Goal: Task Accomplishment & Management: Complete application form

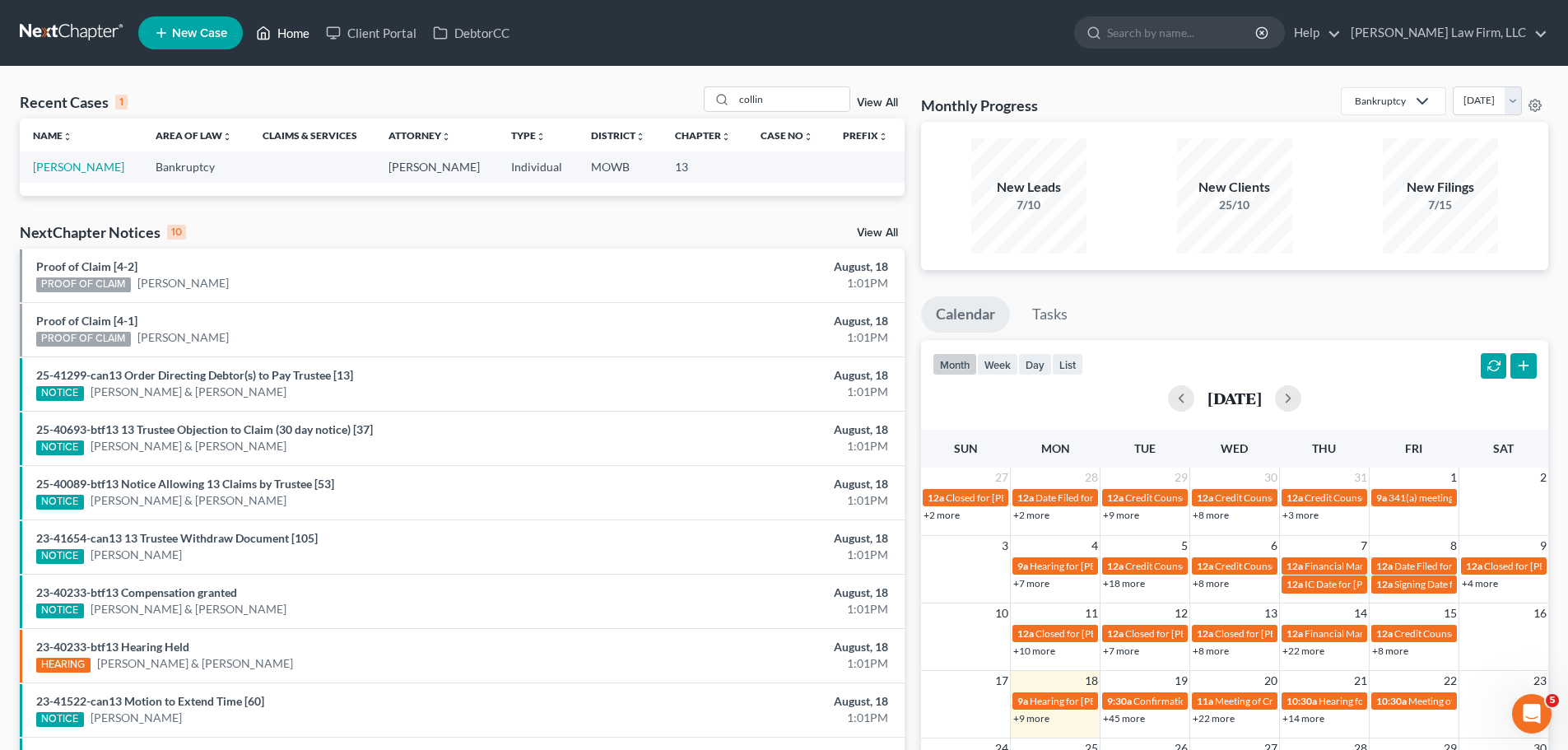
click at [273, 34] on link "Home" at bounding box center [282, 33] width 70 height 29
drag, startPoint x: 781, startPoint y: 103, endPoint x: 720, endPoint y: 102, distance: 61.0
click at [720, 102] on div "collin" at bounding box center [776, 100] width 147 height 26
type input "[PERSON_NAME]"
click at [60, 166] on link "[PERSON_NAME]" at bounding box center [78, 167] width 91 height 14
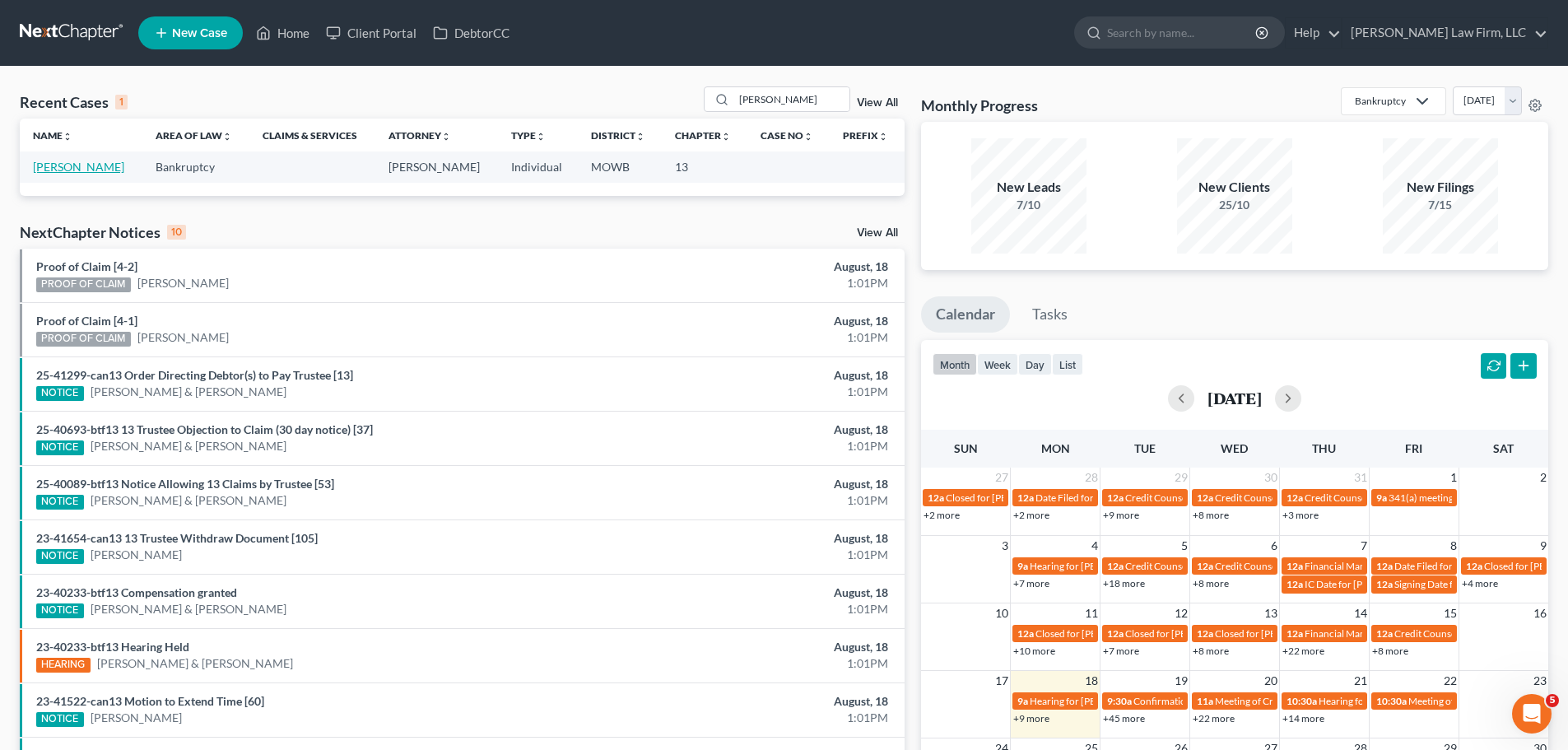
select select "4"
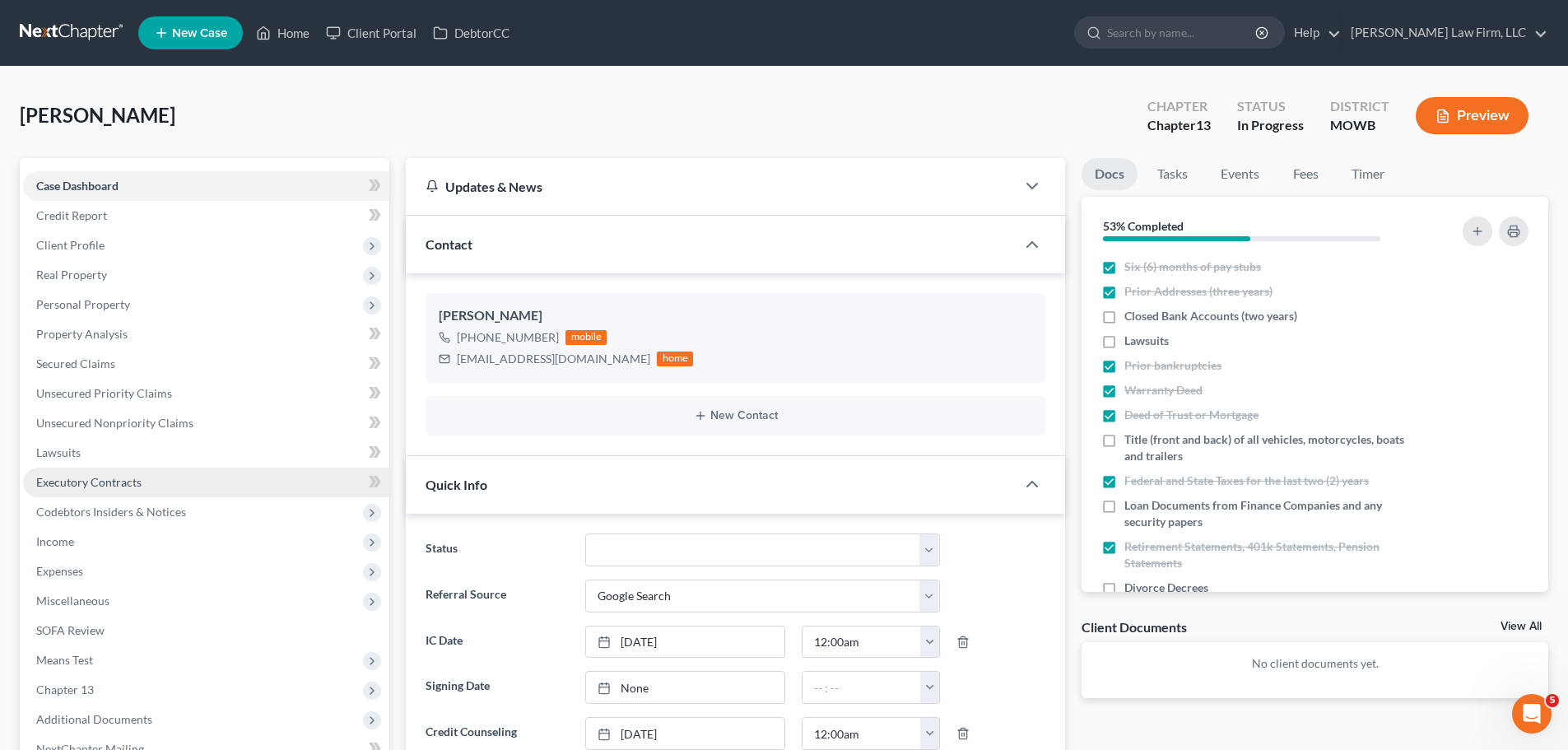
scroll to position [784, 0]
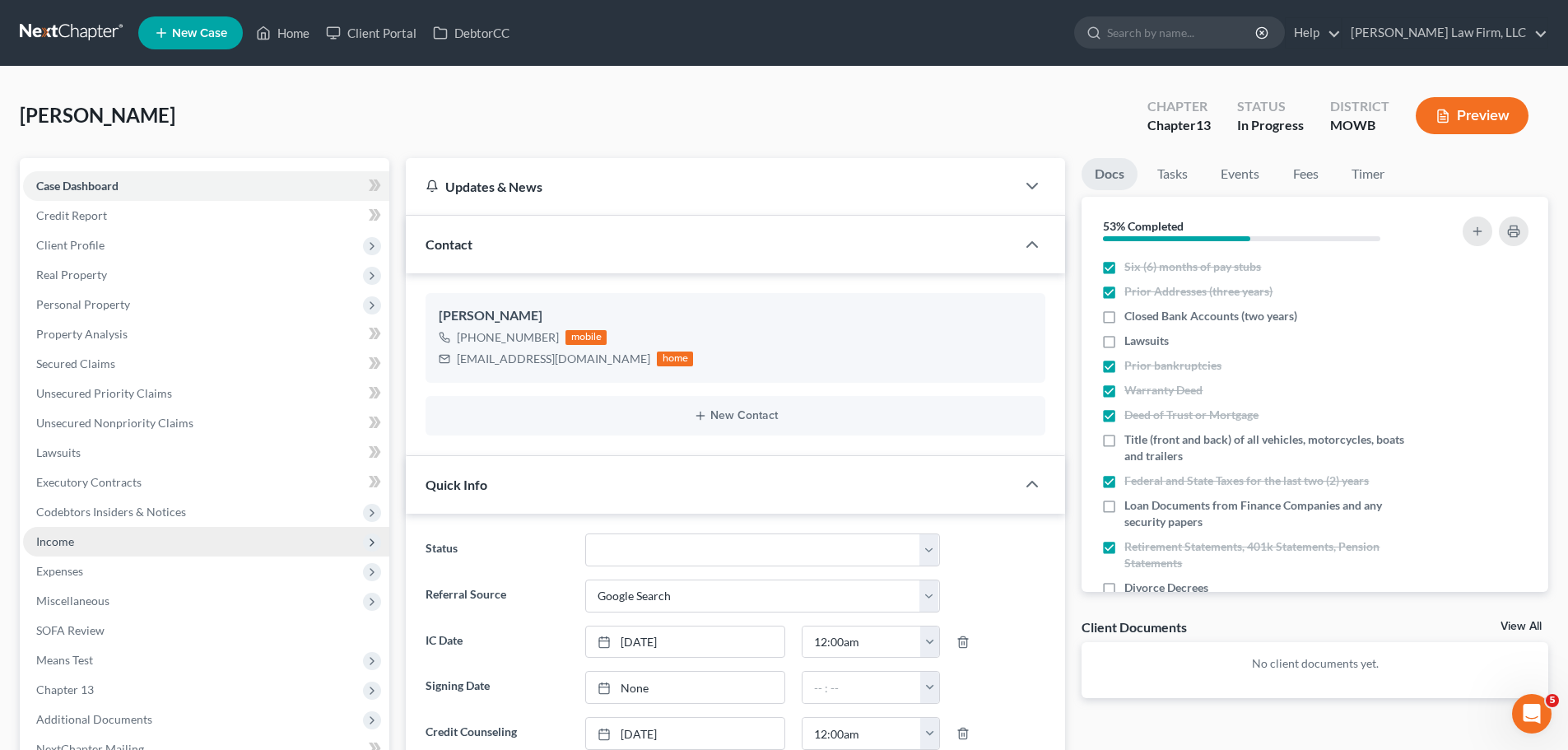
click at [129, 543] on span "Income" at bounding box center [206, 541] width 366 height 29
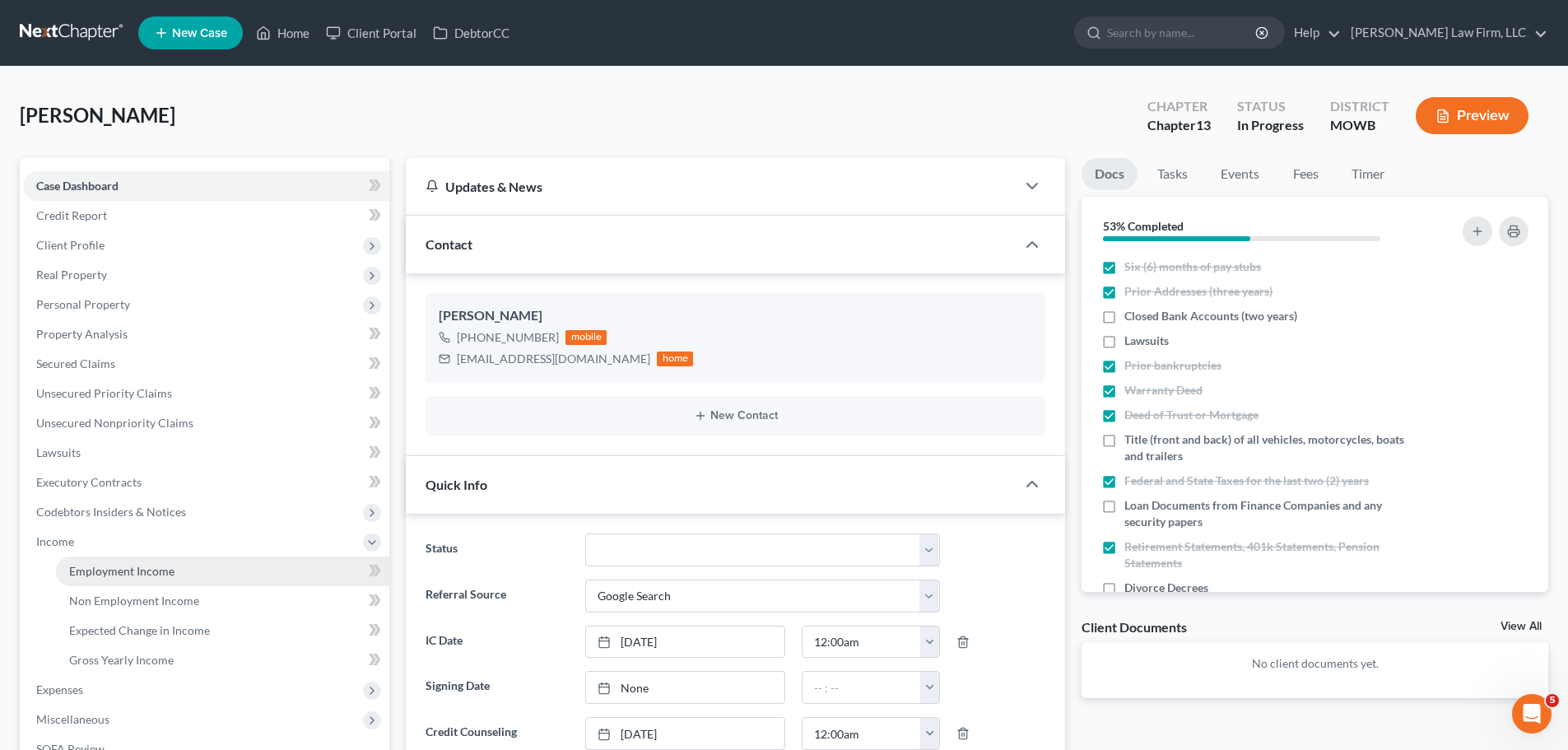
click at [138, 576] on span "Employment Income" at bounding box center [121, 570] width 106 height 14
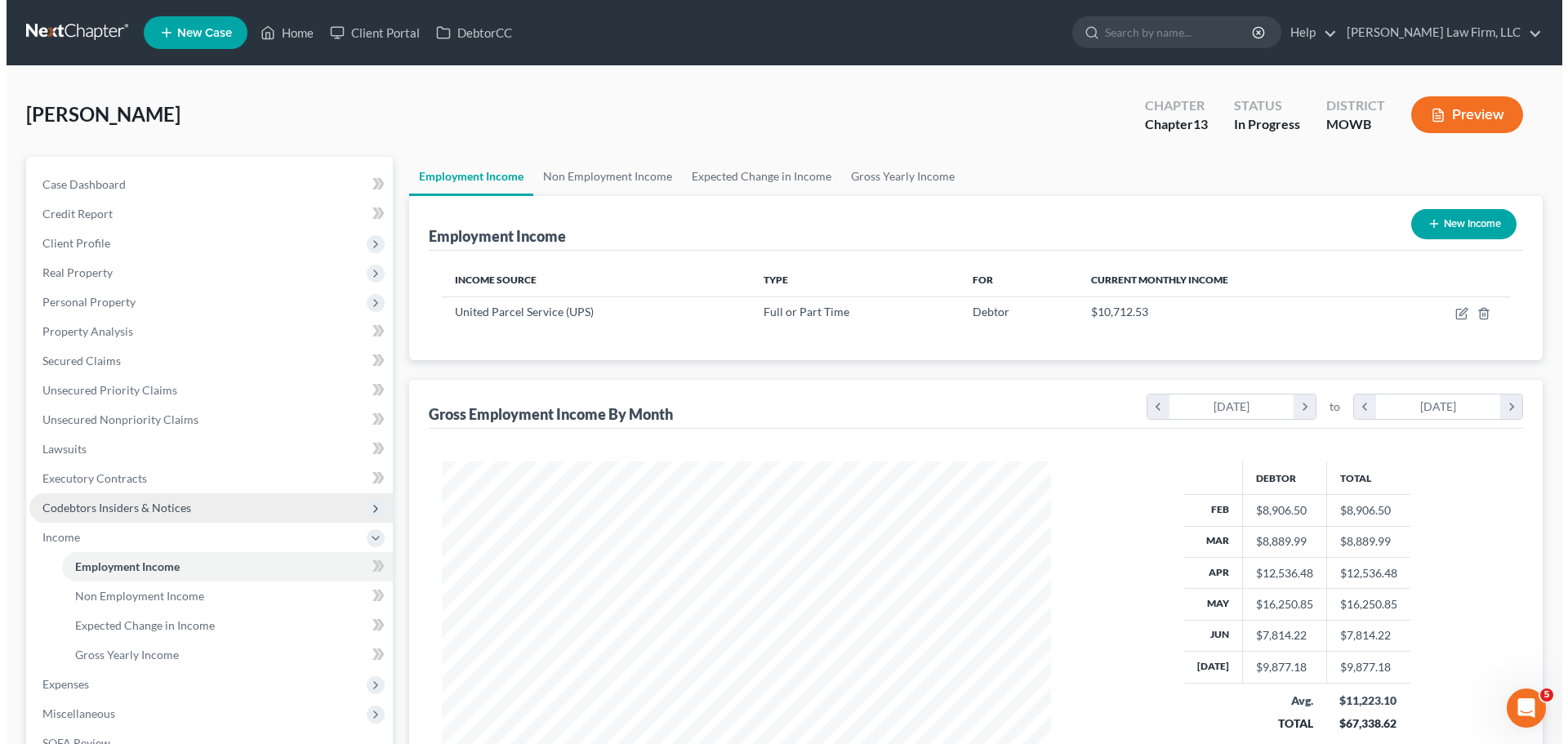
scroll to position [304, 642]
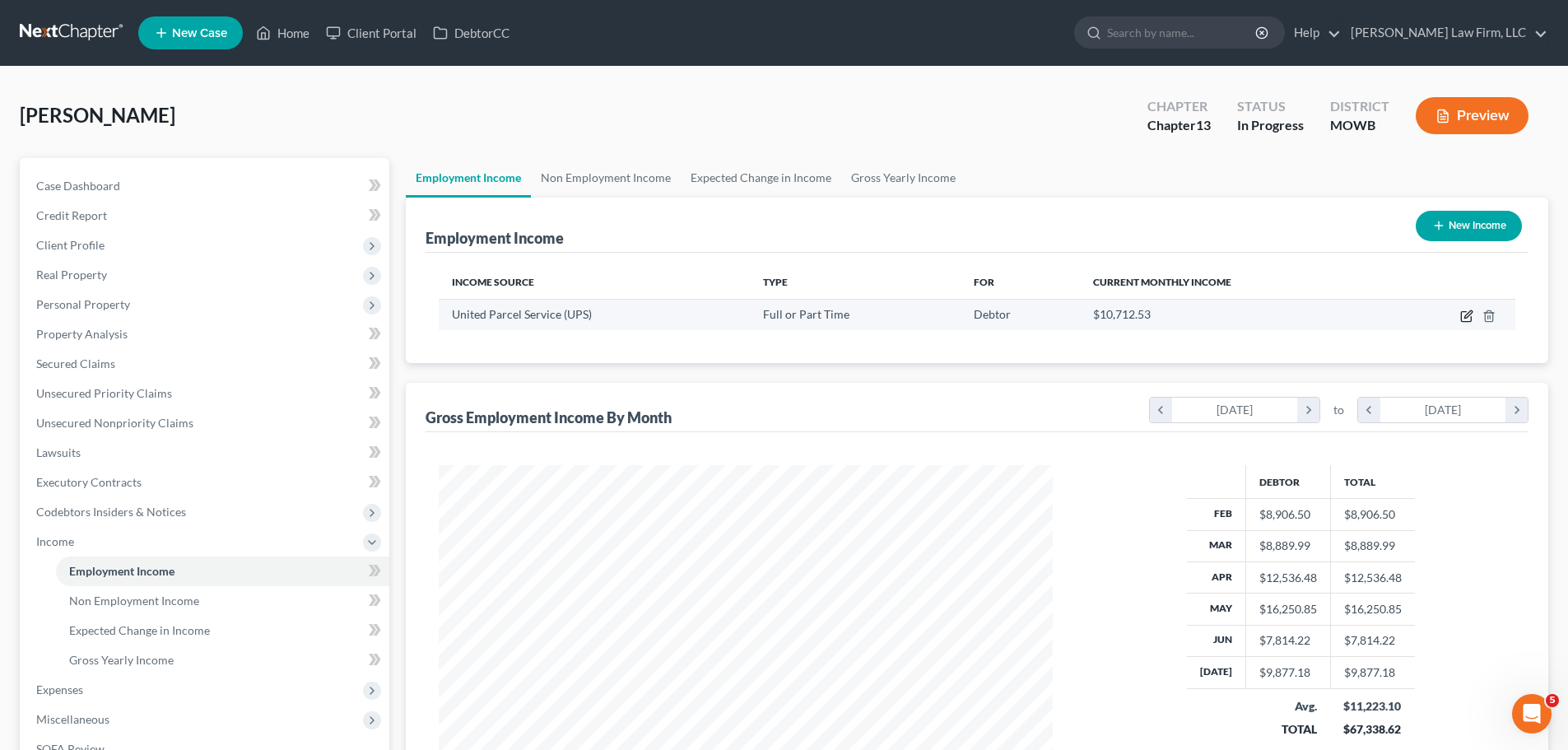
click at [1466, 316] on icon "button" at bounding box center [1468, 314] width 8 height 8
select select "0"
select select "17"
select select "3"
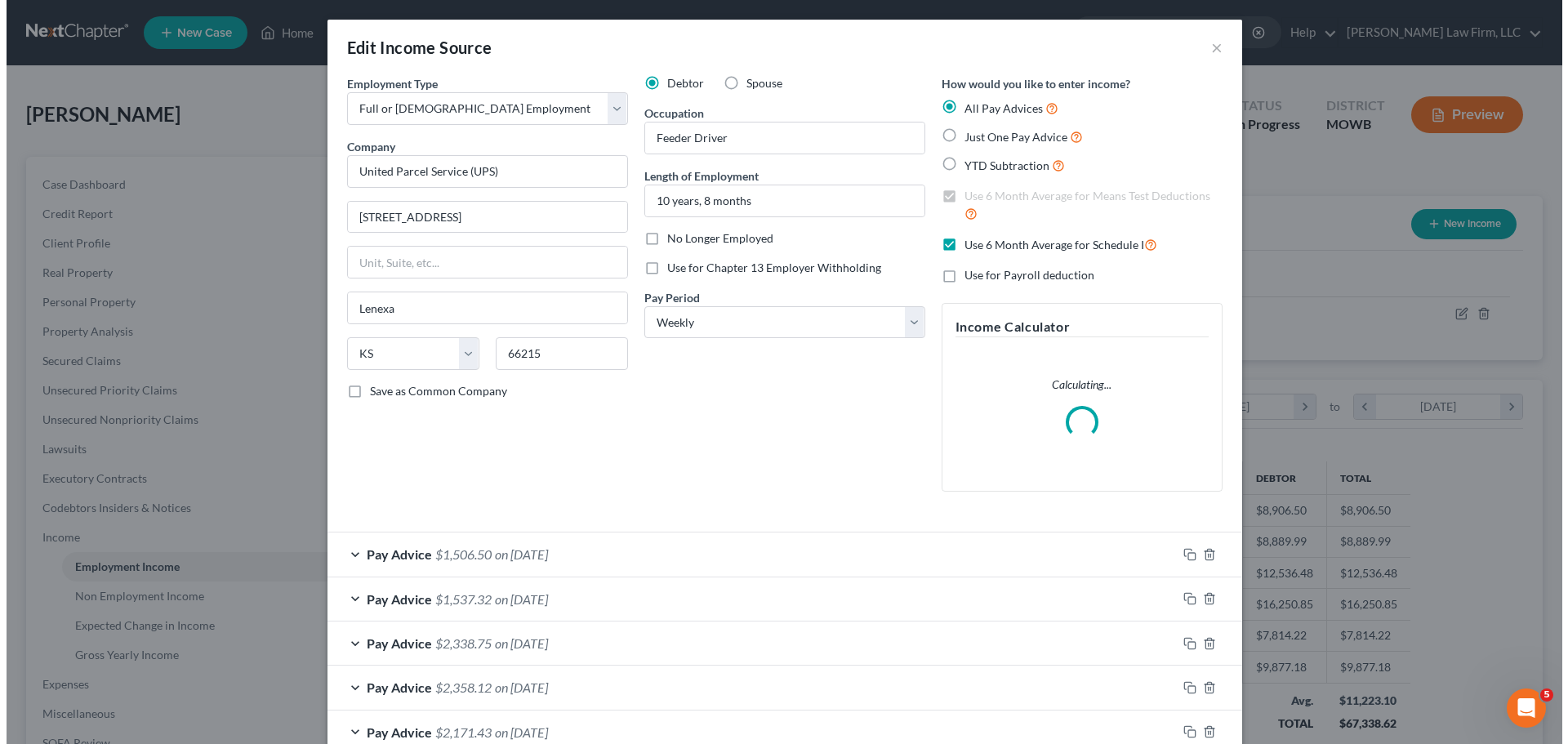
scroll to position [307, 648]
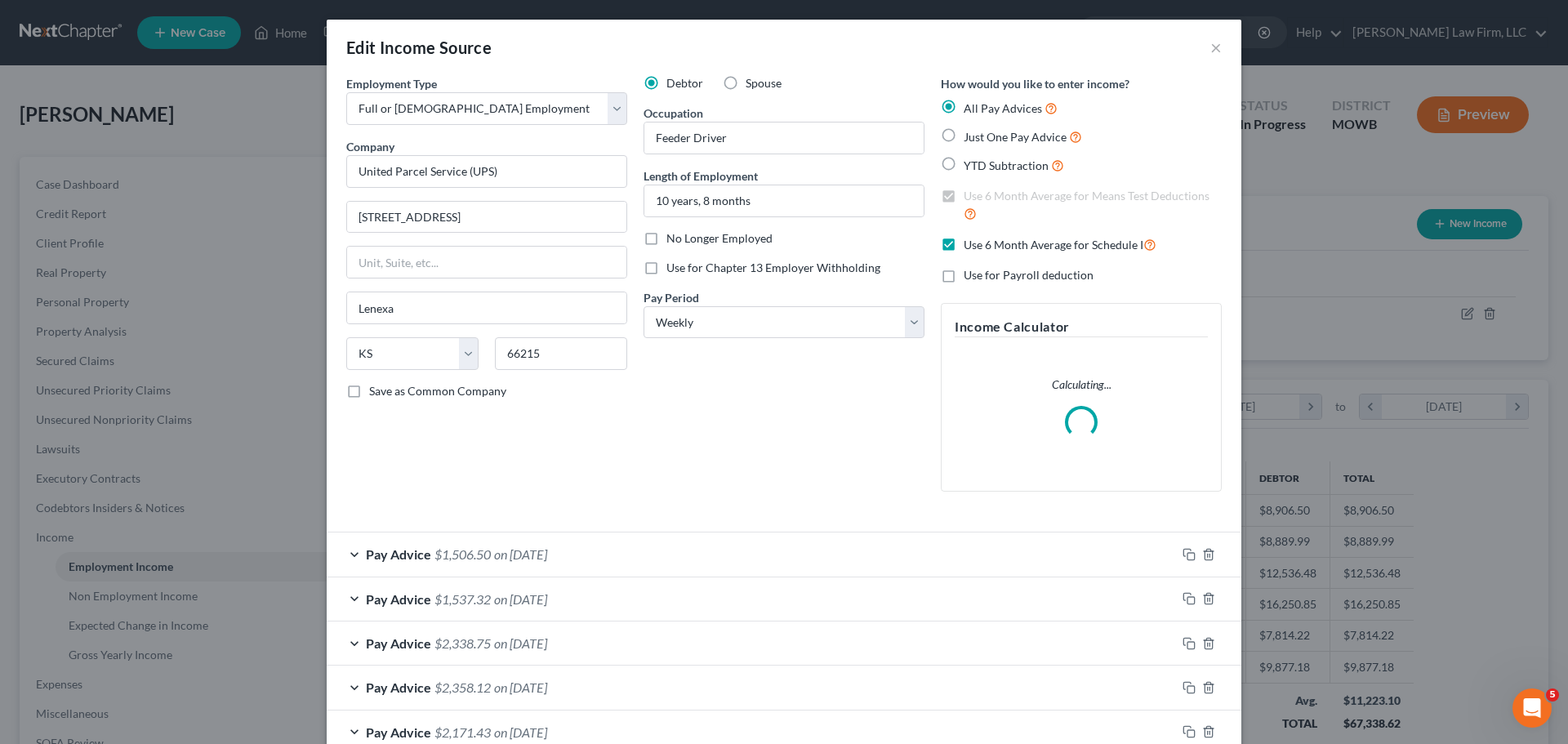
click at [611, 536] on div "Pay Advice $1,506.50 on [DATE]" at bounding box center [751, 554] width 850 height 43
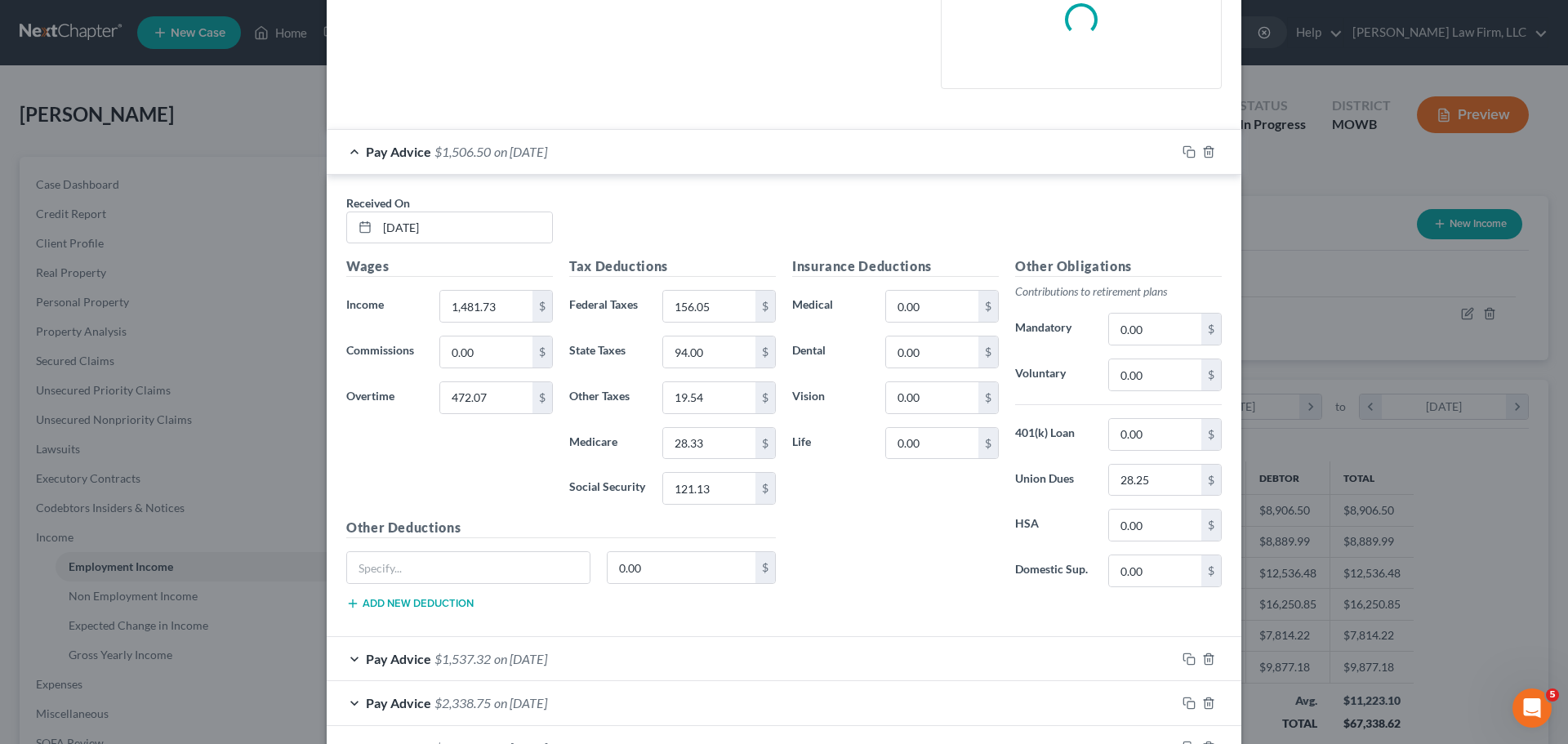
scroll to position [408, 0]
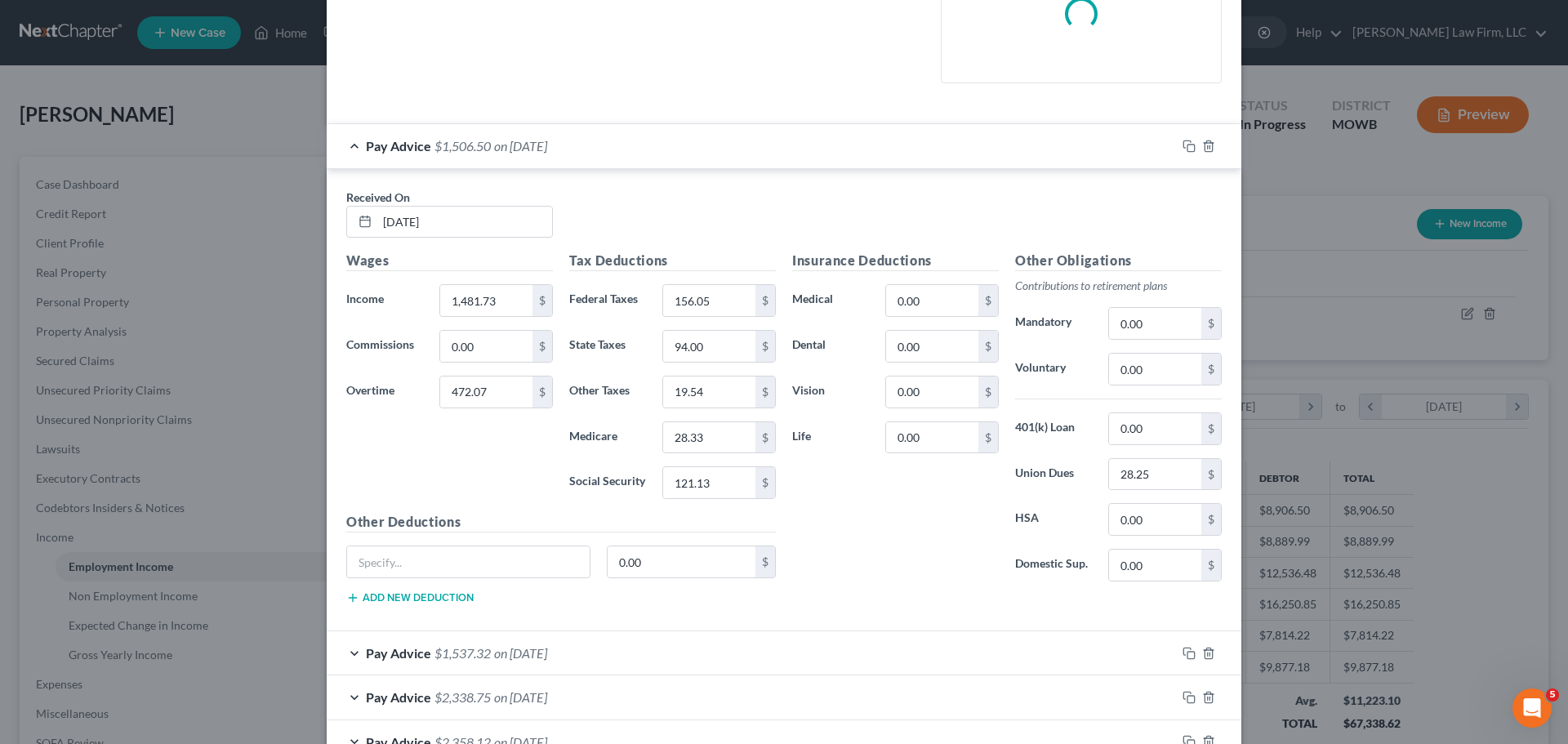
click at [538, 651] on span "on [DATE]" at bounding box center [521, 653] width 53 height 15
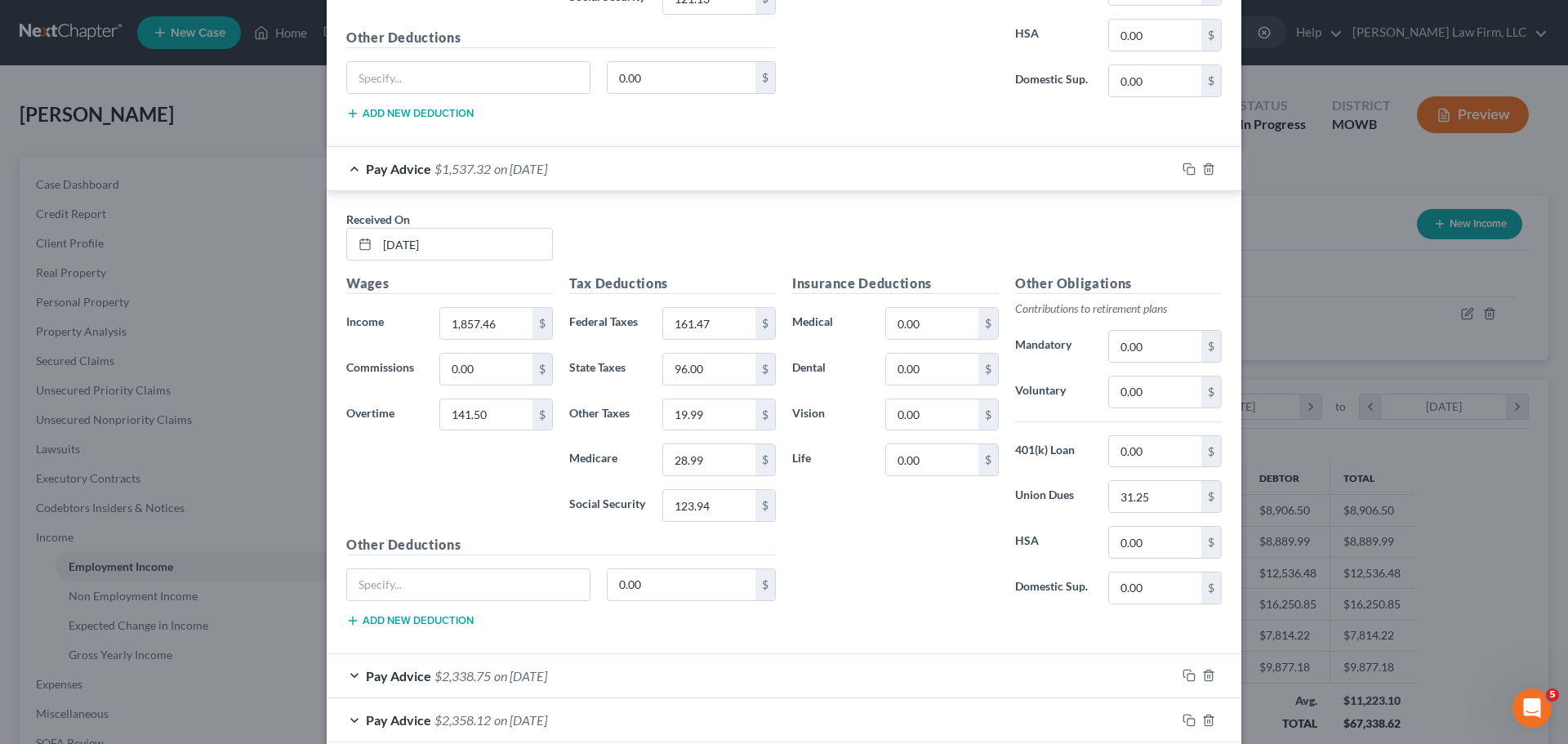
scroll to position [898, 0]
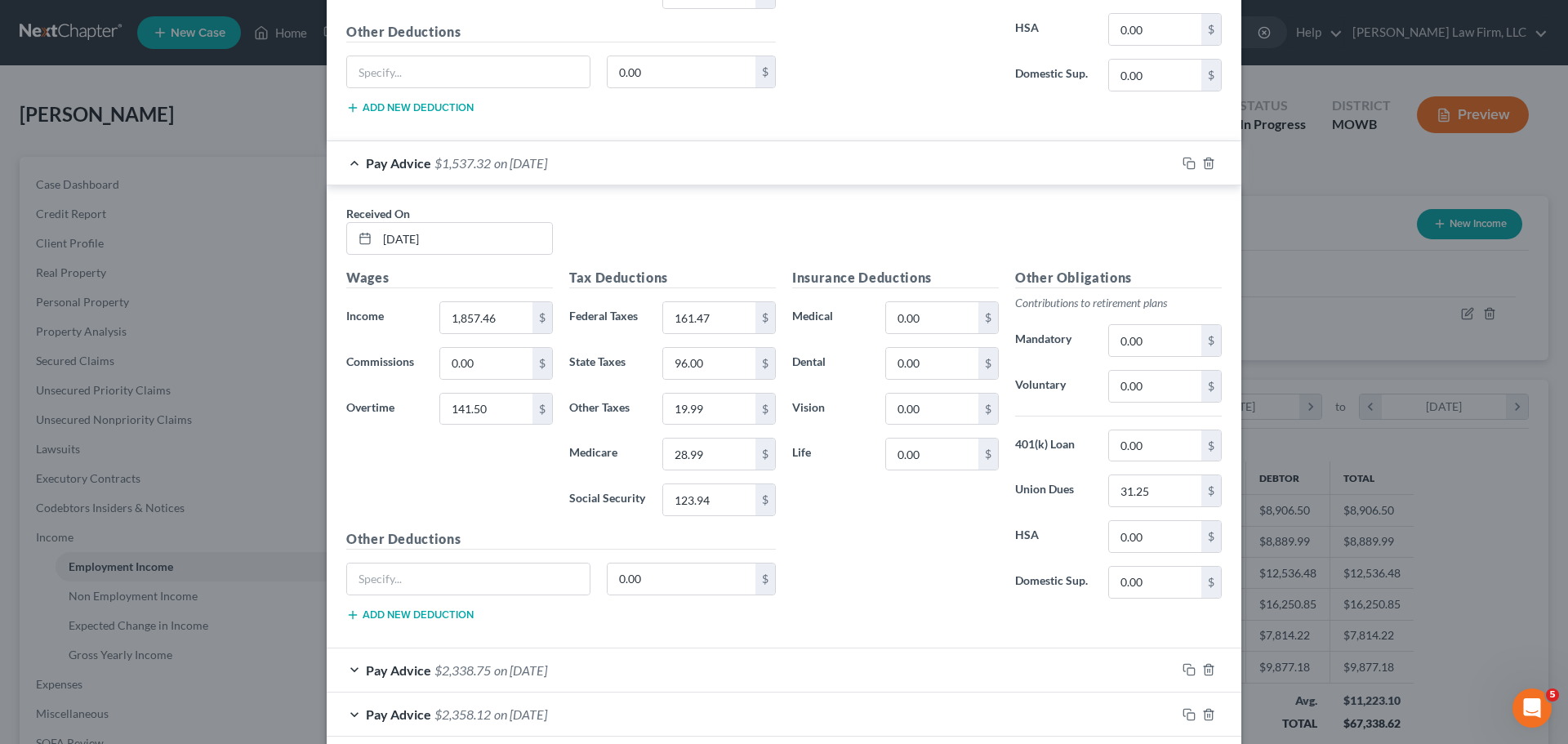
click at [509, 676] on span "on [DATE]" at bounding box center [521, 670] width 53 height 15
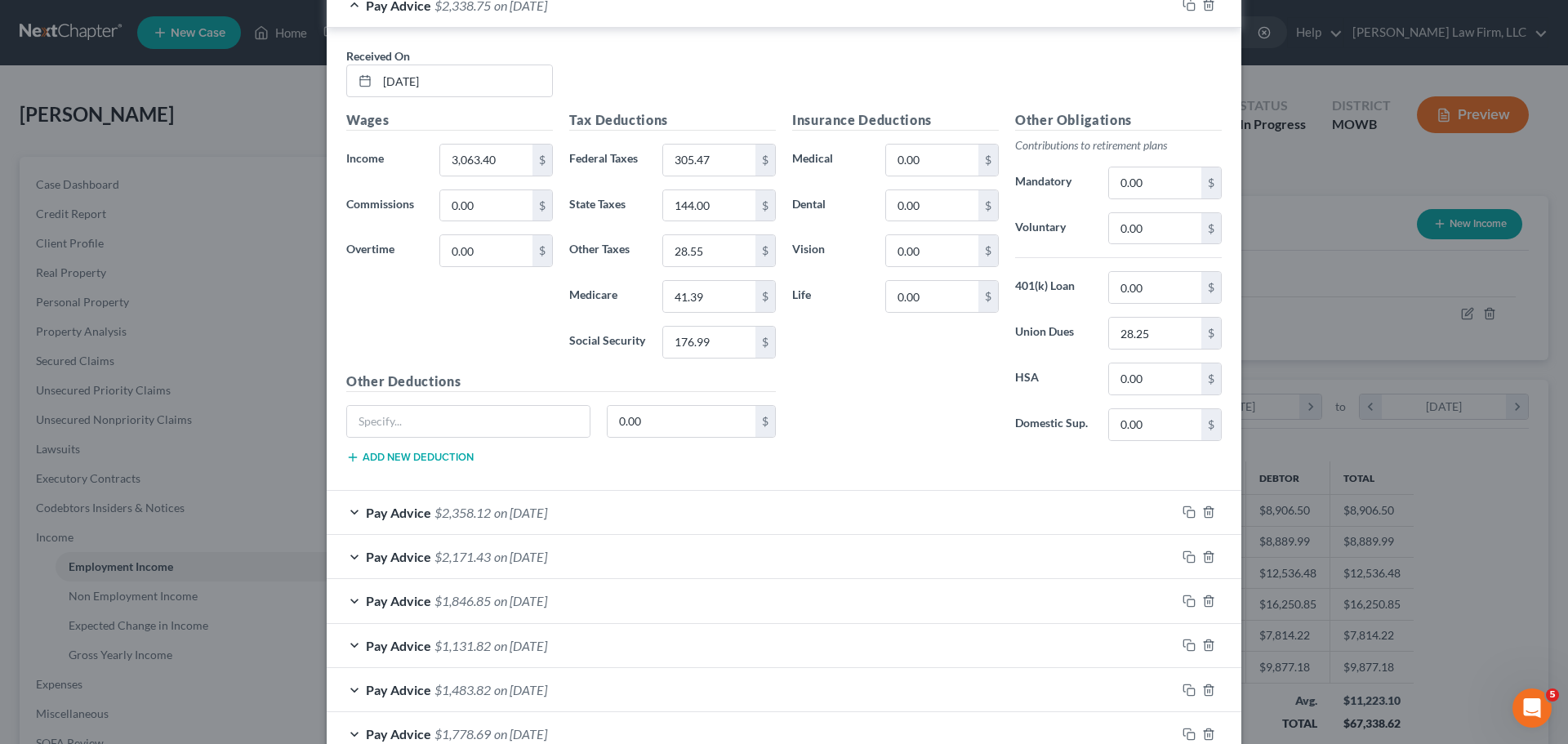
scroll to position [1682, 0]
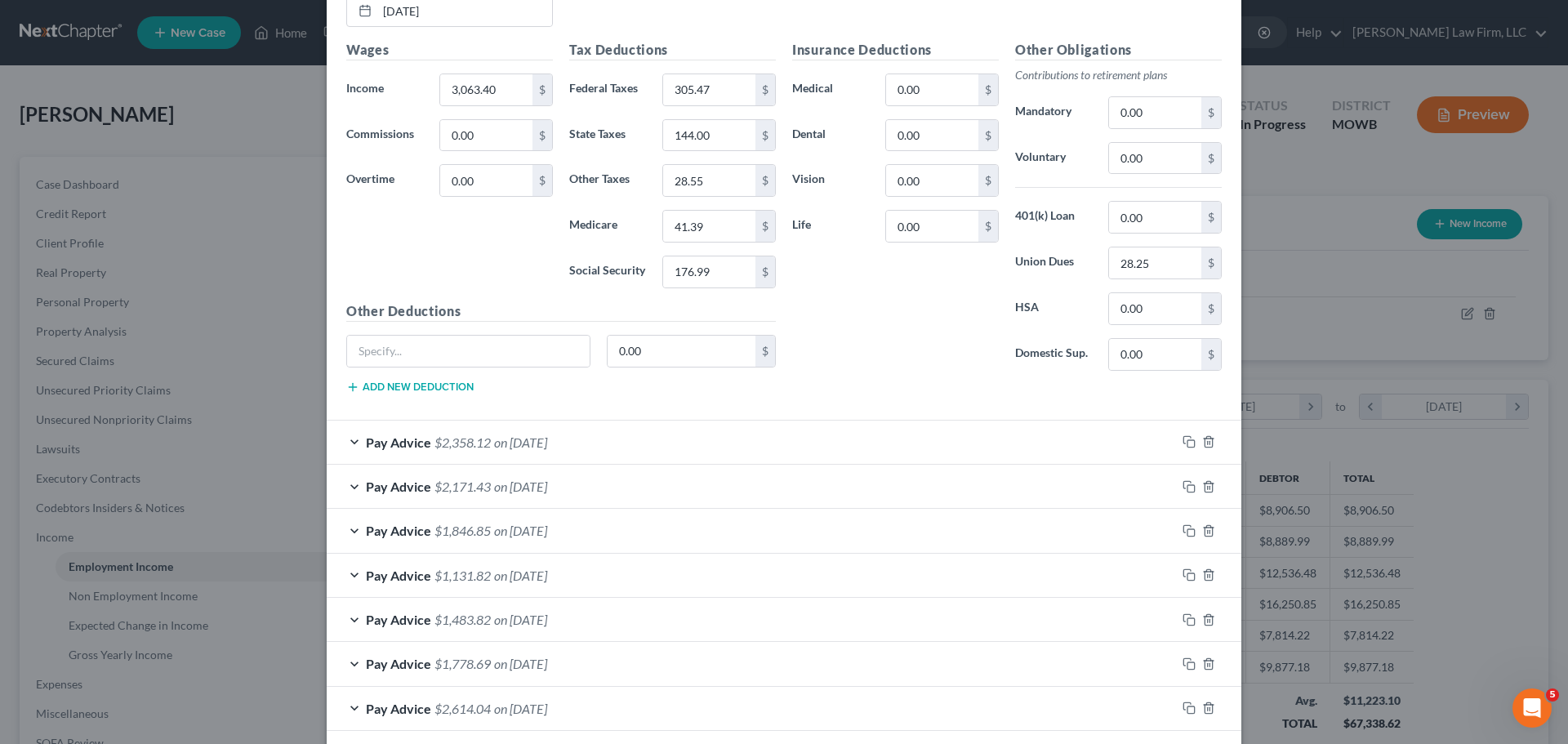
click at [516, 443] on span "on [DATE]" at bounding box center [521, 442] width 53 height 15
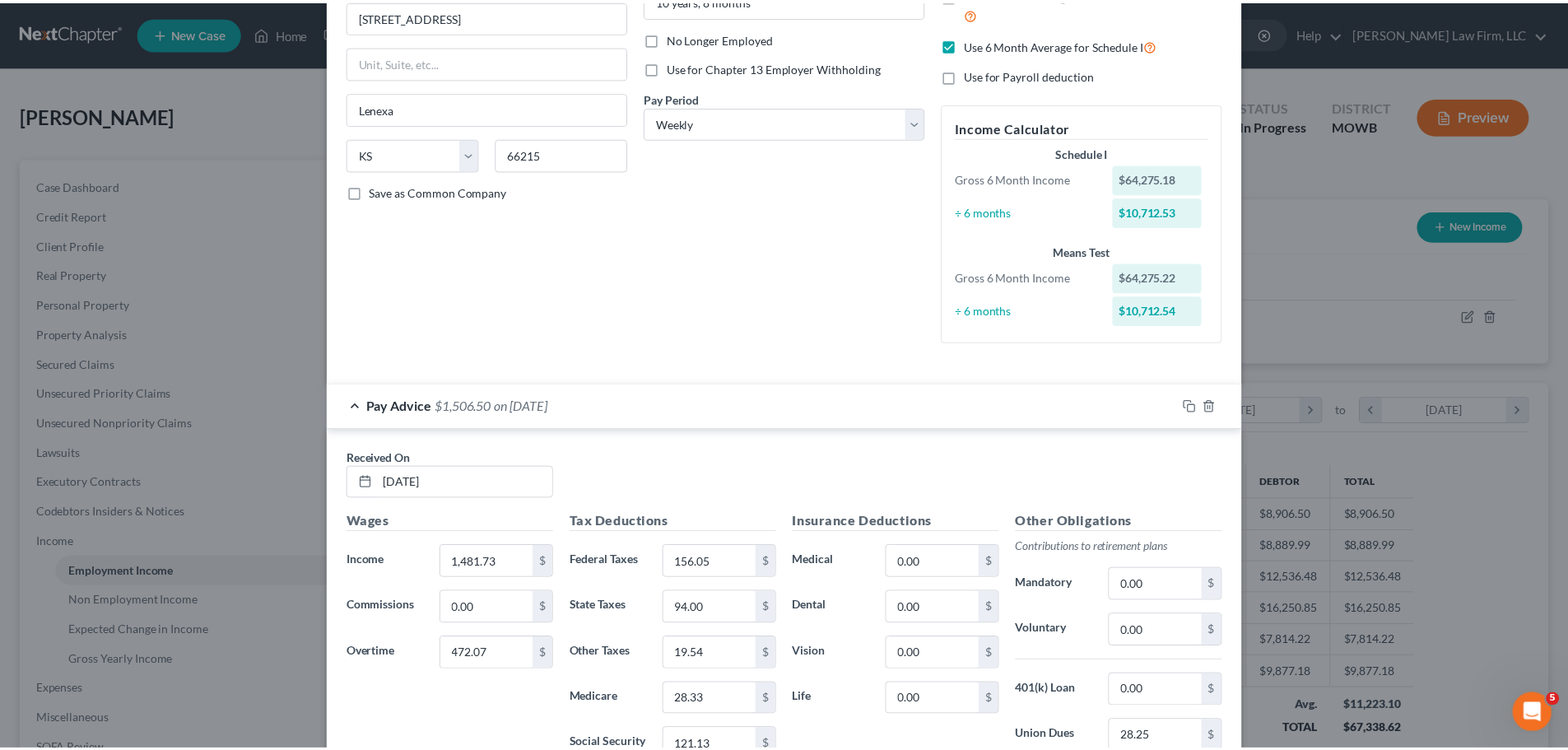
scroll to position [0, 0]
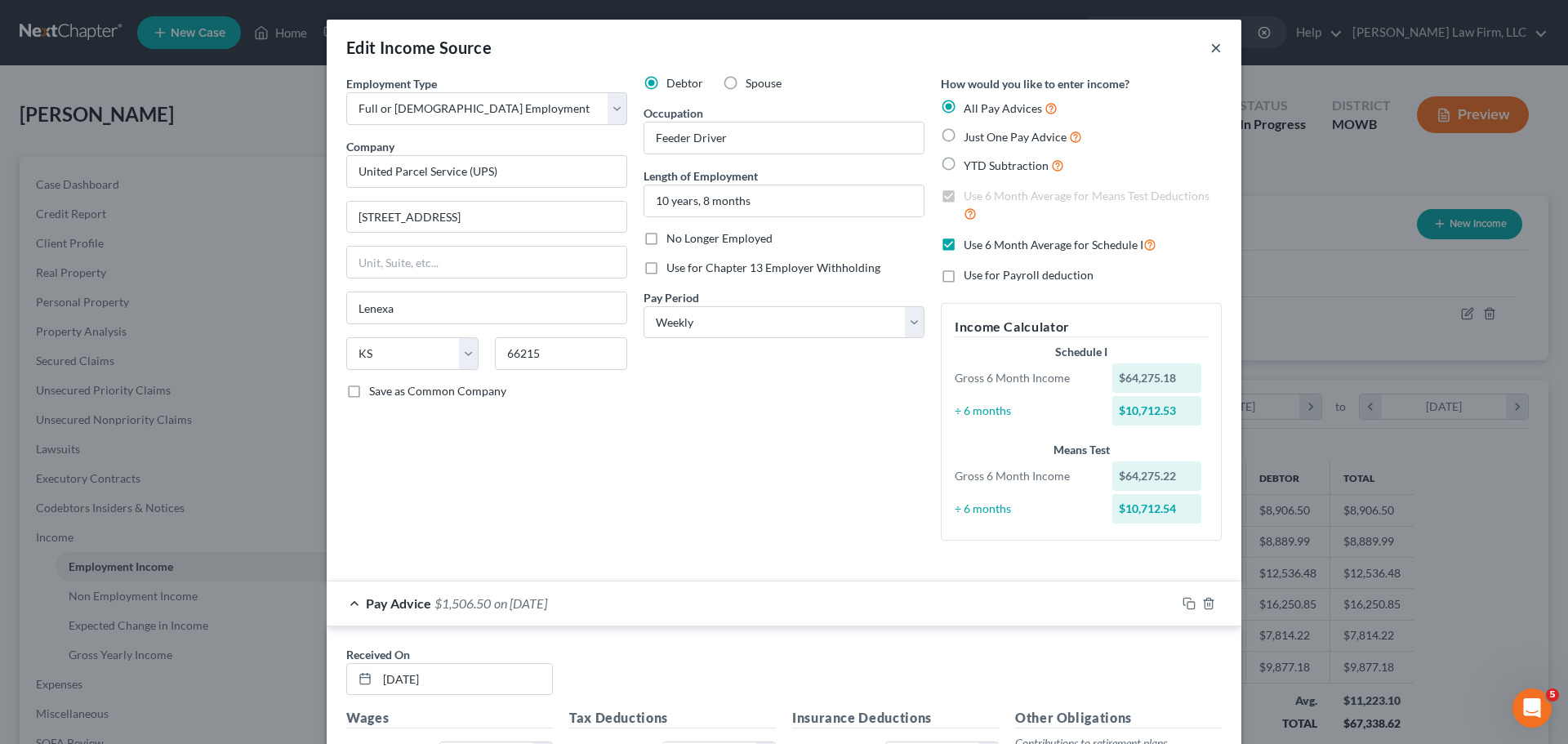
click at [1210, 44] on button "×" at bounding box center [1215, 47] width 11 height 20
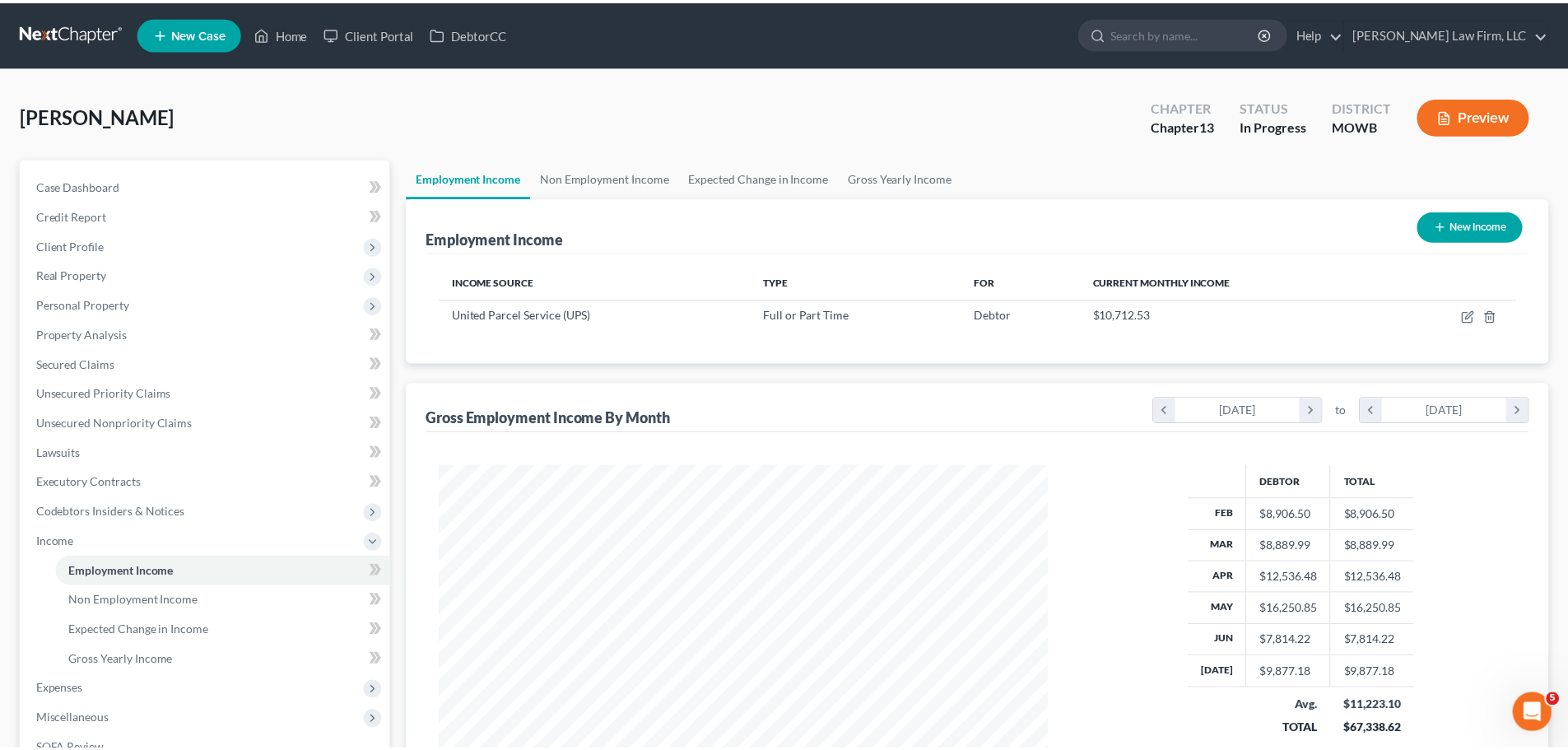
scroll to position [823000, 822278]
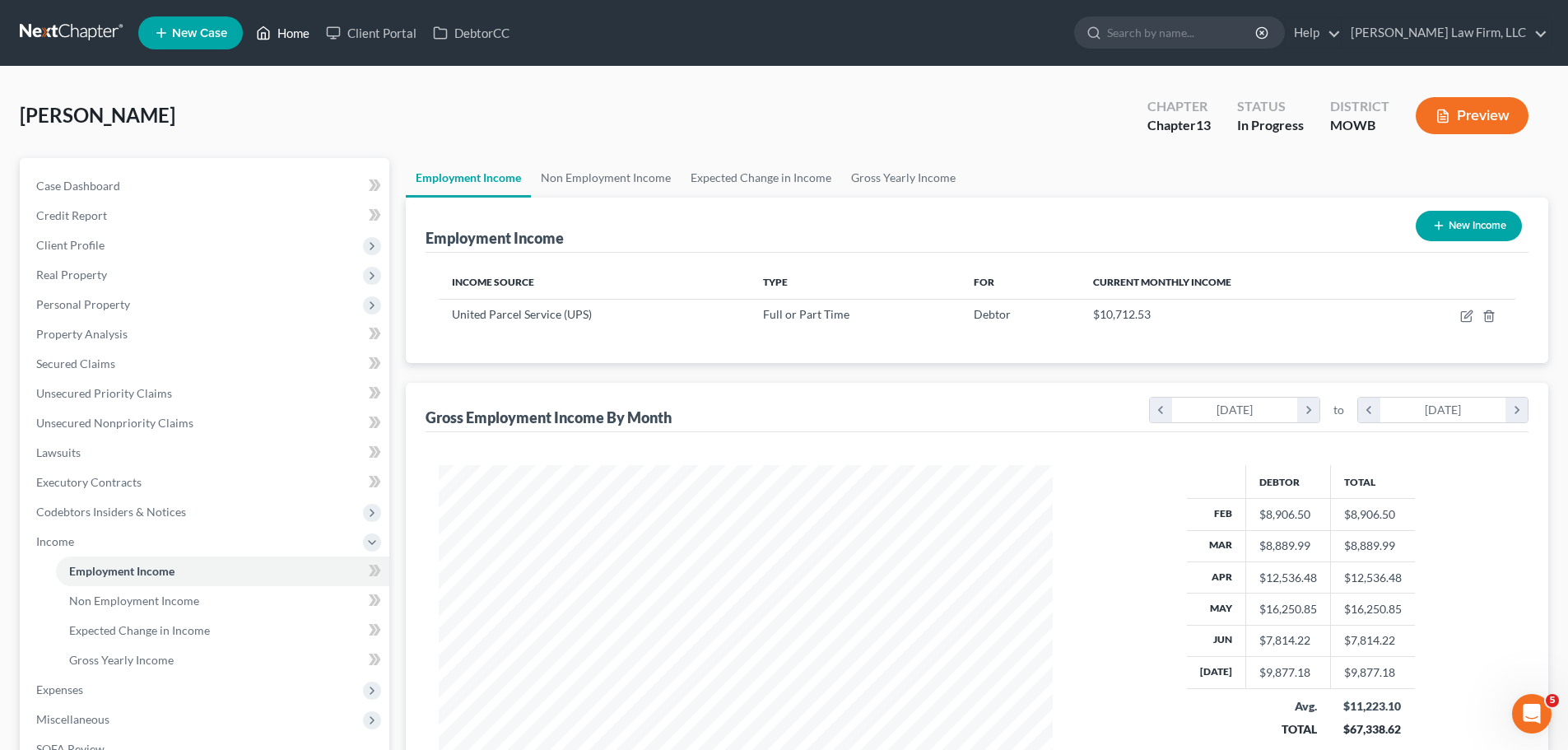
click at [294, 41] on link "Home" at bounding box center [282, 33] width 70 height 29
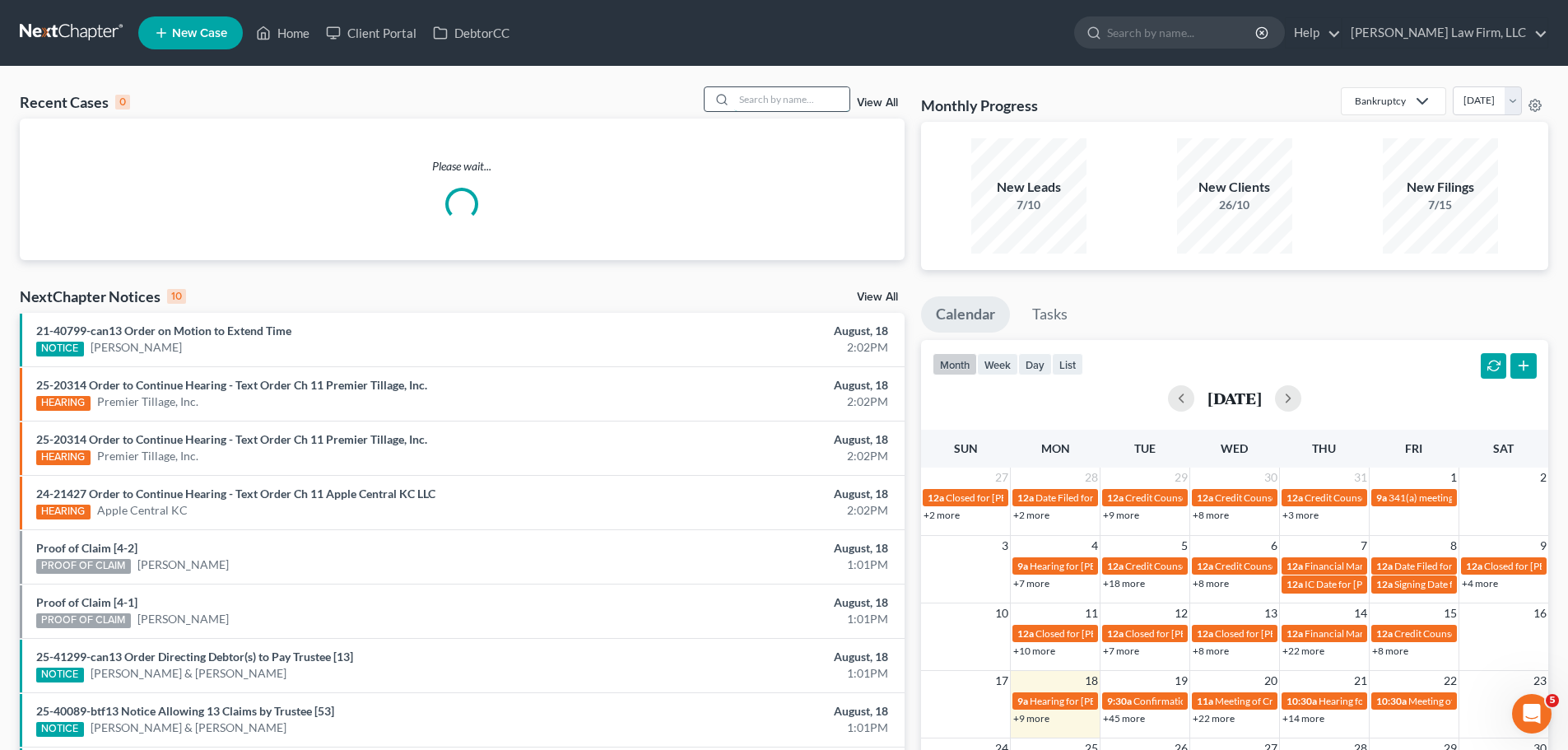
click at [773, 107] on input "search" at bounding box center [792, 100] width 115 height 24
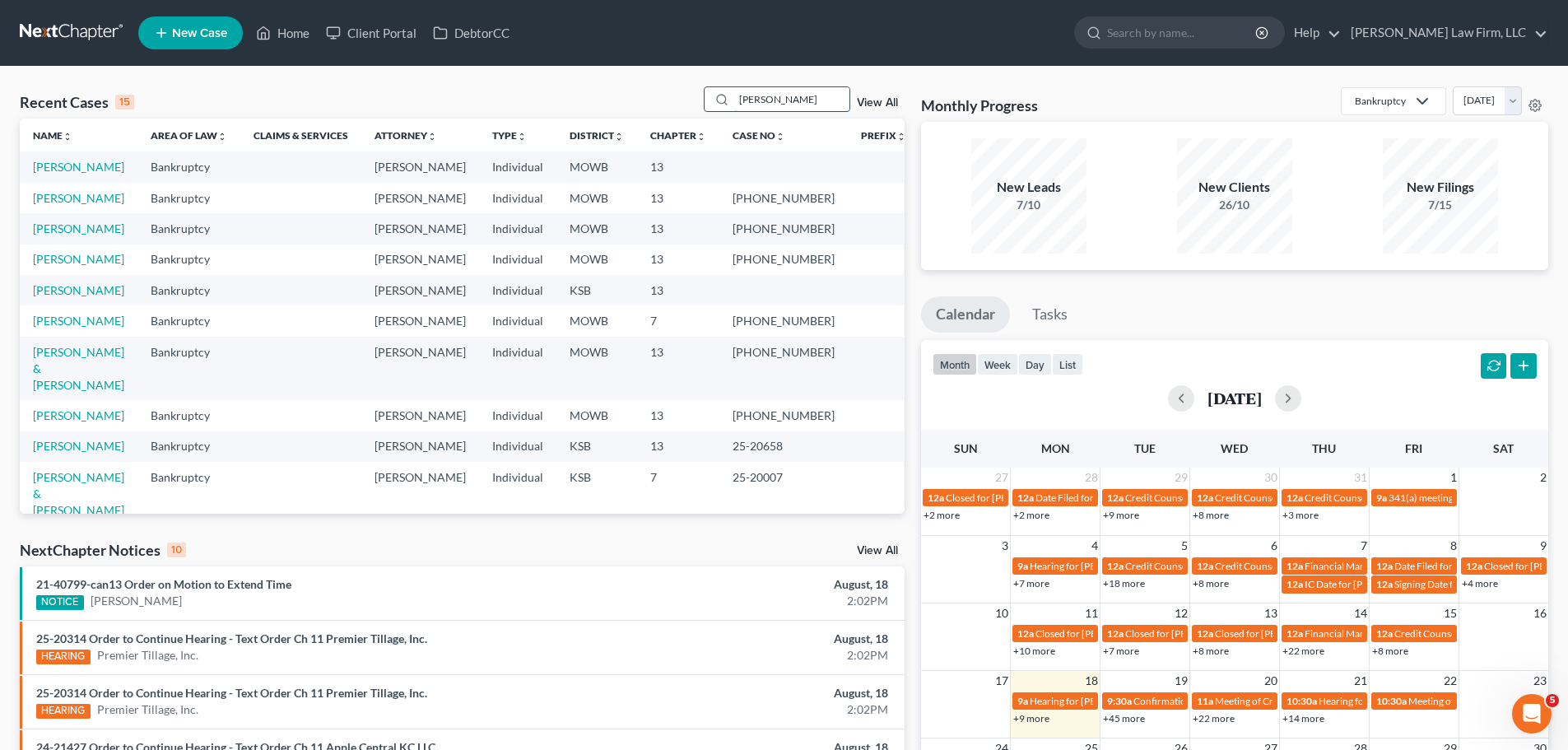
type input "[PERSON_NAME]"
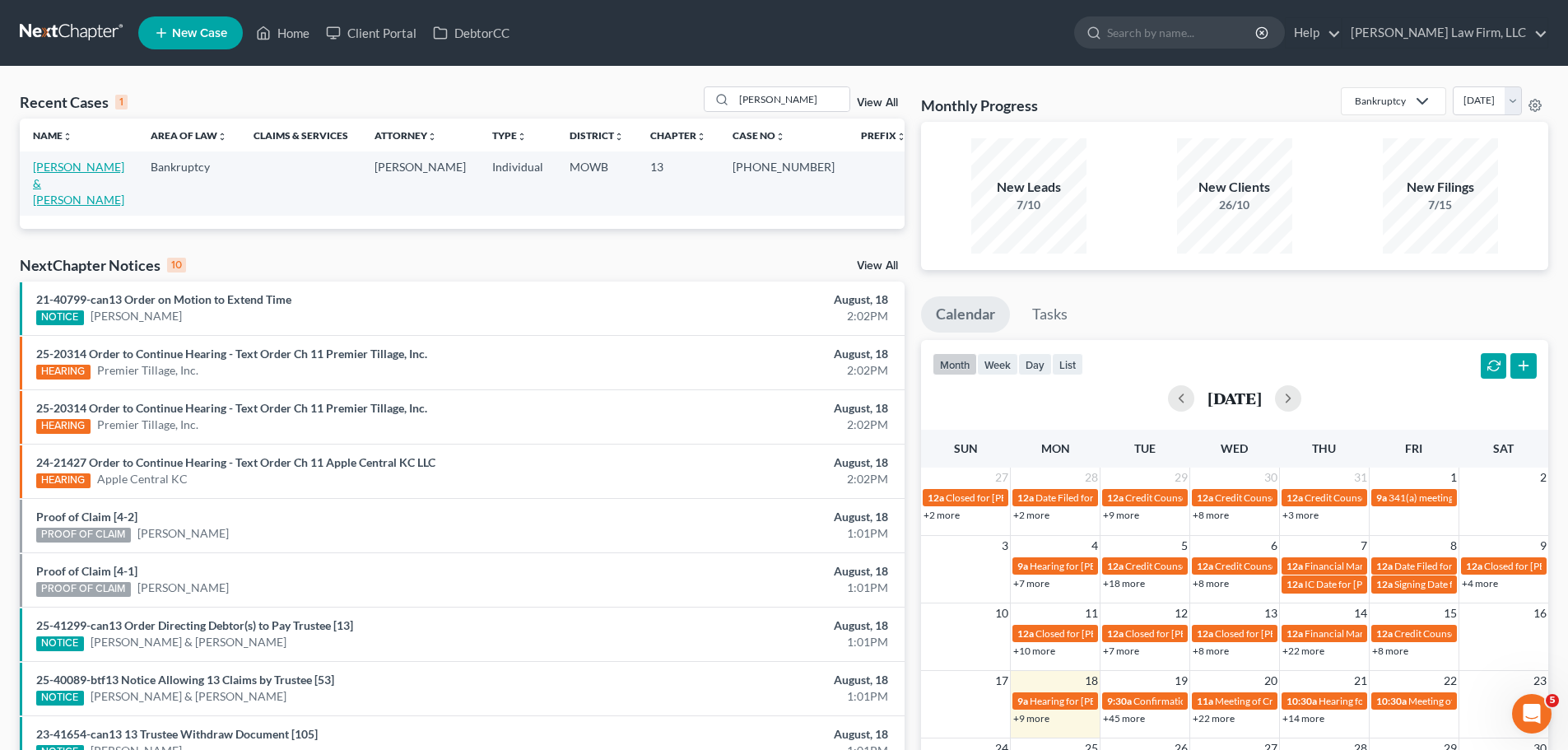
click at [125, 162] on link "[PERSON_NAME] & [PERSON_NAME]" at bounding box center [78, 183] width 91 height 47
select select "4"
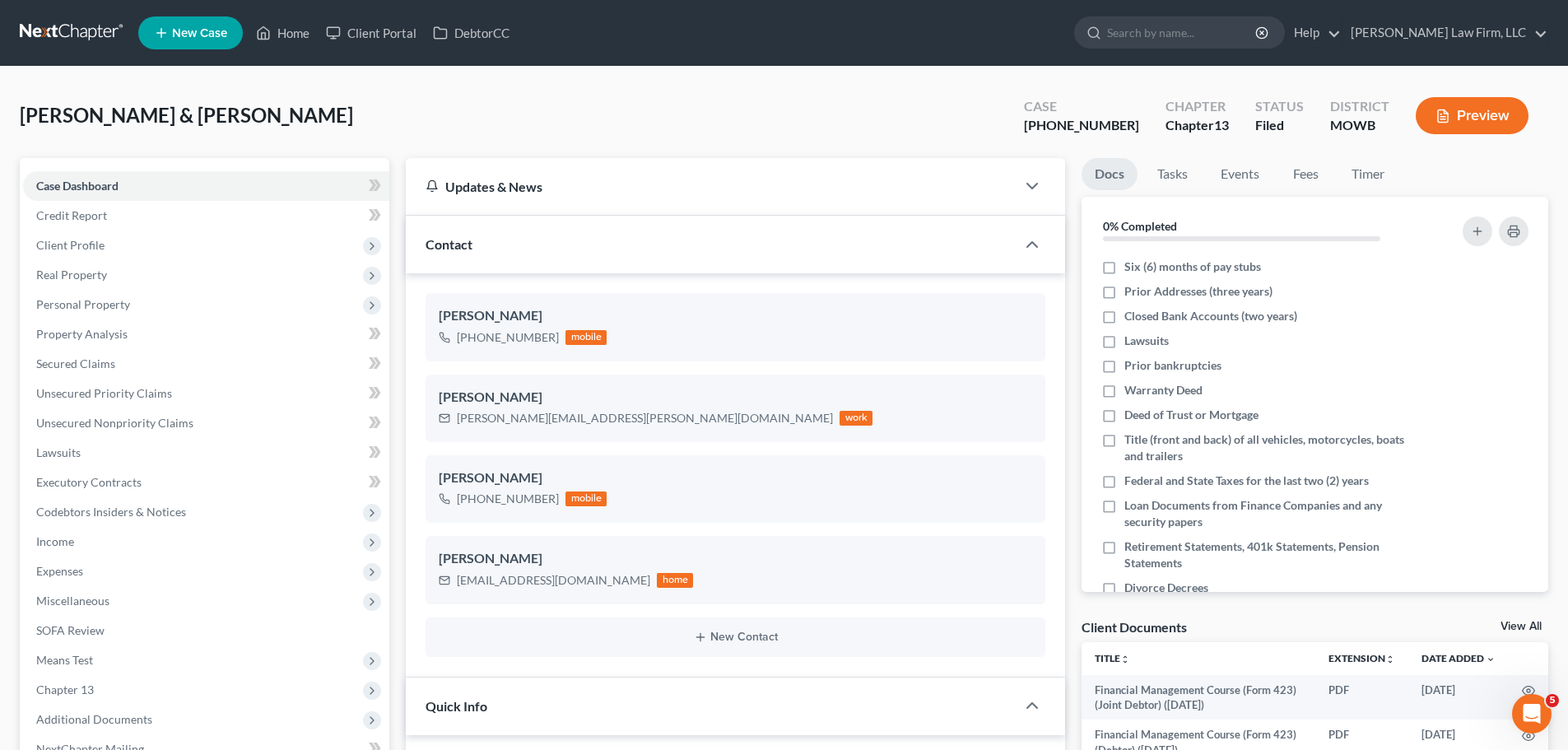
scroll to position [12754, 0]
drag, startPoint x: 558, startPoint y: 493, endPoint x: 473, endPoint y: 502, distance: 85.5
click at [473, 502] on div "[PHONE_NUMBER] mobile" at bounding box center [522, 498] width 167 height 21
copy div "[PHONE_NUMBER]"
drag, startPoint x: 555, startPoint y: 338, endPoint x: 472, endPoint y: 338, distance: 83.0
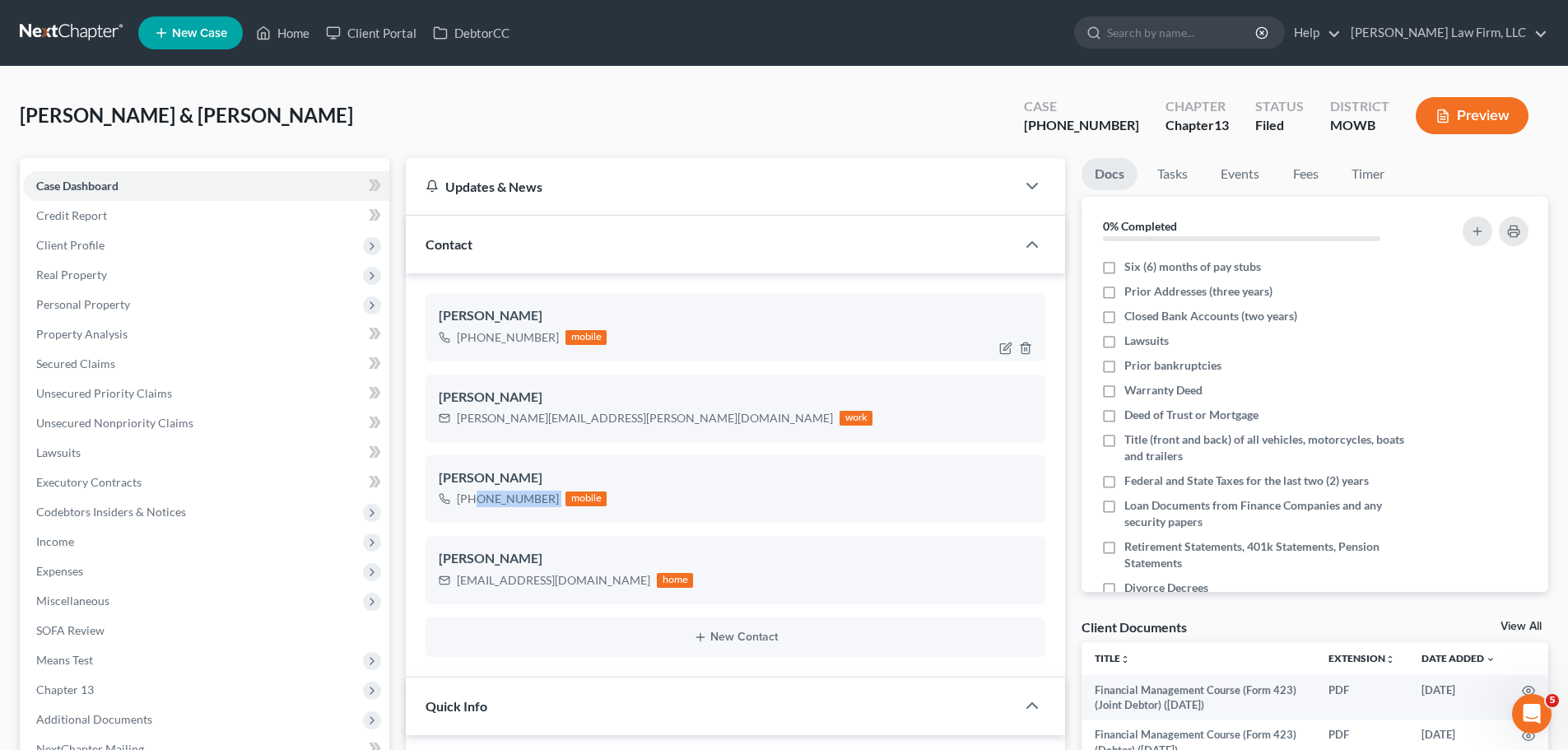
click at [472, 338] on div "[PHONE_NUMBER] mobile" at bounding box center [522, 337] width 167 height 21
copy div "[PHONE_NUMBER]"
click at [275, 57] on nav "Home New Case Client Portal DebtorCC [PERSON_NAME] Law Firm, LLC [EMAIL_ADDRESS…" at bounding box center [784, 33] width 1568 height 66
click at [282, 42] on link "Home" at bounding box center [282, 33] width 70 height 29
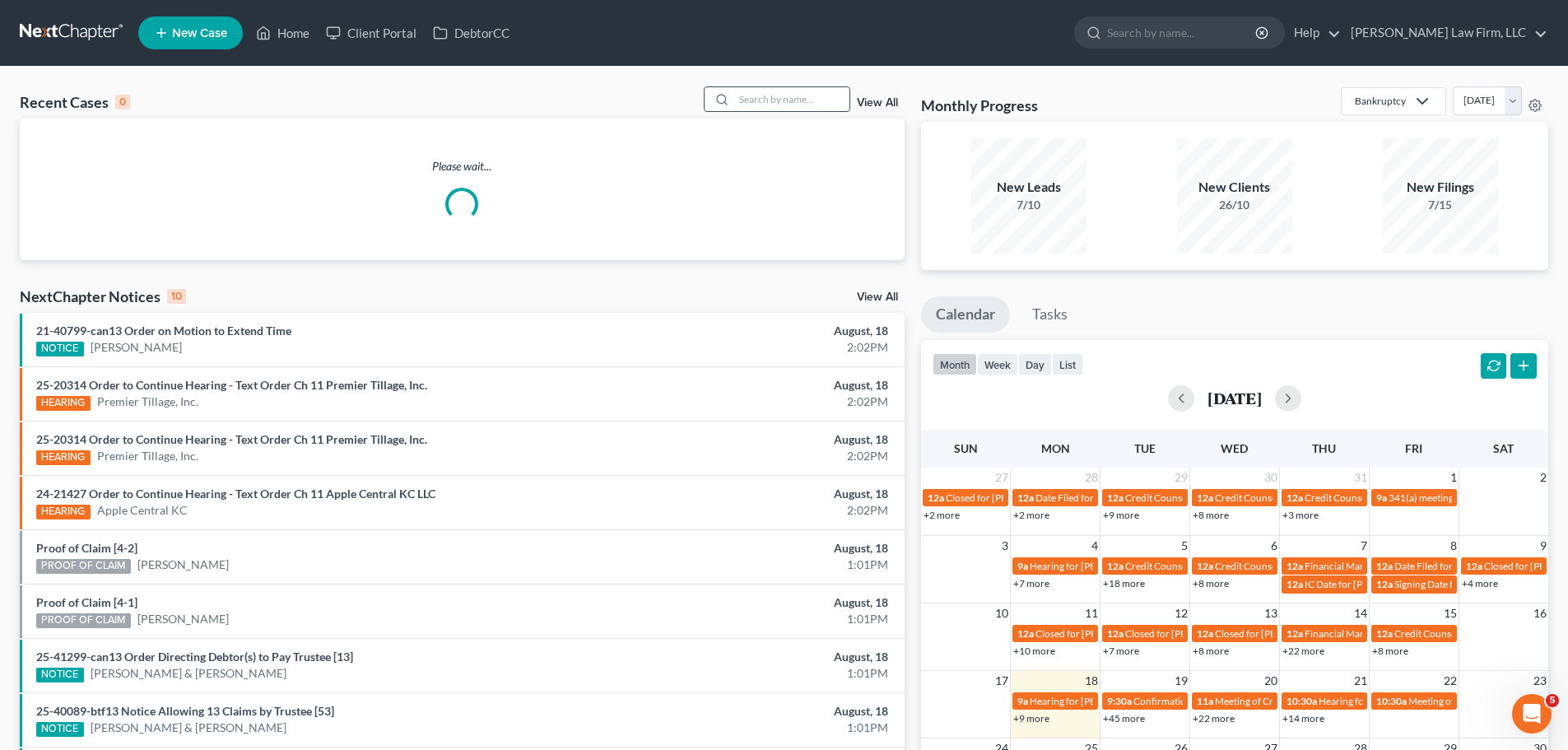
click at [814, 93] on input "search" at bounding box center [792, 100] width 115 height 24
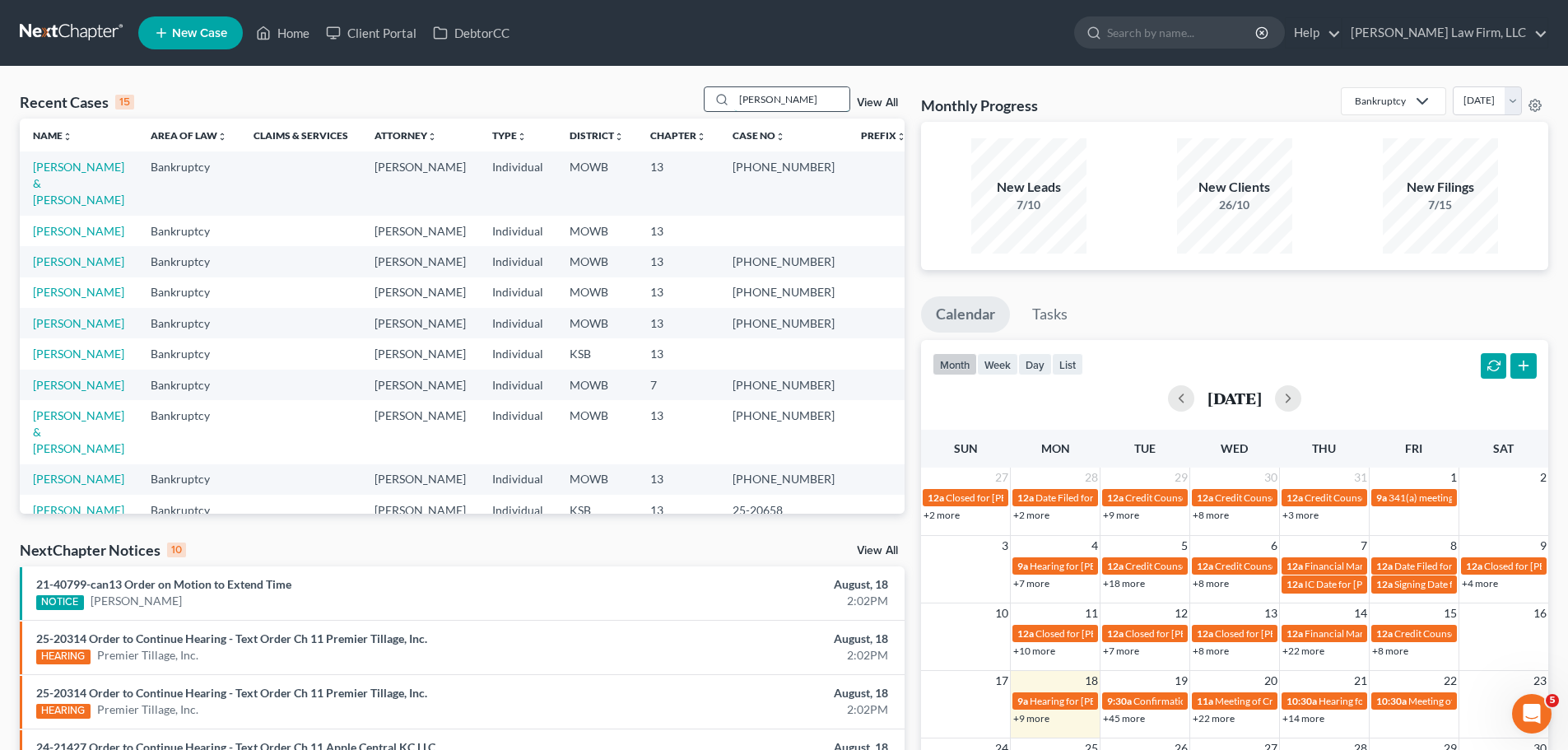
type input "[PERSON_NAME]"
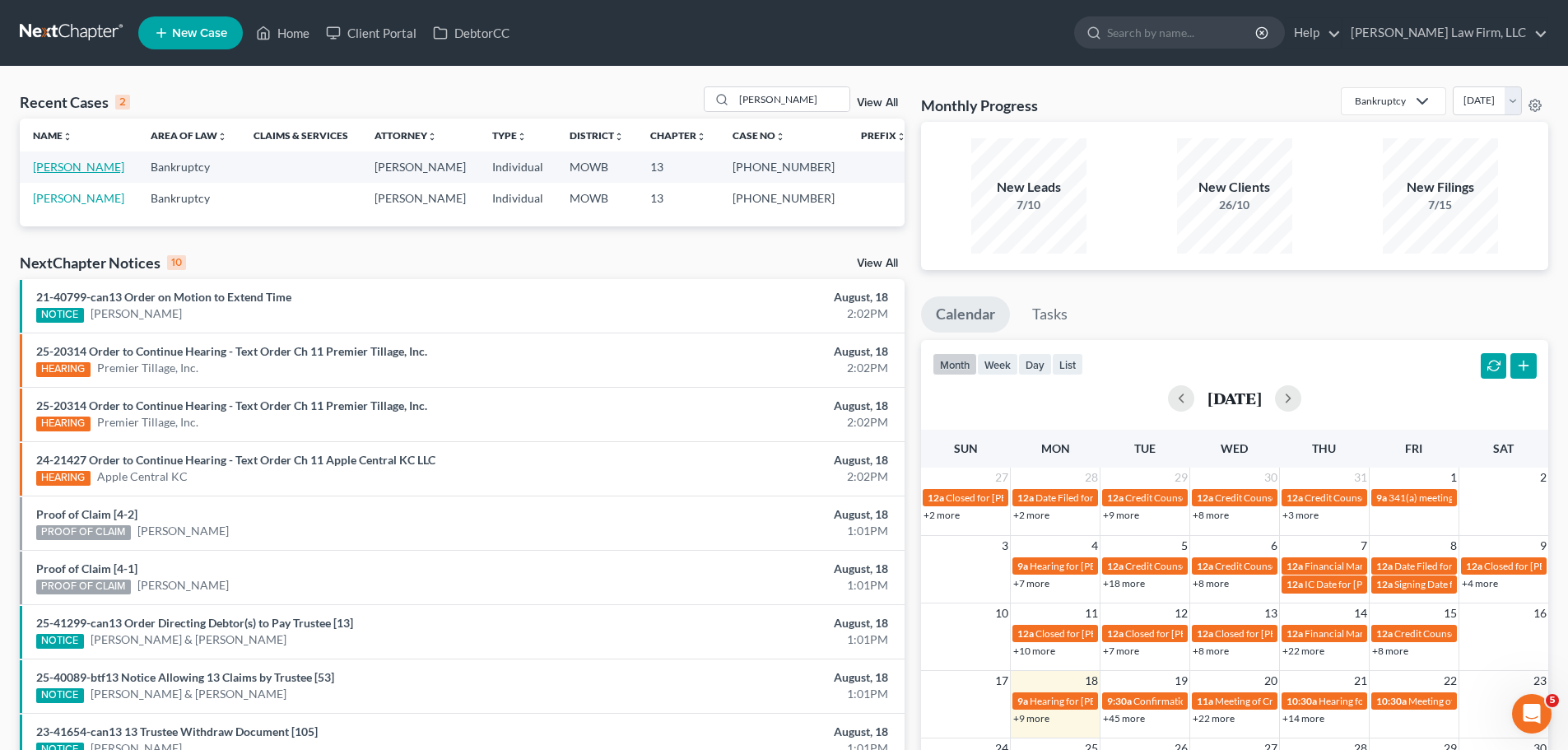
click at [81, 162] on link "[PERSON_NAME]" at bounding box center [78, 167] width 91 height 14
select select "1"
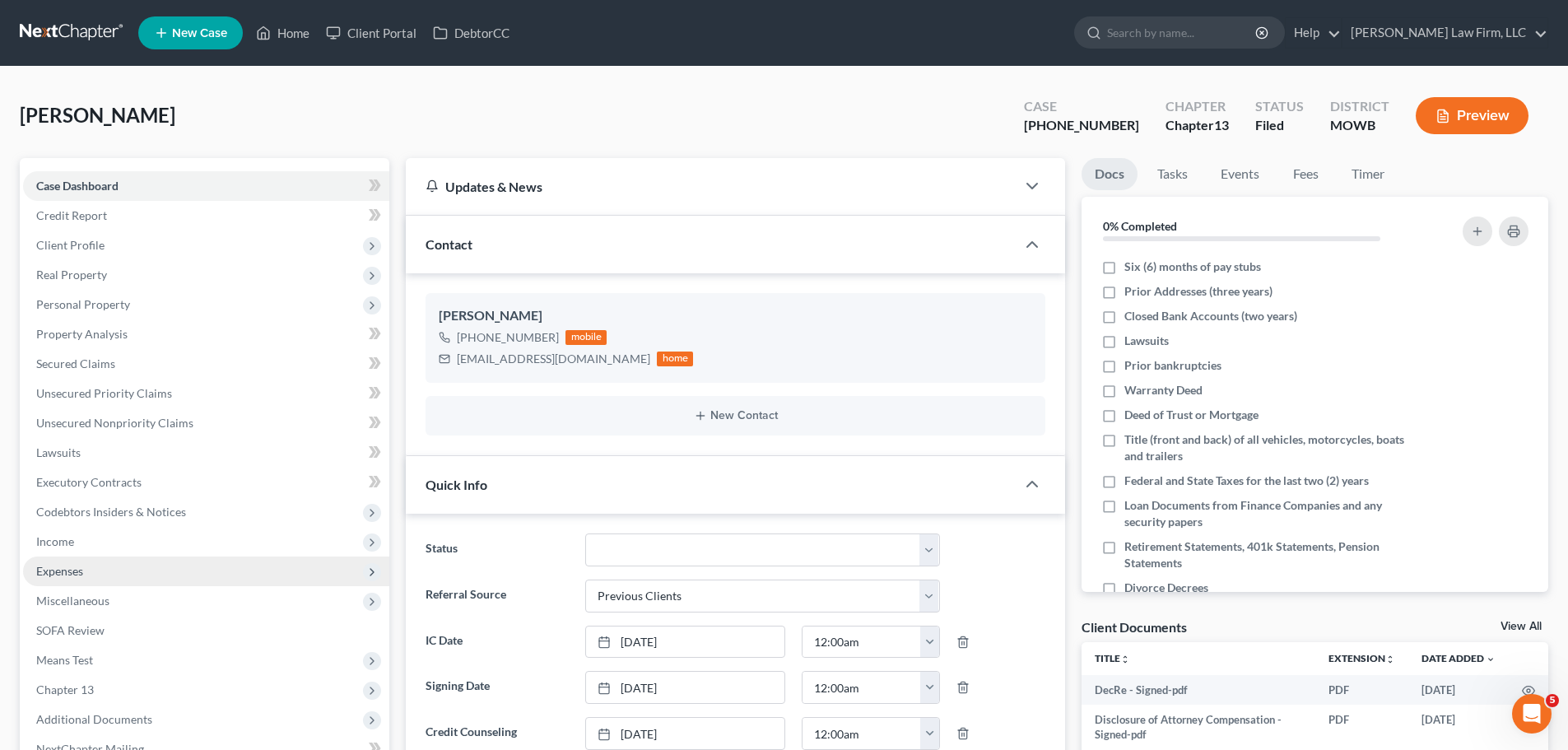
scroll to position [11866, 0]
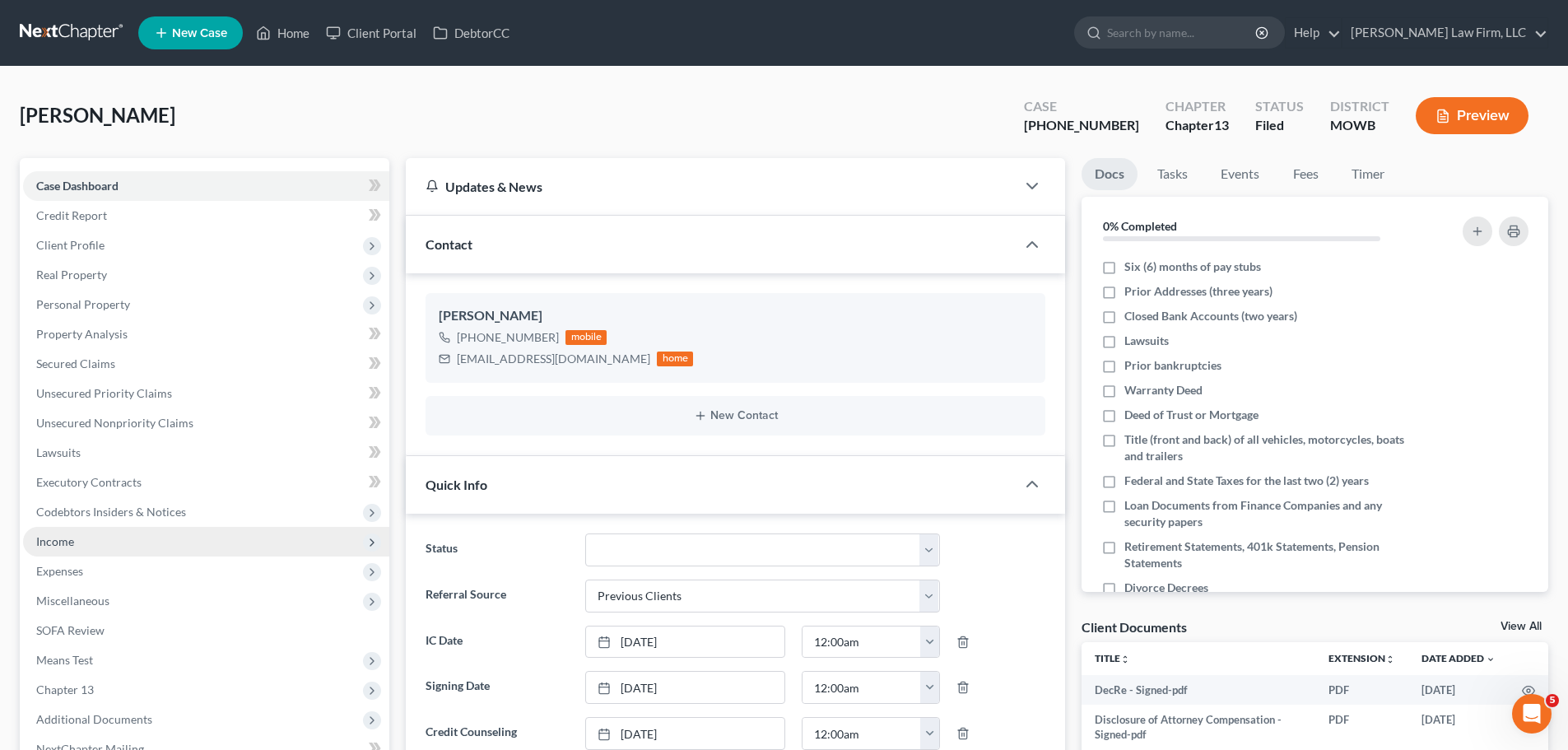
click at [103, 547] on span "Income" at bounding box center [206, 541] width 366 height 29
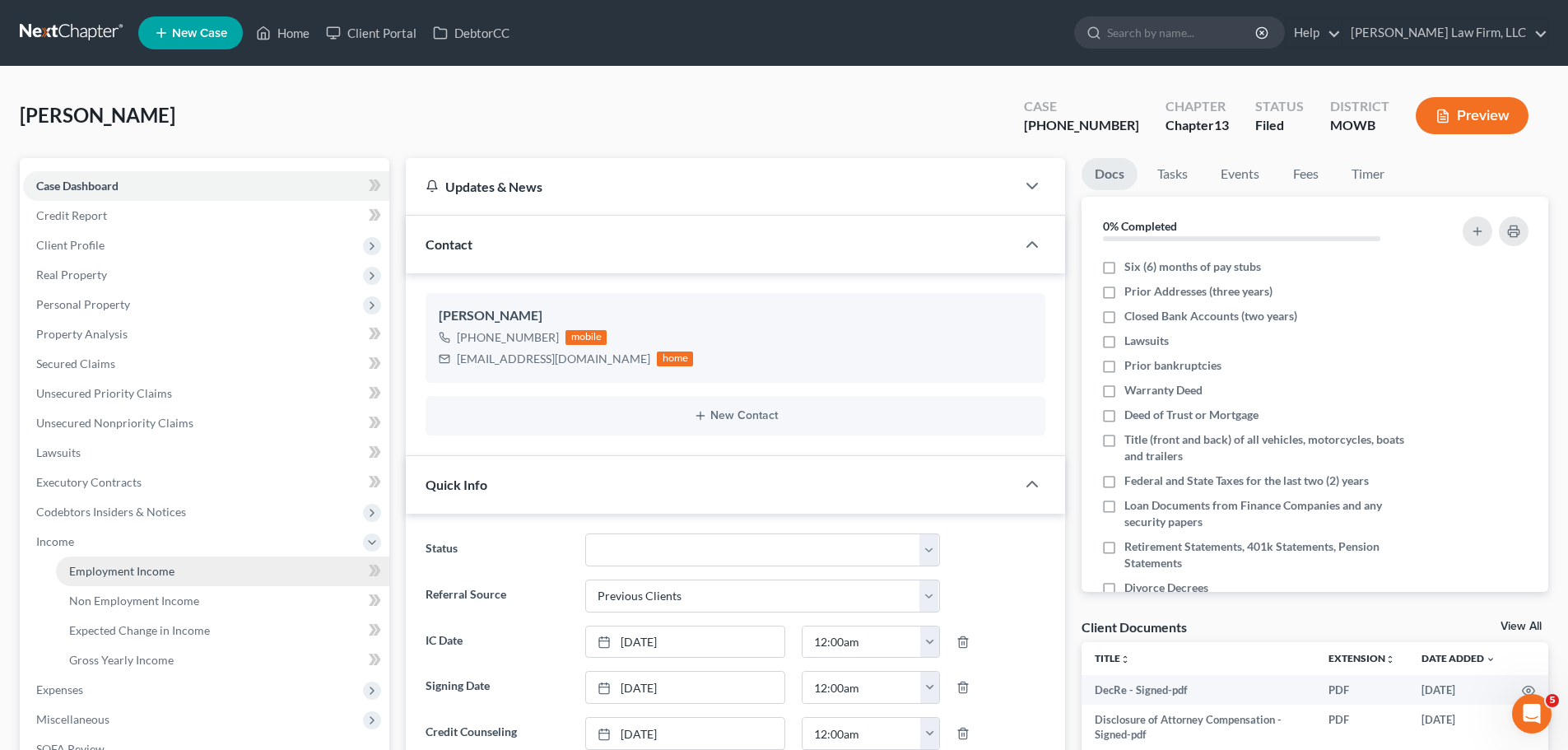
click at [149, 578] on link "Employment Income" at bounding box center [222, 571] width 333 height 29
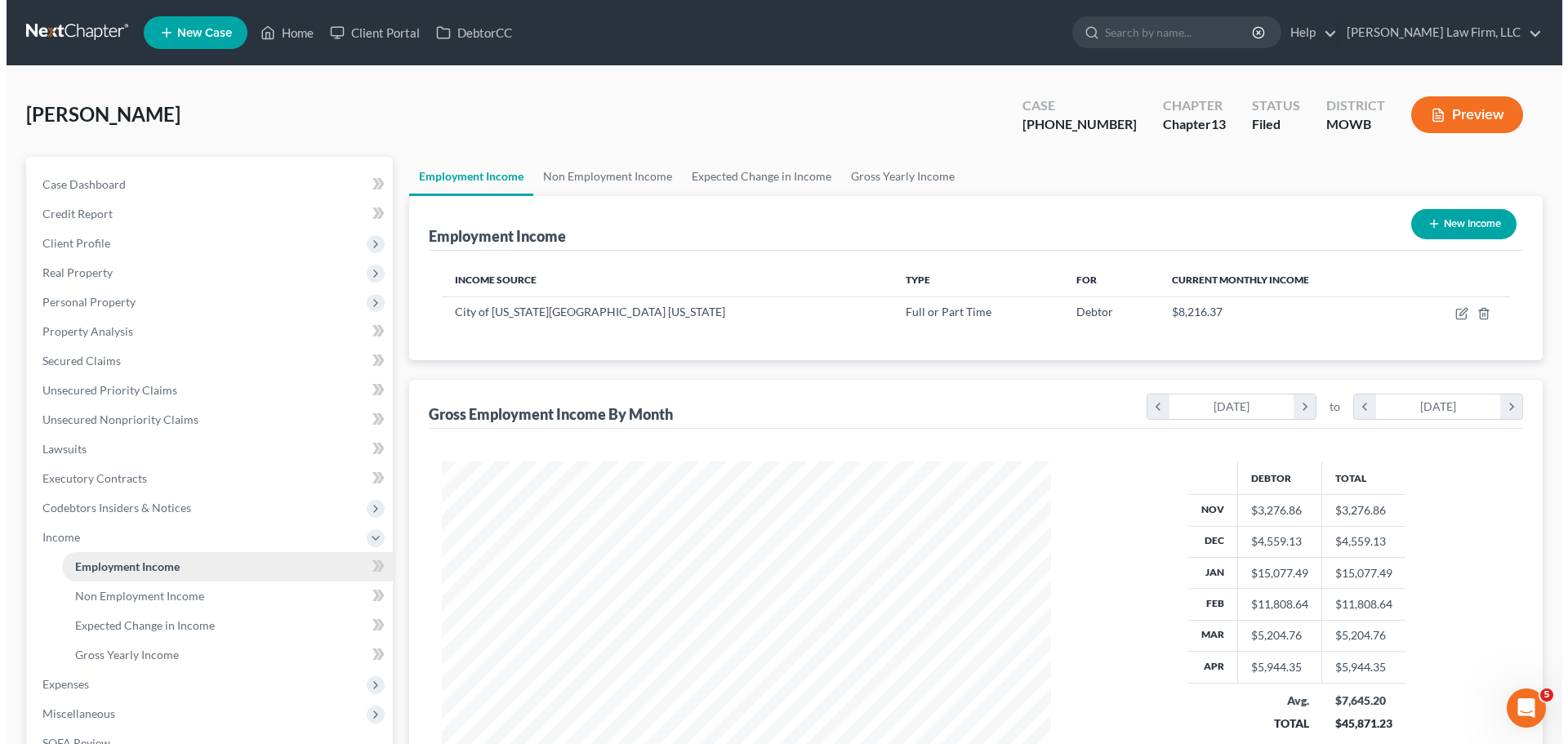
scroll to position [304, 642]
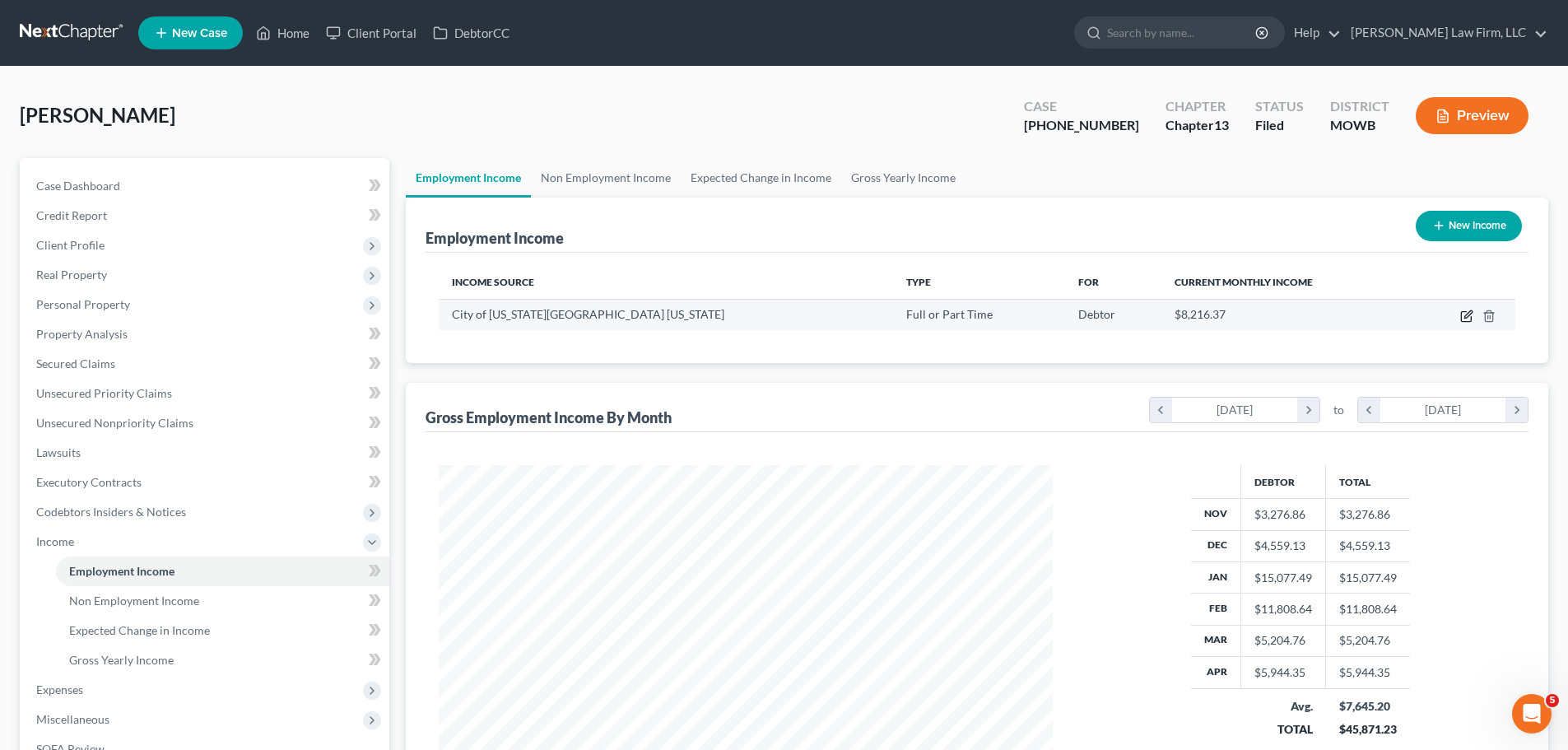
click at [1466, 319] on icon "button" at bounding box center [1466, 315] width 13 height 13
select select "0"
select select "26"
select select "2"
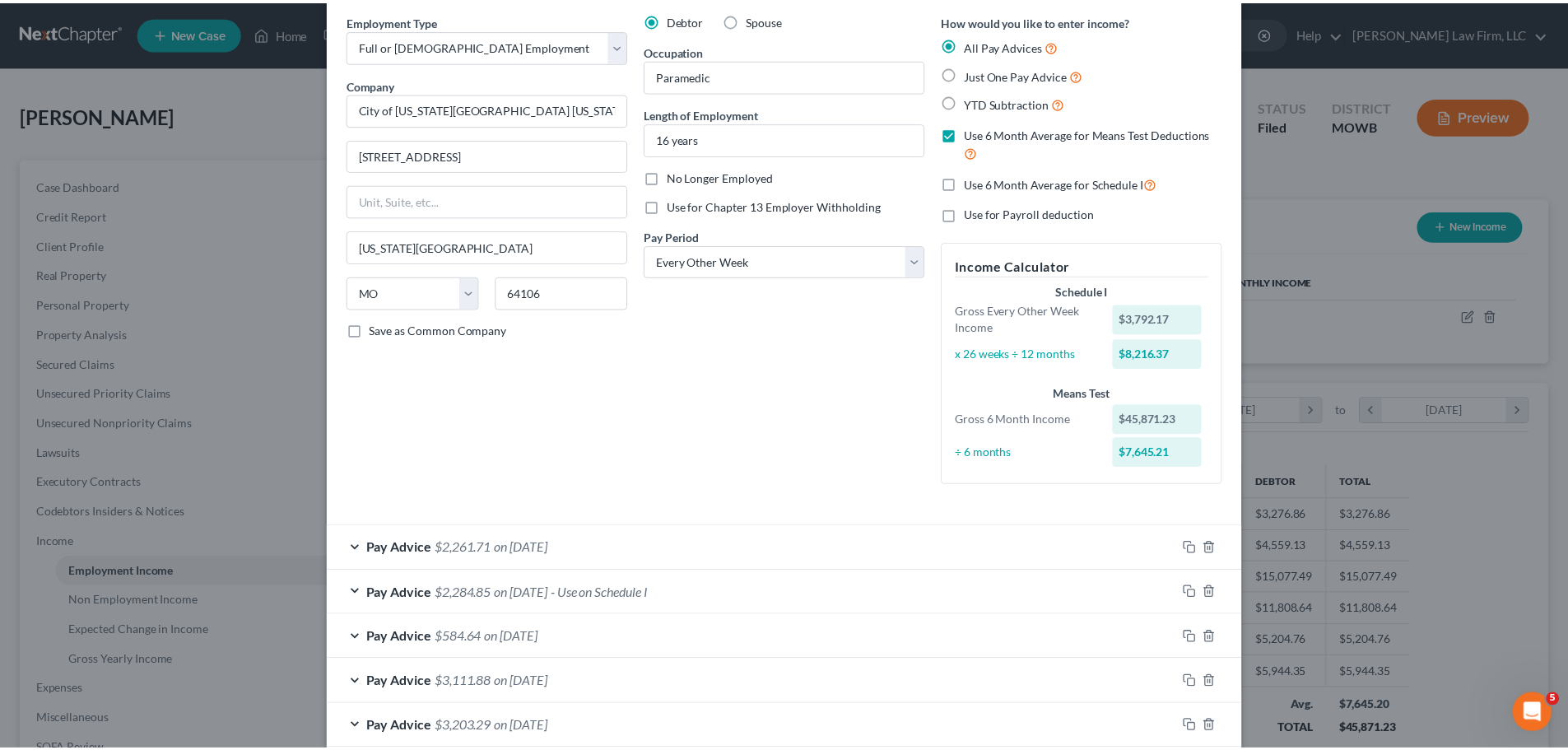
scroll to position [0, 0]
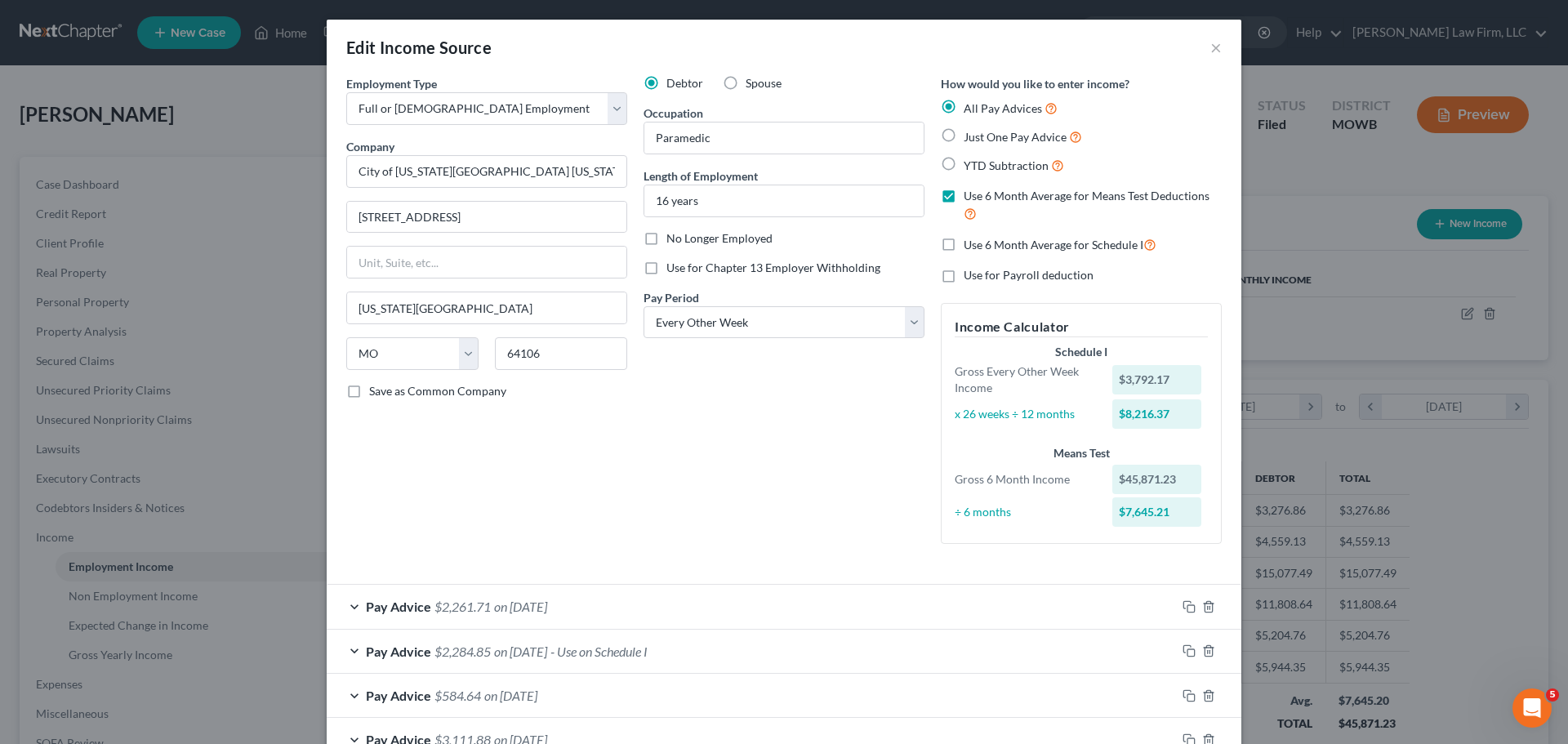
click at [1219, 42] on div "Edit Income Source ×" at bounding box center [783, 47] width 914 height 55
click at [1215, 43] on button "×" at bounding box center [1215, 47] width 11 height 20
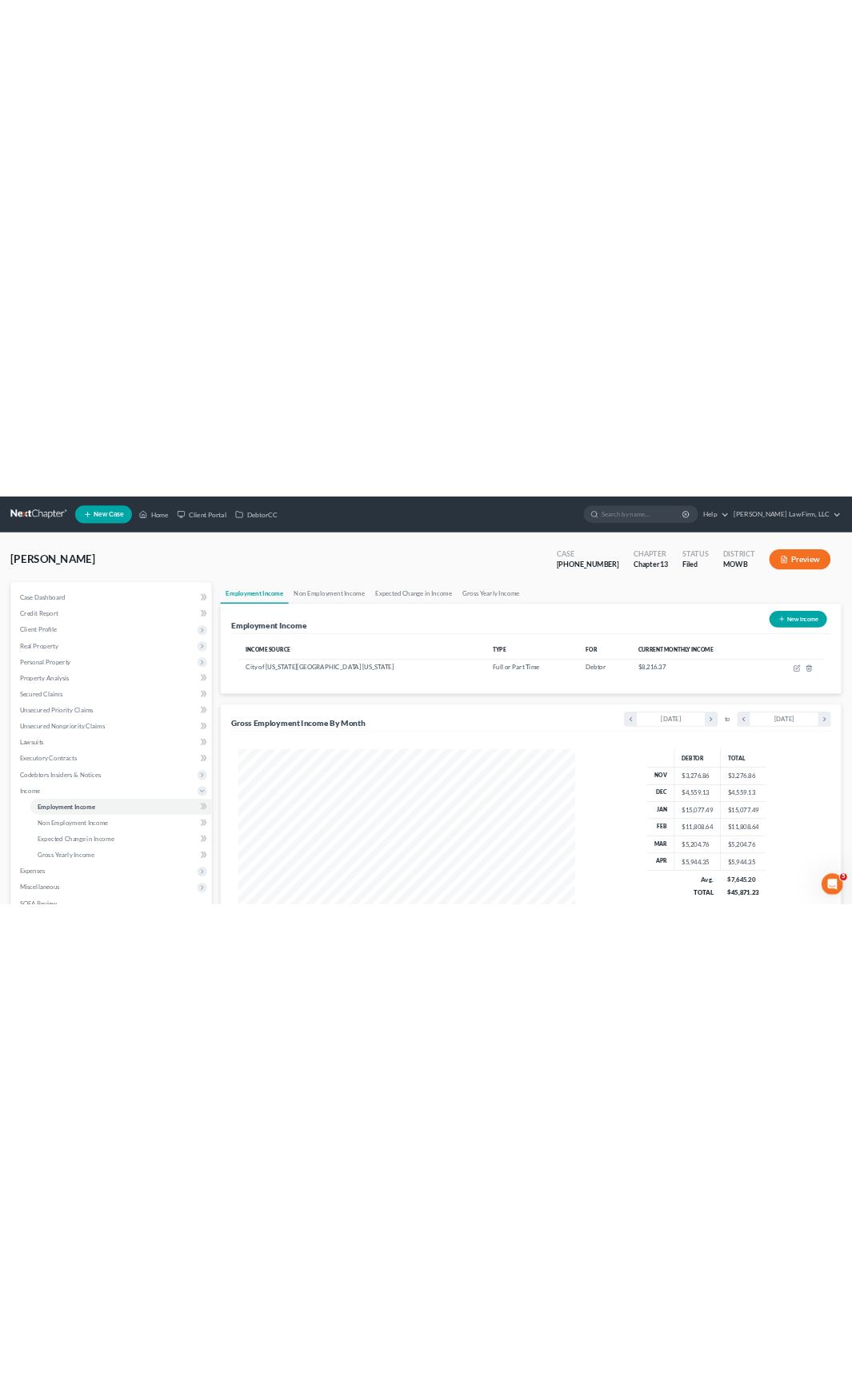
scroll to position [799262, 799074]
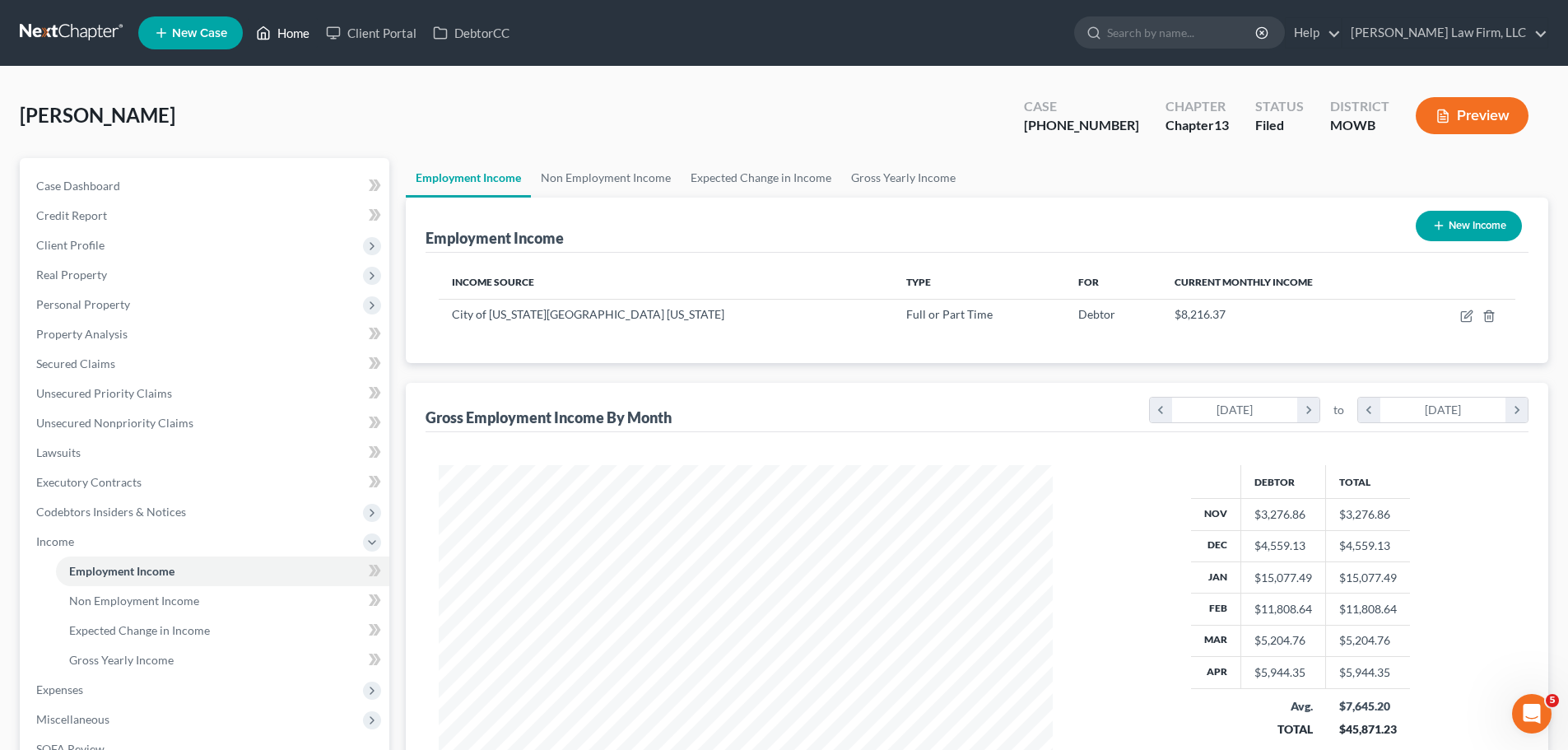
click at [276, 27] on link "Home" at bounding box center [282, 33] width 70 height 29
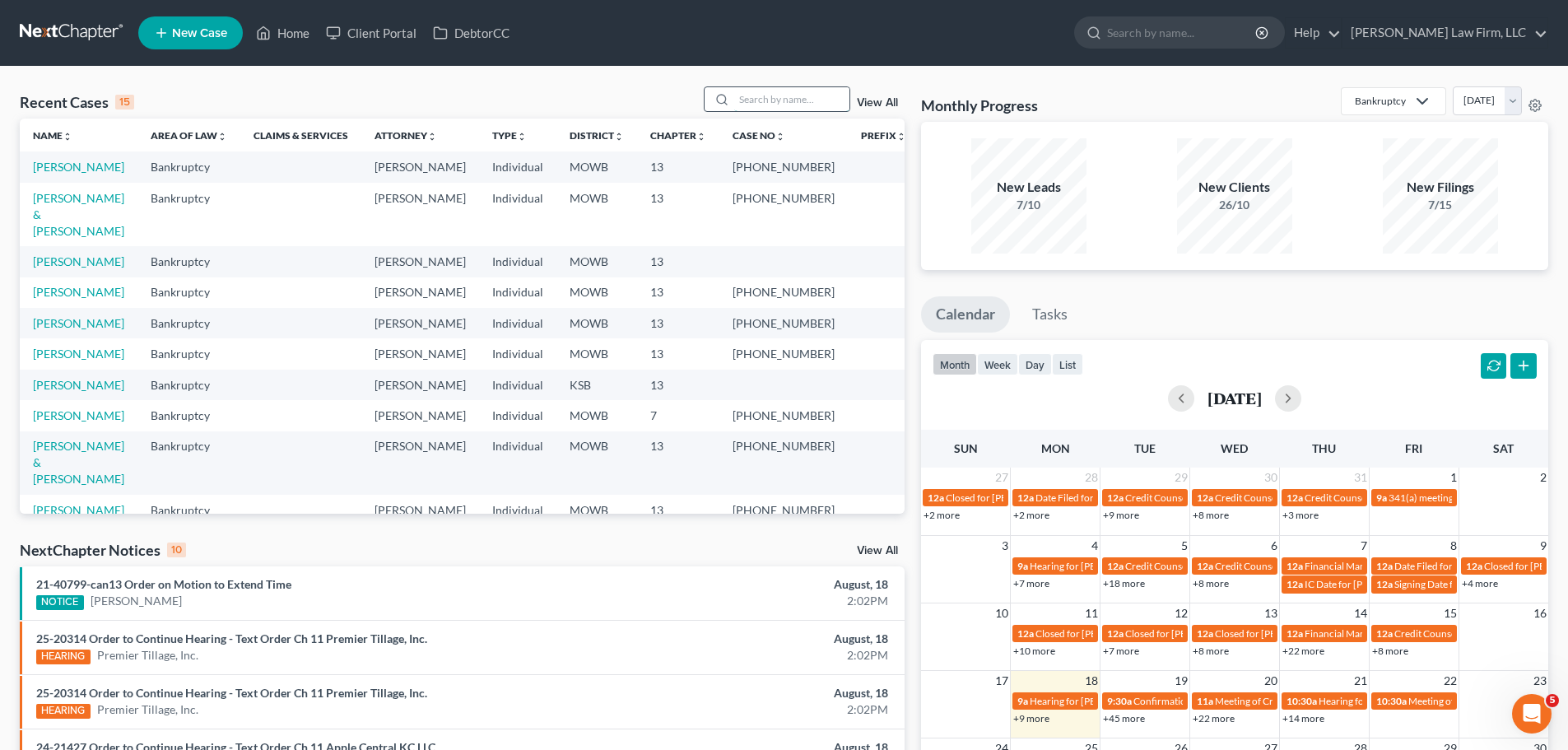
click at [787, 92] on input "search" at bounding box center [792, 100] width 115 height 24
type input "[PERSON_NAME]"
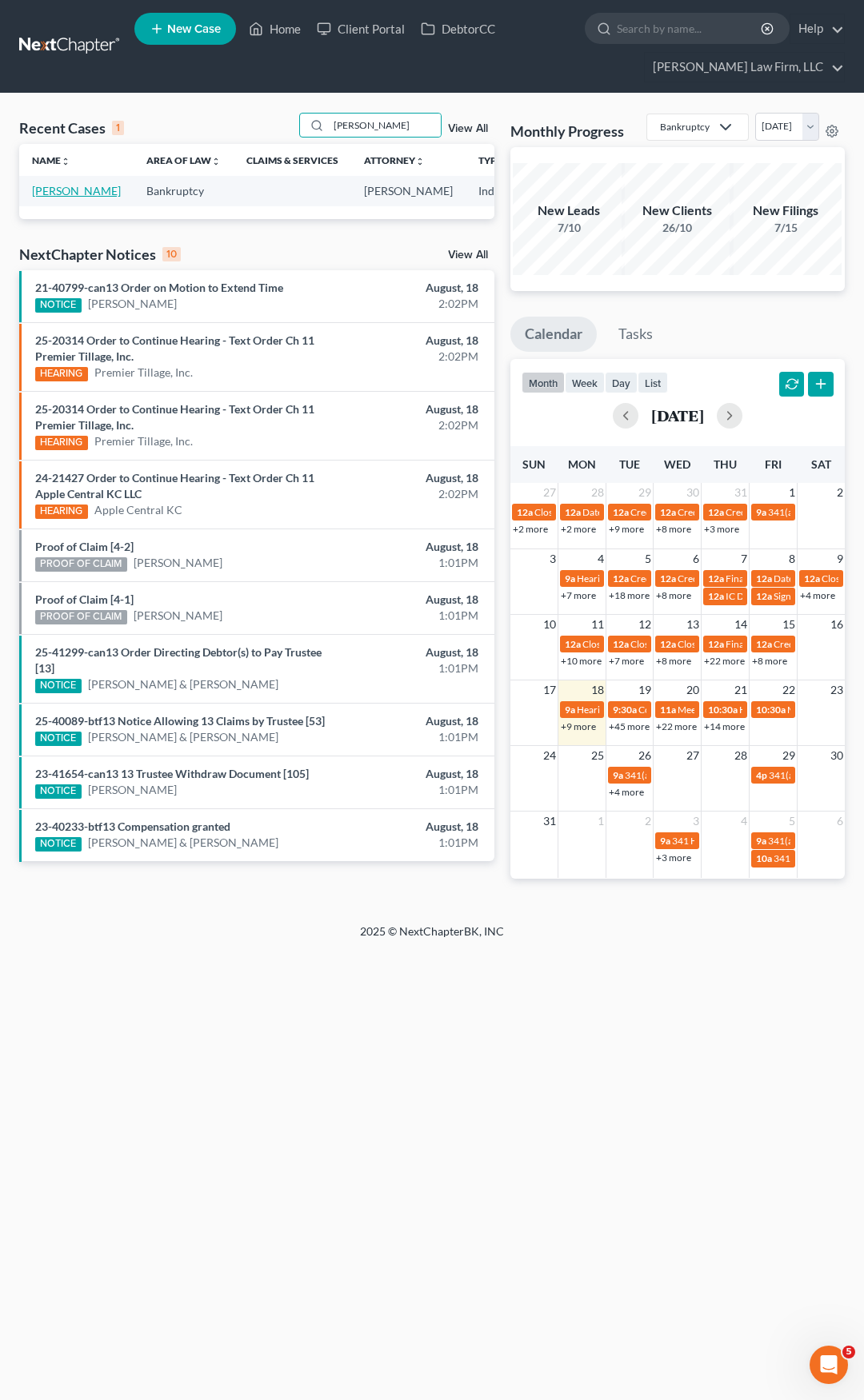
click at [60, 198] on link "[PERSON_NAME]" at bounding box center [76, 190] width 88 height 13
select select "4"
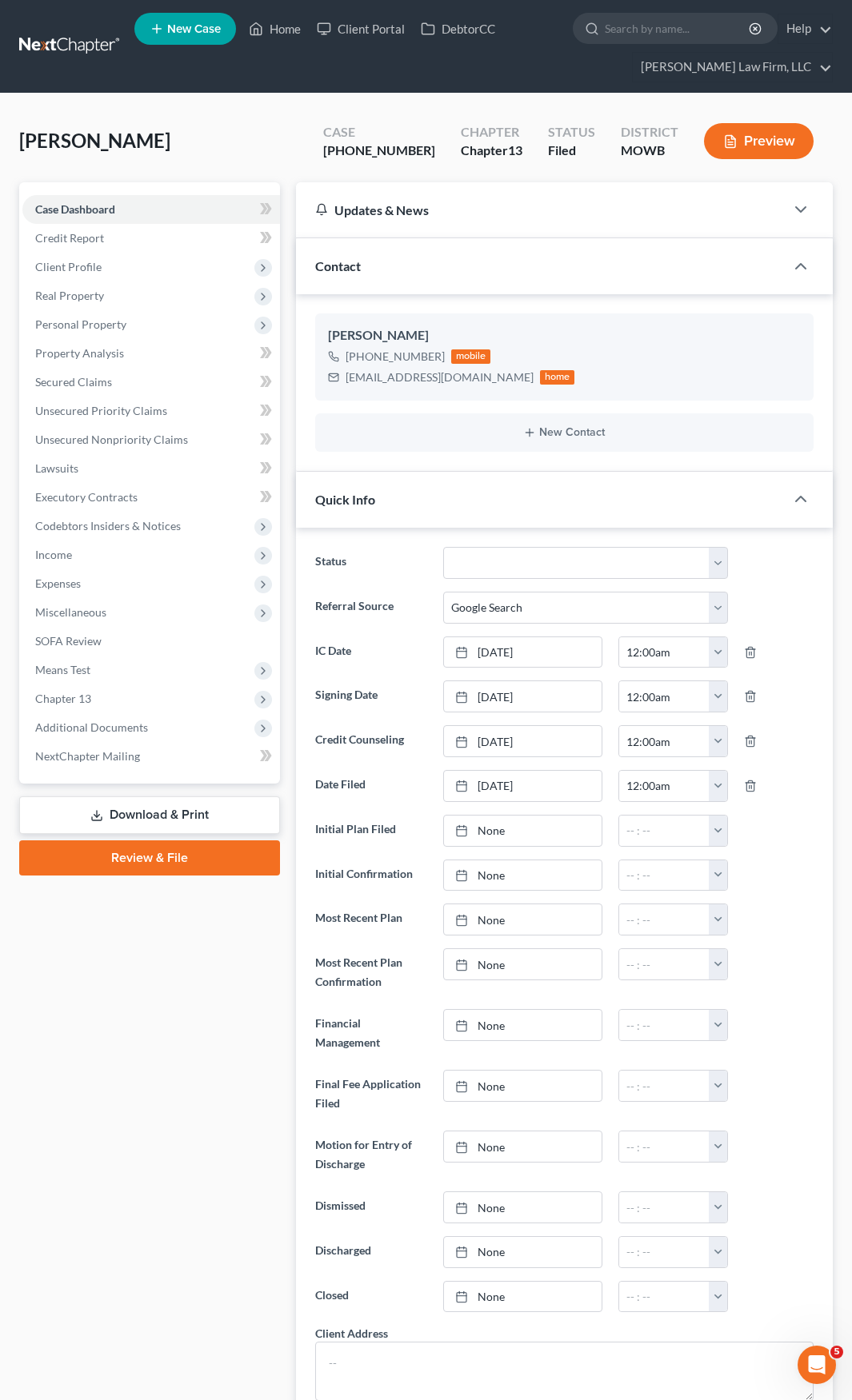
scroll to position [96, 0]
click at [98, 564] on span "Income" at bounding box center [151, 555] width 258 height 28
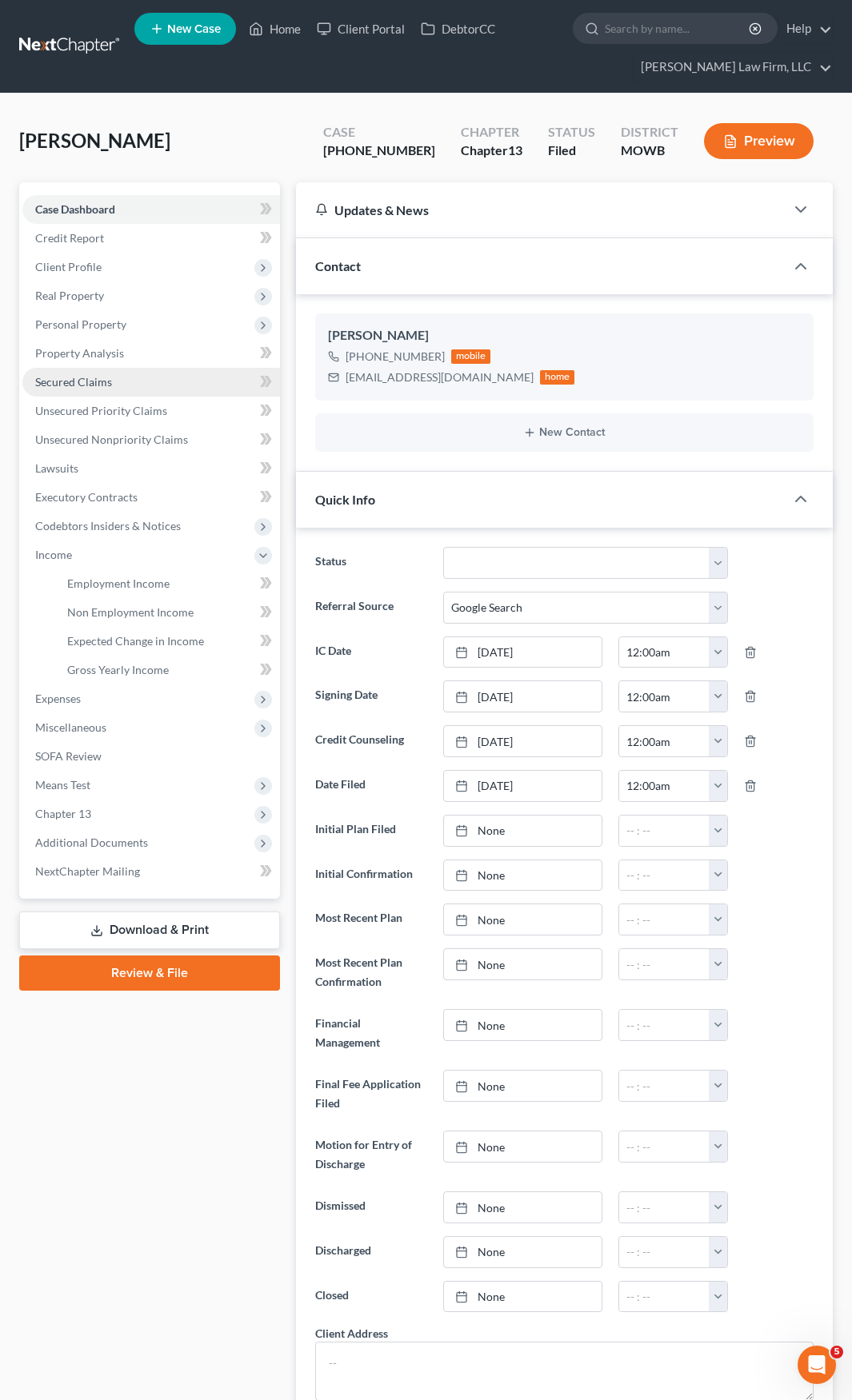
click at [97, 375] on span "Secured Claims" at bounding box center [73, 381] width 77 height 13
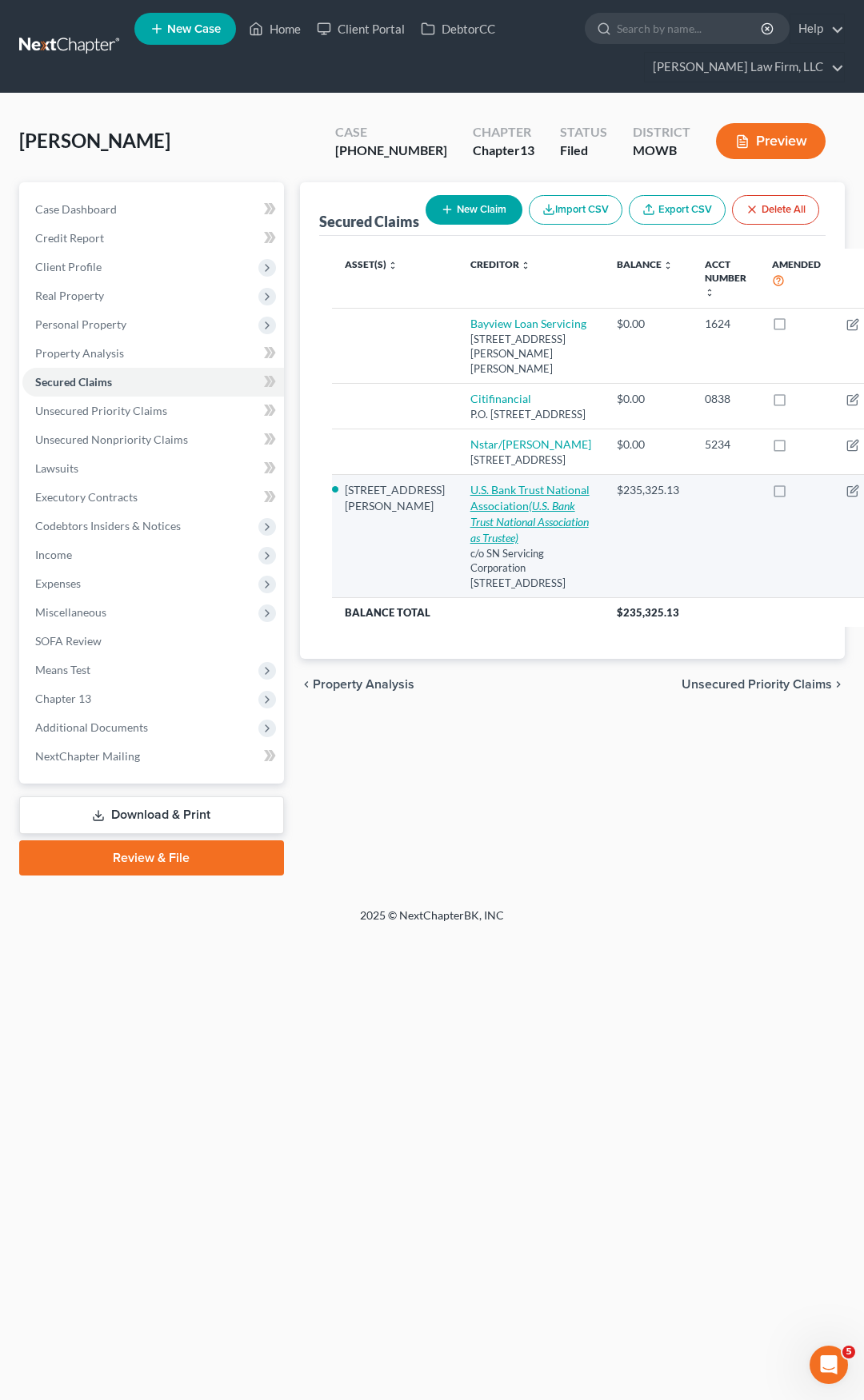
click at [470, 545] on link "U.S. Bank Trust National Association (U.S. Bank Trust National Association as T…" at bounding box center [529, 514] width 119 height 62
select select "4"
select select "8"
select select "2"
select select "0"
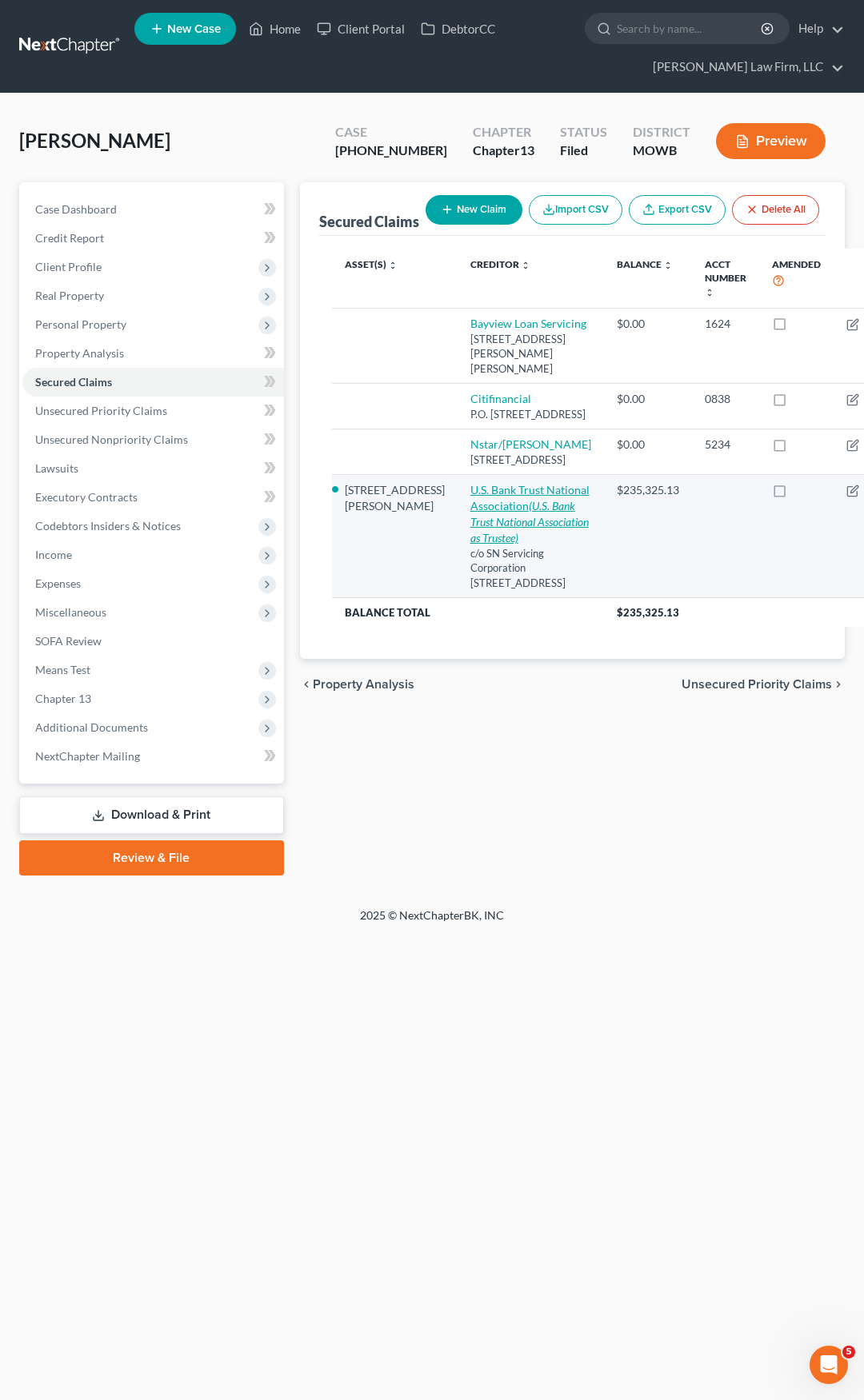
select select "0"
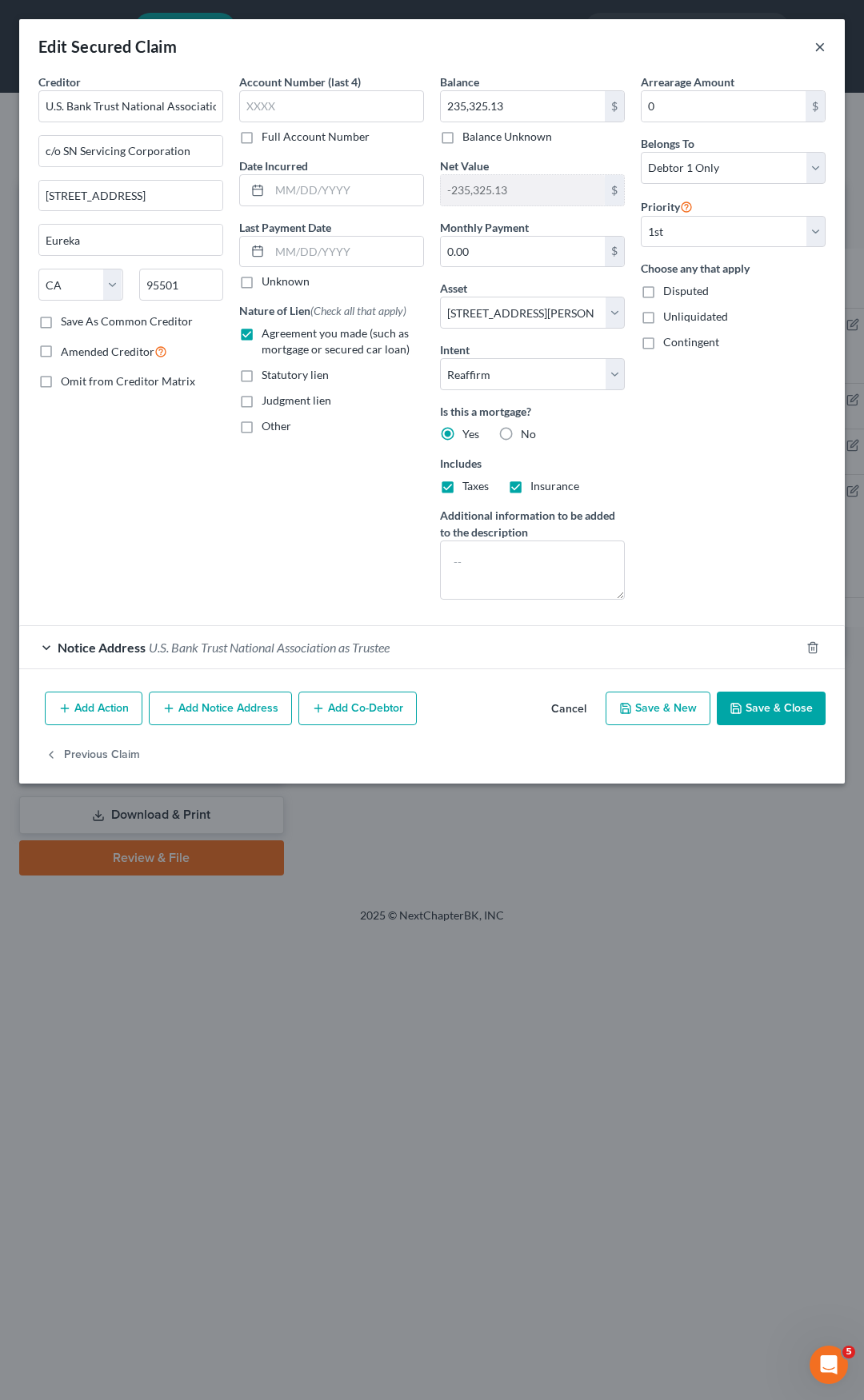
click at [819, 46] on button "×" at bounding box center [820, 46] width 11 height 19
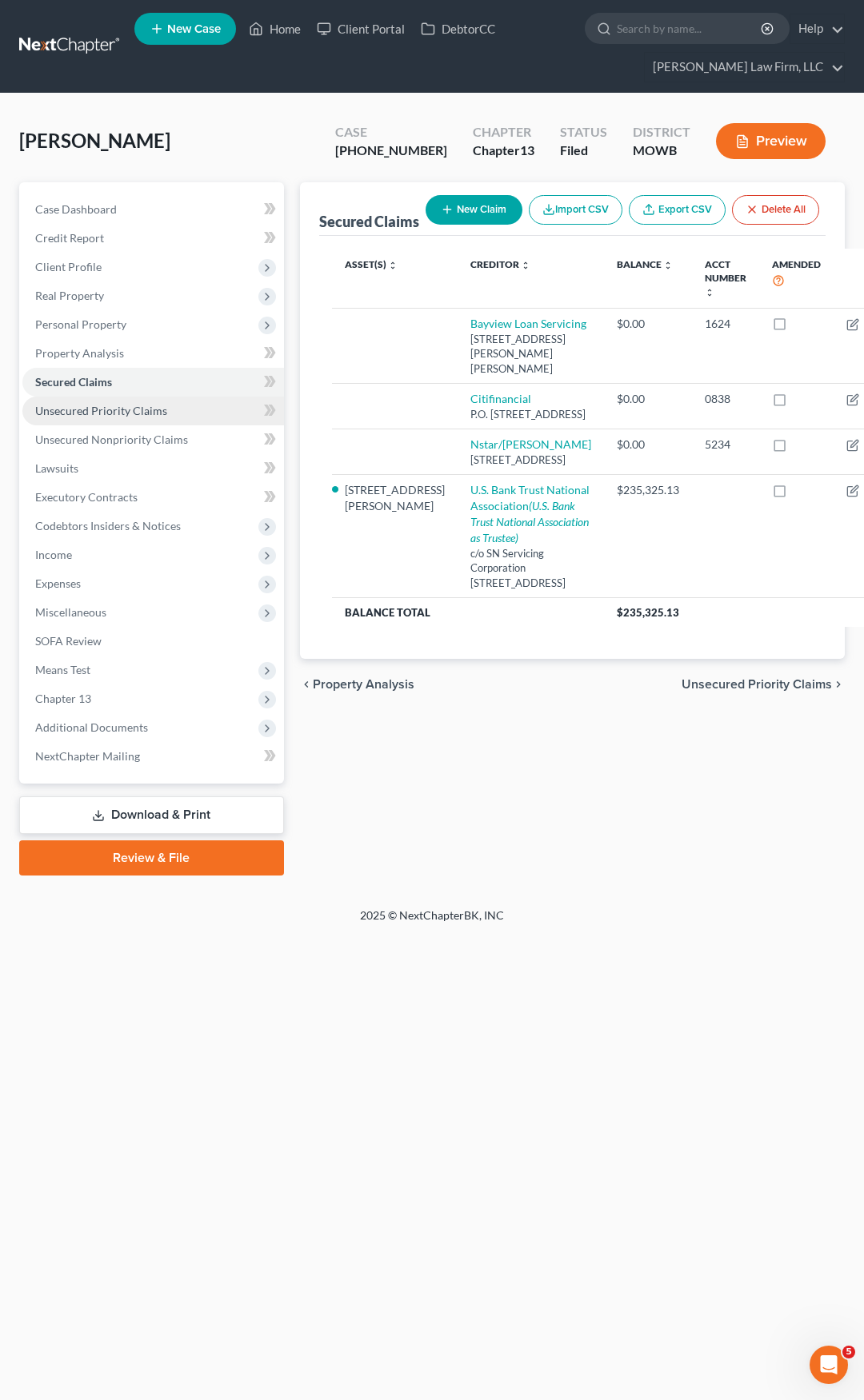
click at [120, 412] on span "Unsecured Priority Claims" at bounding box center [101, 410] width 132 height 13
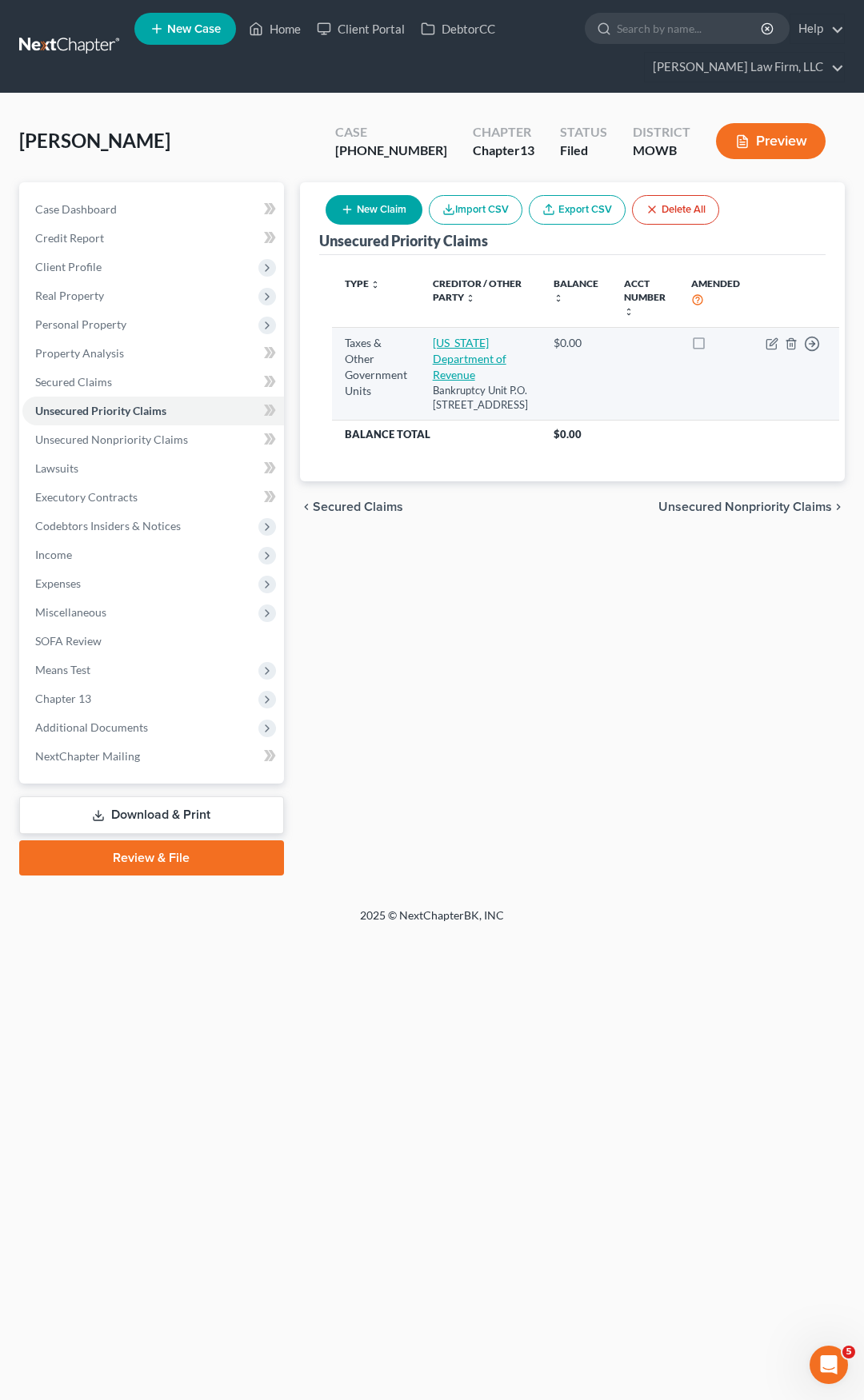
click at [476, 354] on link "[US_STATE] Department of Revenue" at bounding box center [469, 358] width 73 height 46
select select "2"
select select "26"
select select "0"
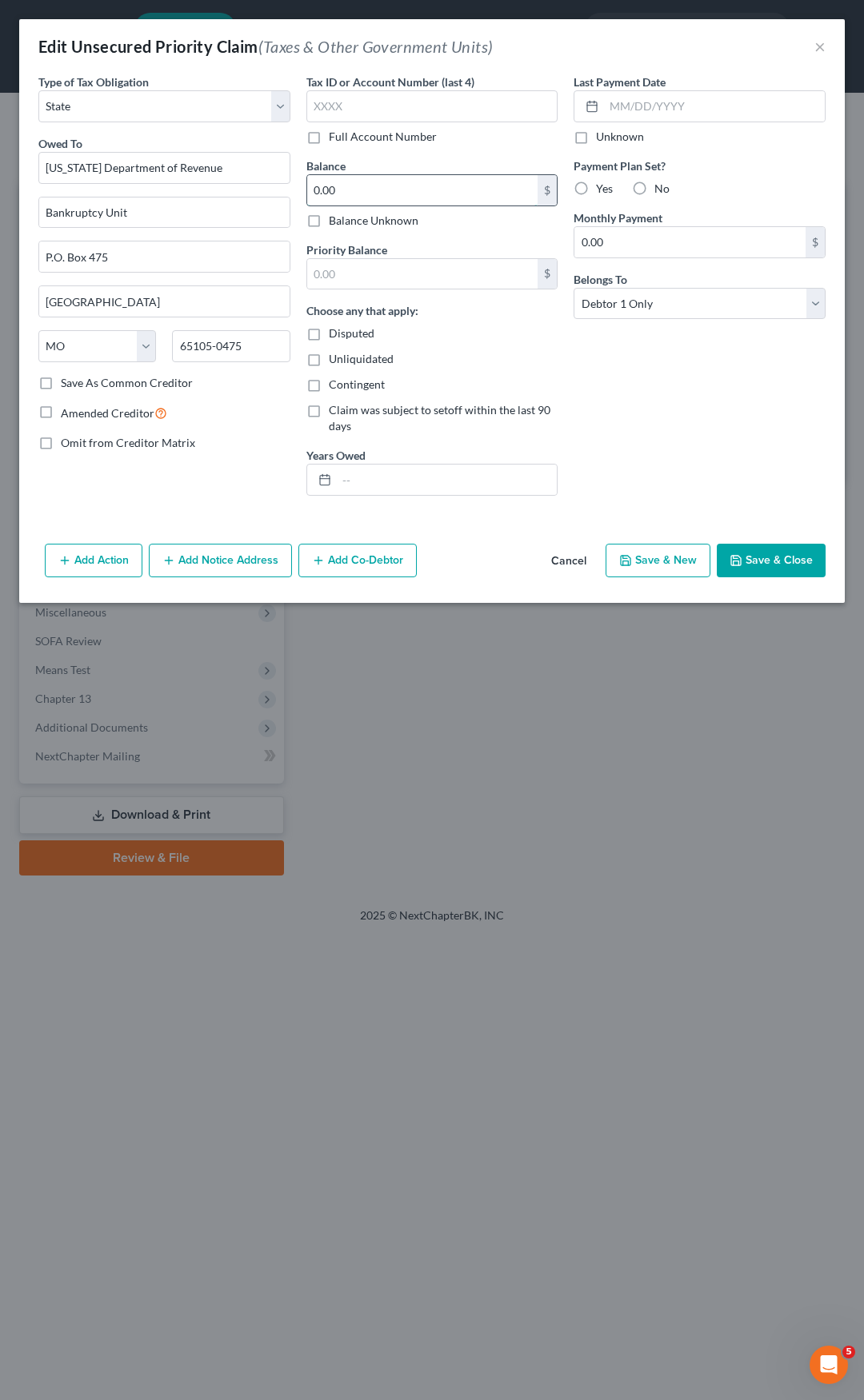
click at [436, 189] on input "0.00" at bounding box center [422, 190] width 231 height 30
type input "500"
click at [412, 279] on input "text" at bounding box center [422, 274] width 231 height 30
type input "500"
click at [759, 564] on button "Save & Close" at bounding box center [771, 561] width 109 height 33
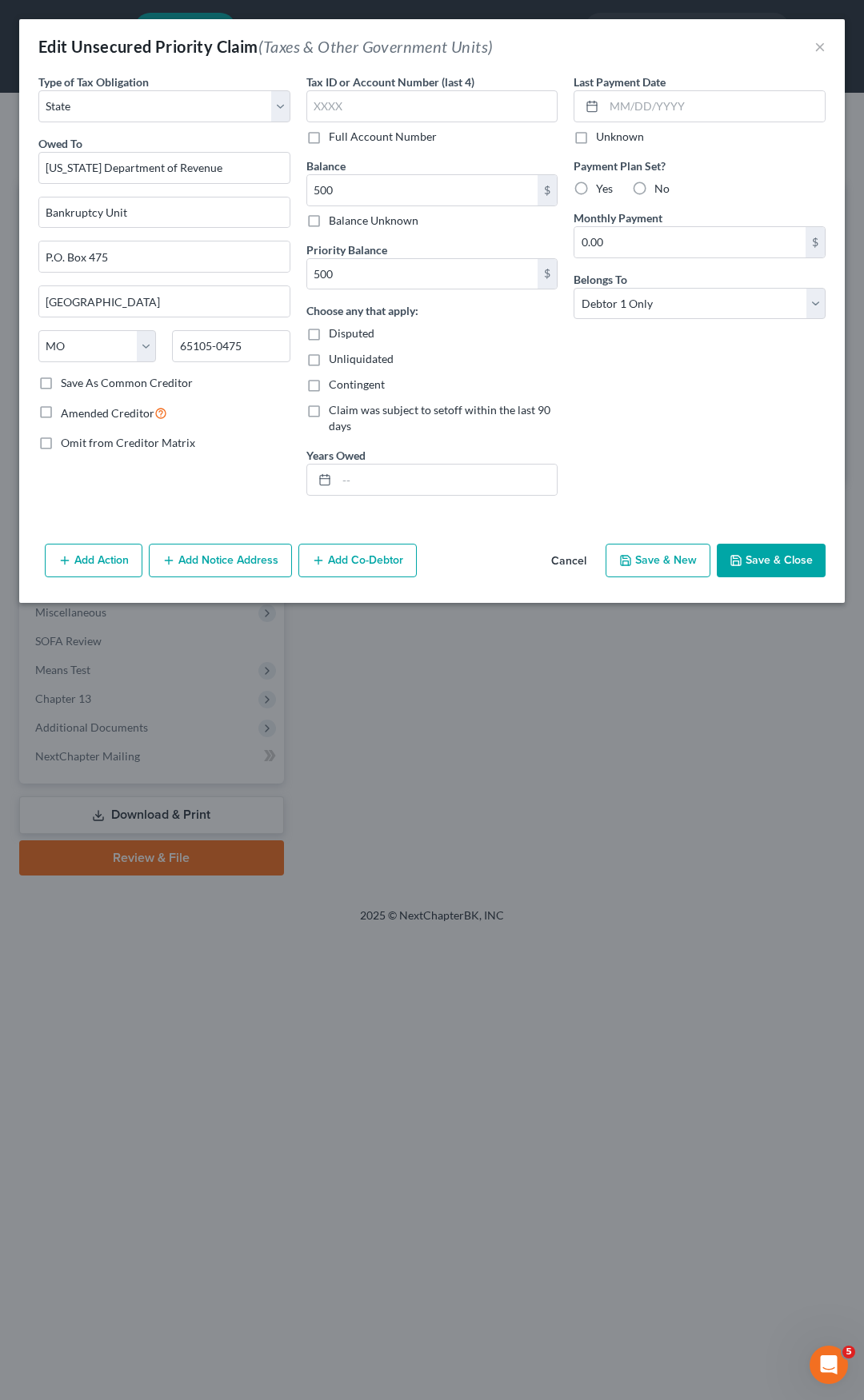
type input "500.00"
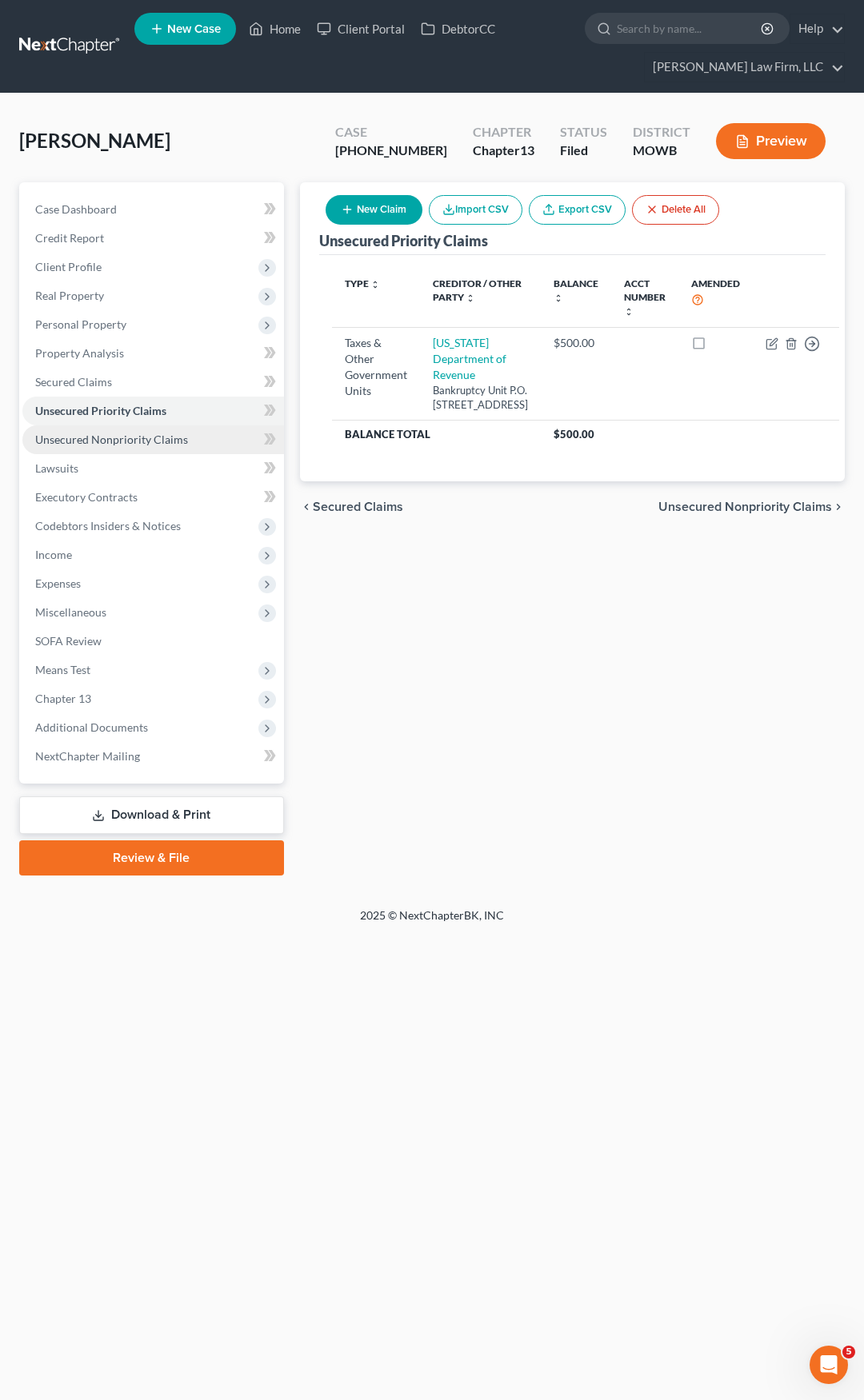
click at [151, 436] on span "Unsecured Nonpriority Claims" at bounding box center [111, 439] width 153 height 13
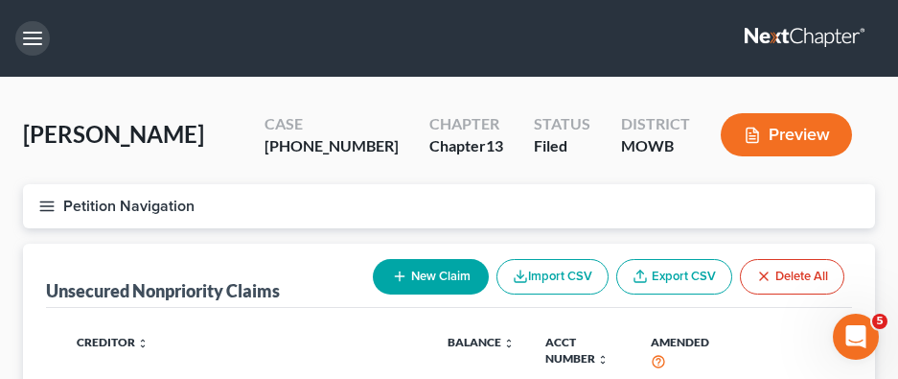
click at [32, 38] on button "button" at bounding box center [32, 38] width 34 height 34
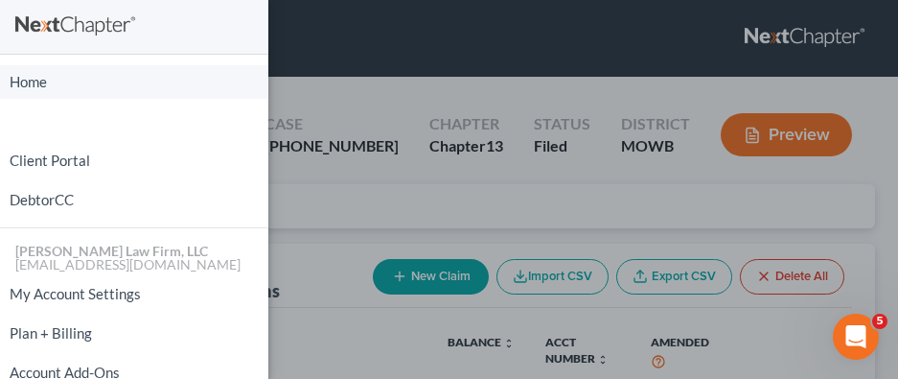
click at [34, 75] on link "Home" at bounding box center [134, 82] width 268 height 34
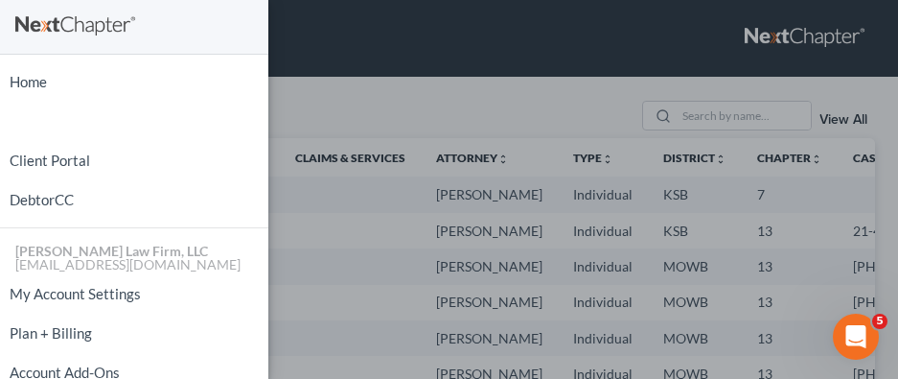
click at [340, 102] on div "Home New Case Client Portal DebtorCC [PERSON_NAME] Law Firm, LLC [EMAIL_ADDRESS…" at bounding box center [449, 189] width 898 height 379
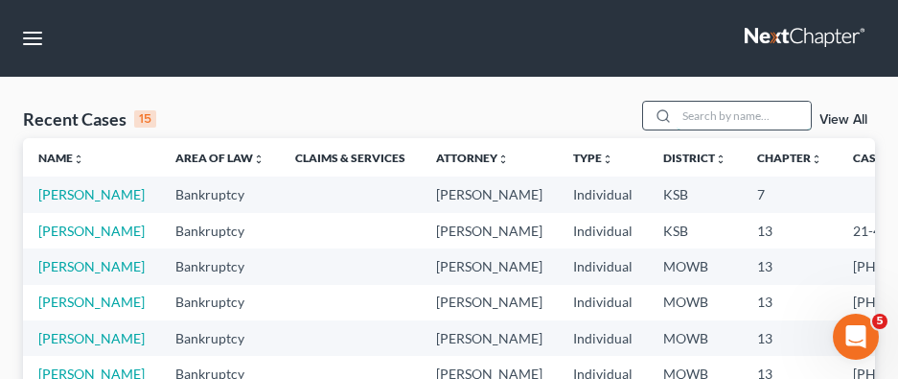
click at [746, 120] on input "search" at bounding box center [744, 116] width 134 height 28
type input "[PERSON_NAME]"
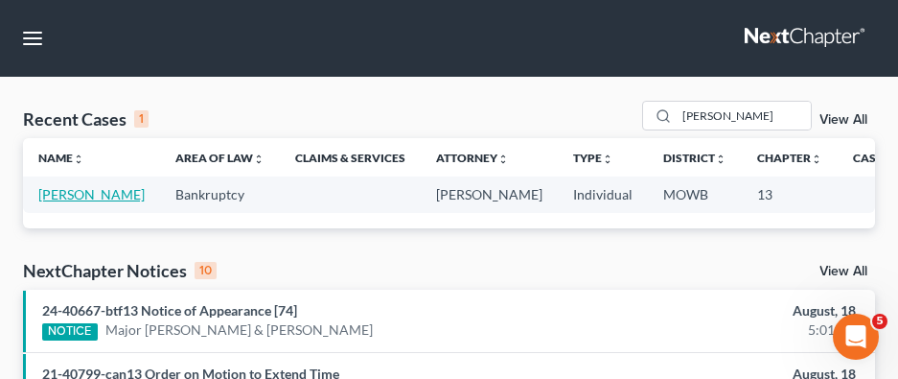
click at [69, 202] on link "[PERSON_NAME]" at bounding box center [91, 194] width 106 height 16
select select "4"
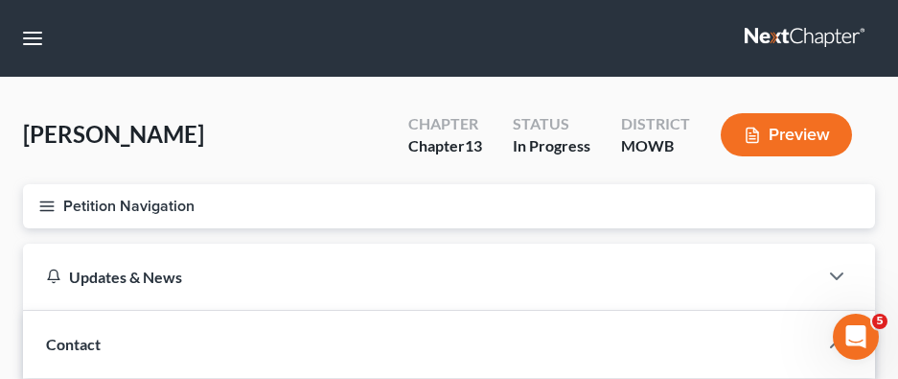
click at [118, 214] on button "Petition Navigation" at bounding box center [449, 206] width 852 height 44
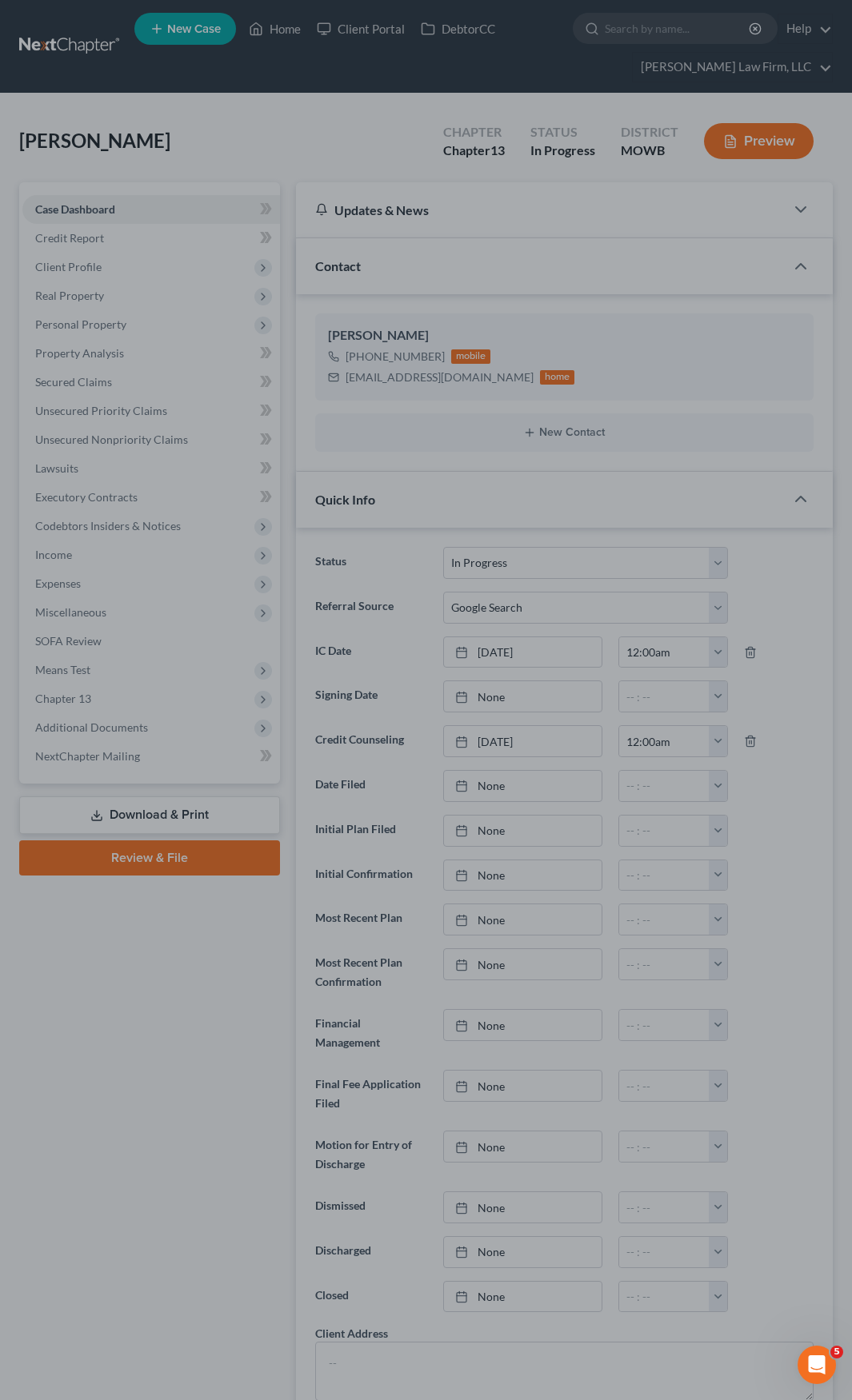
scroll to position [778, 0]
drag, startPoint x: 62, startPoint y: 1128, endPoint x: 89, endPoint y: 796, distance: 333.1
click at [62, 728] on div at bounding box center [426, 700] width 852 height 1400
click at [315, 114] on div at bounding box center [426, 700] width 852 height 1400
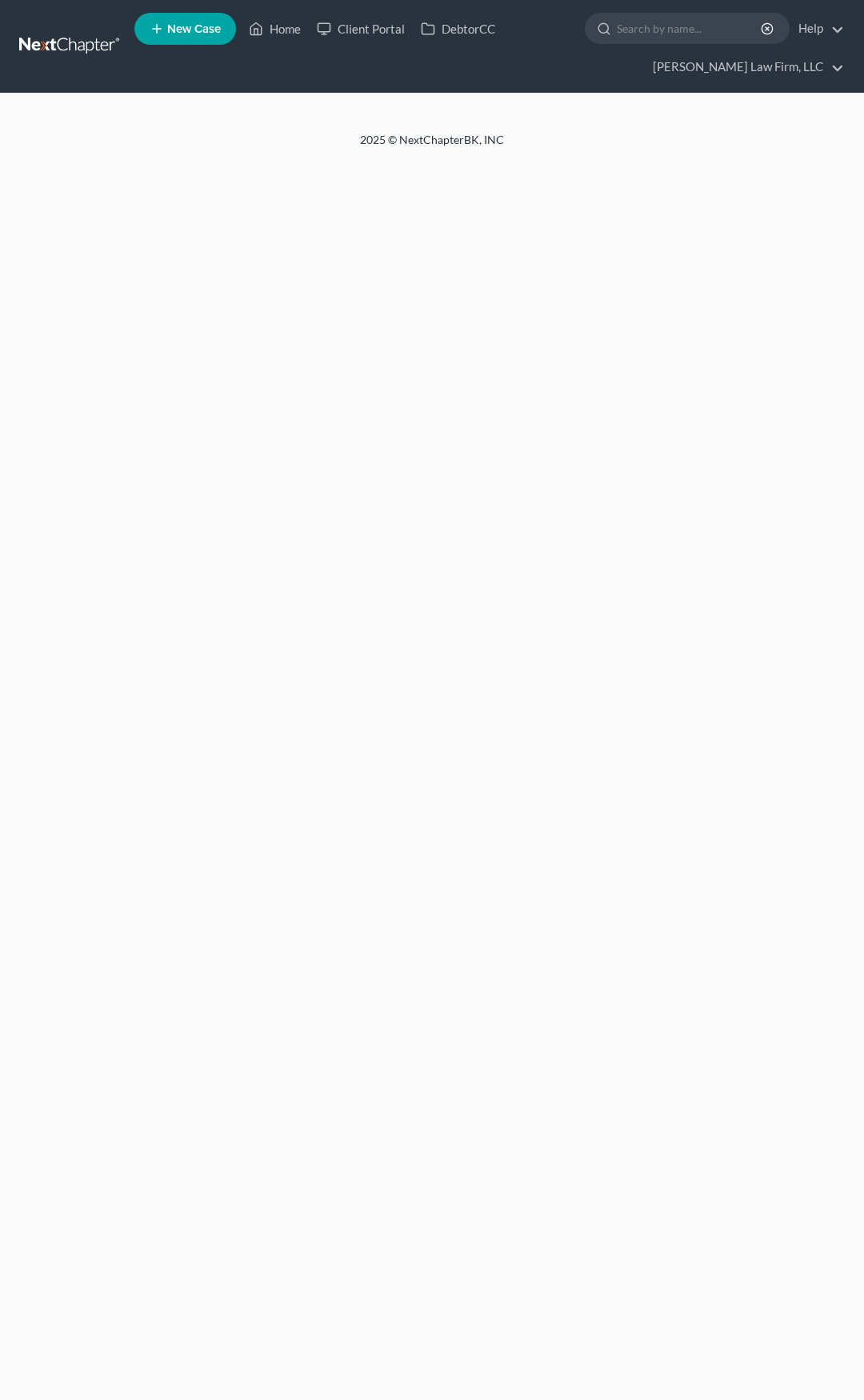
select select "4"
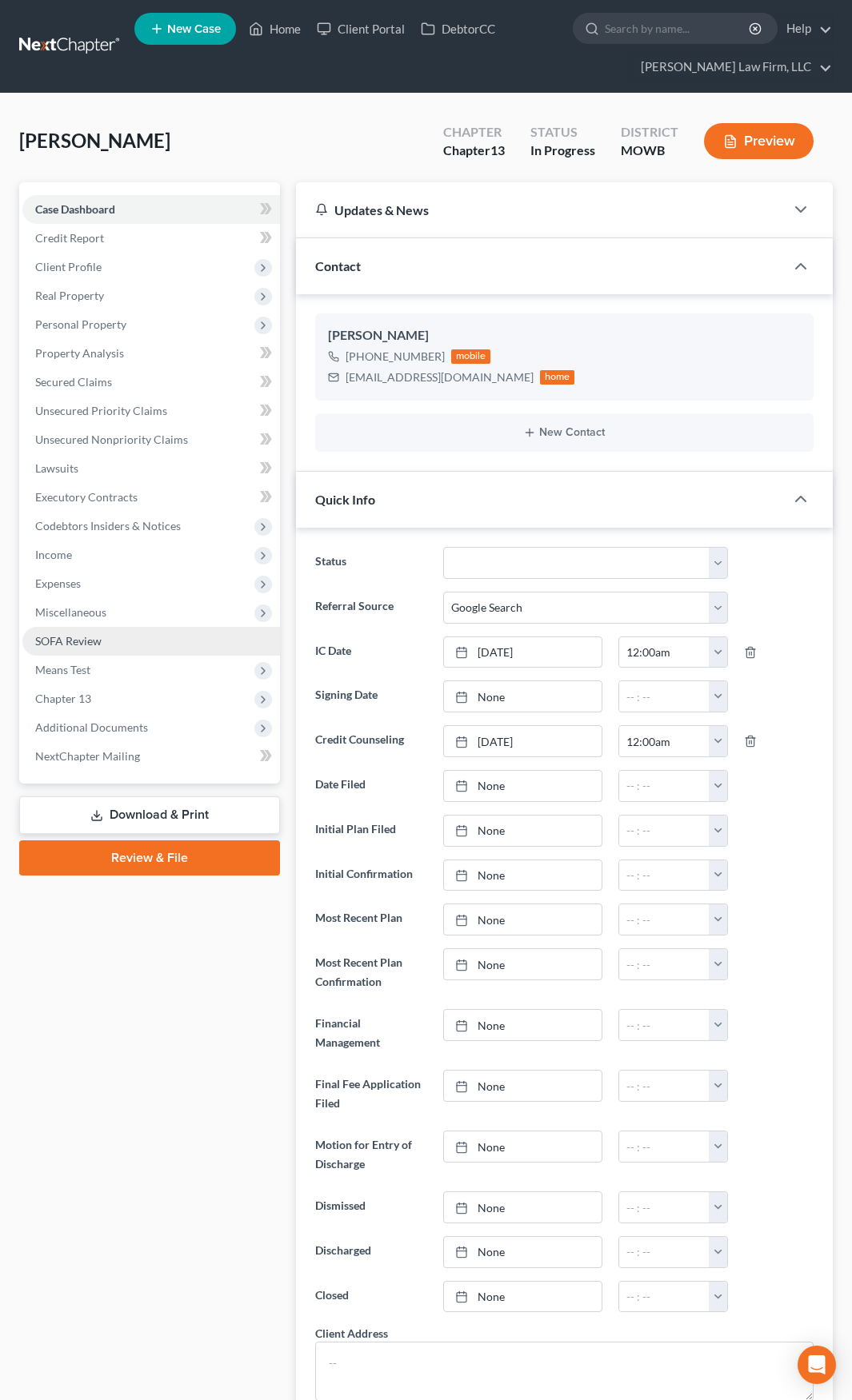
scroll to position [826, 0]
click at [114, 670] on span "Means Test" at bounding box center [151, 670] width 258 height 28
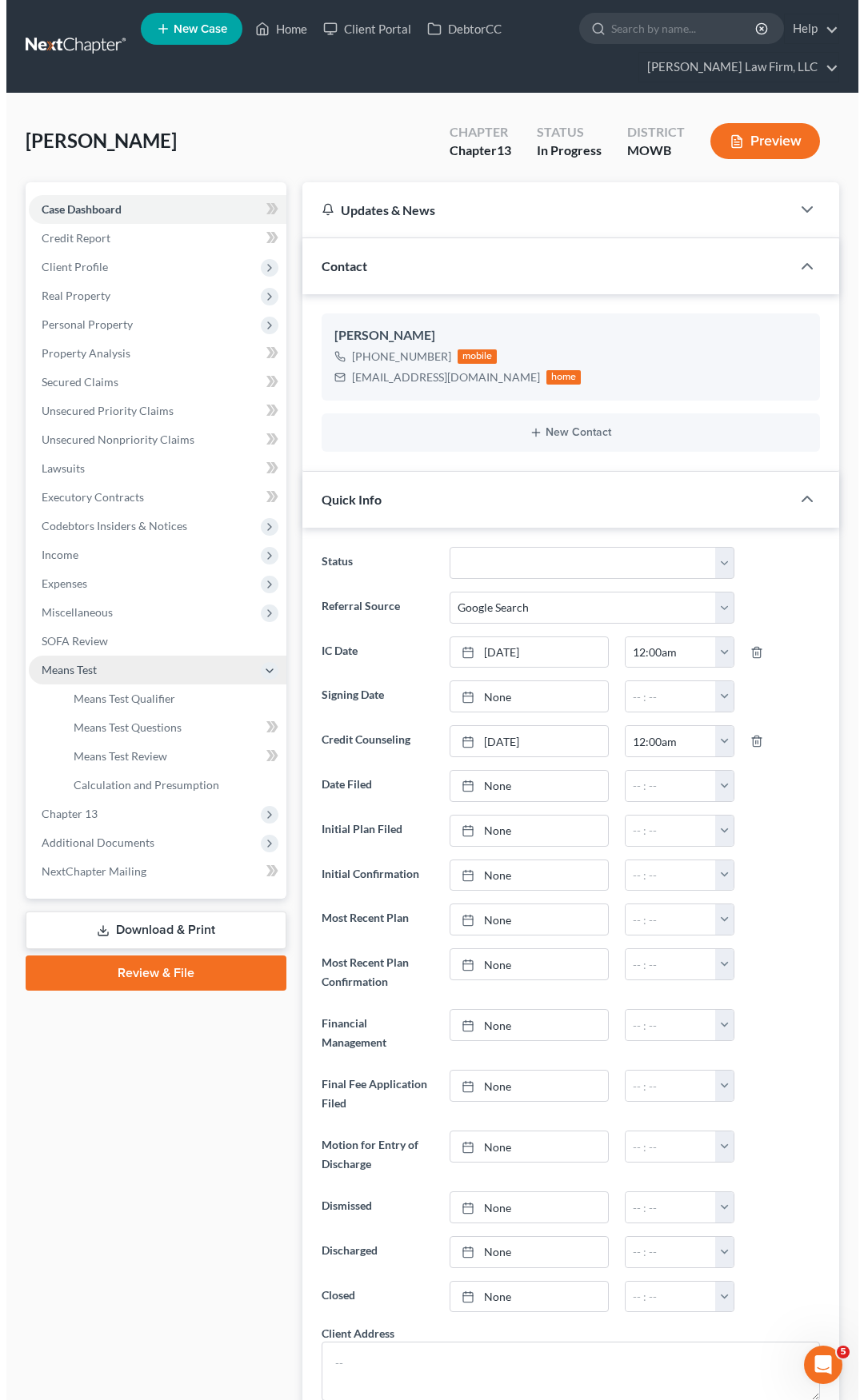
scroll to position [0, 0]
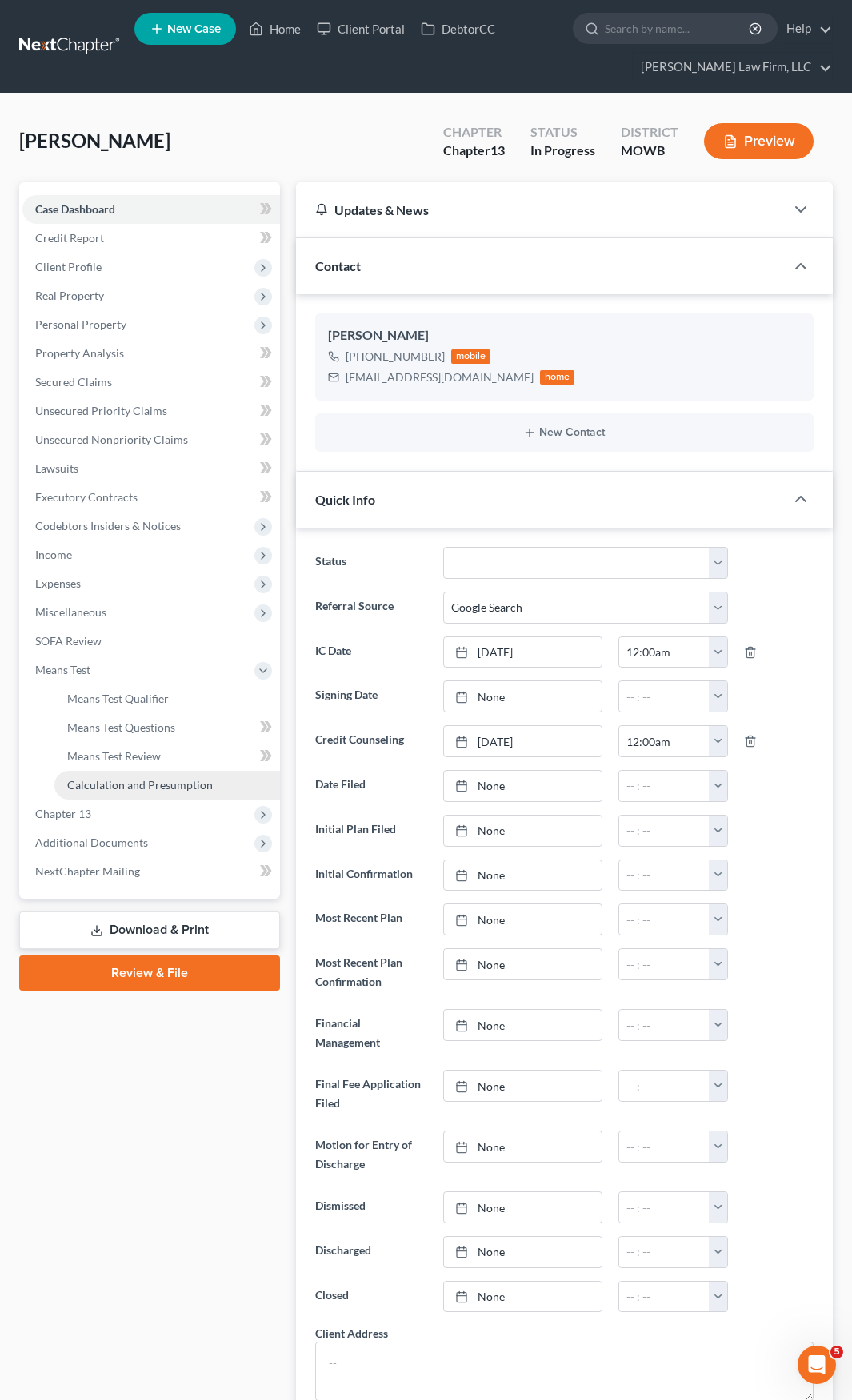
click at [166, 779] on span "Calculation and Presumption" at bounding box center [139, 784] width 145 height 13
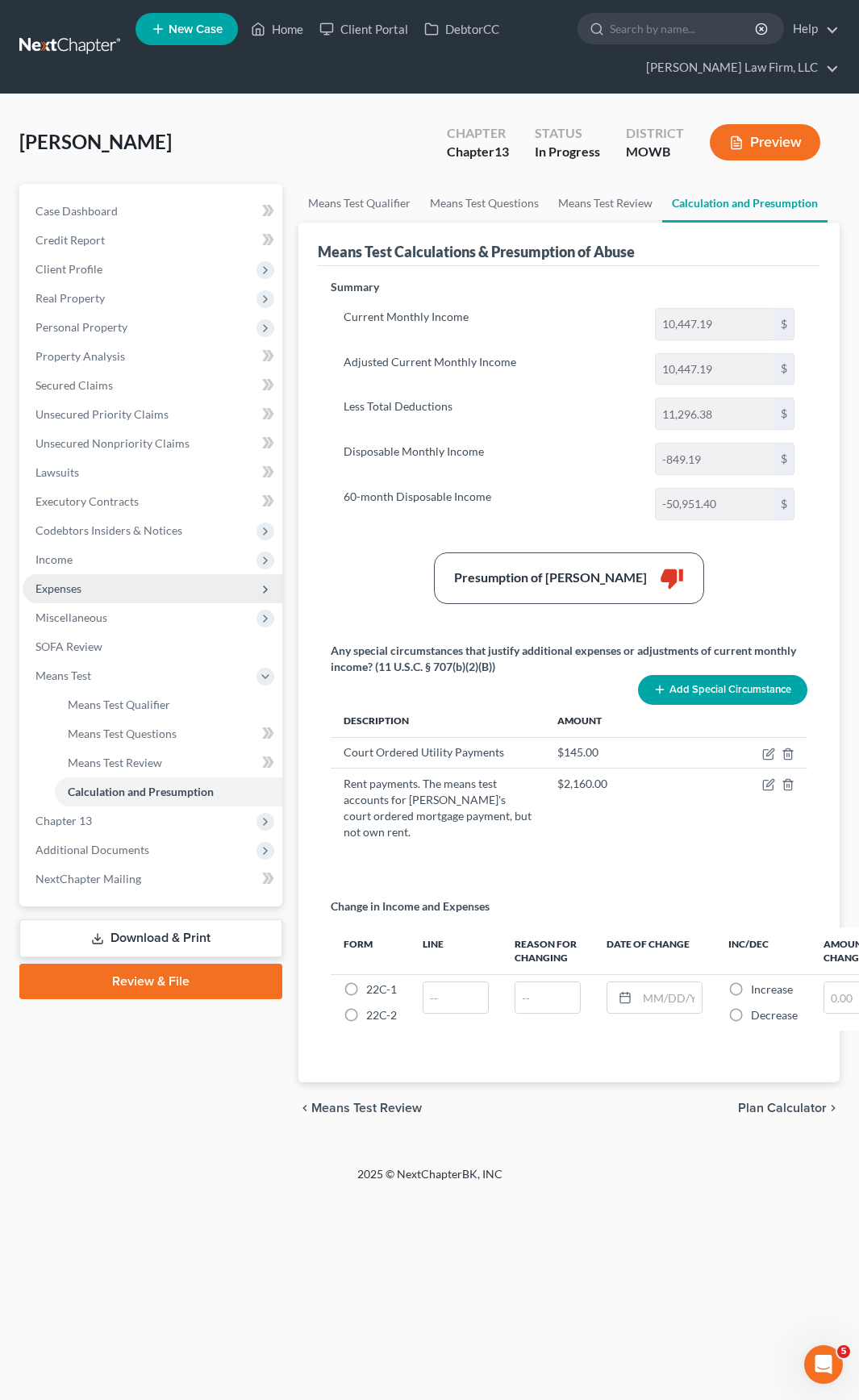
click at [74, 586] on span "Expenses" at bounding box center [58, 588] width 46 height 13
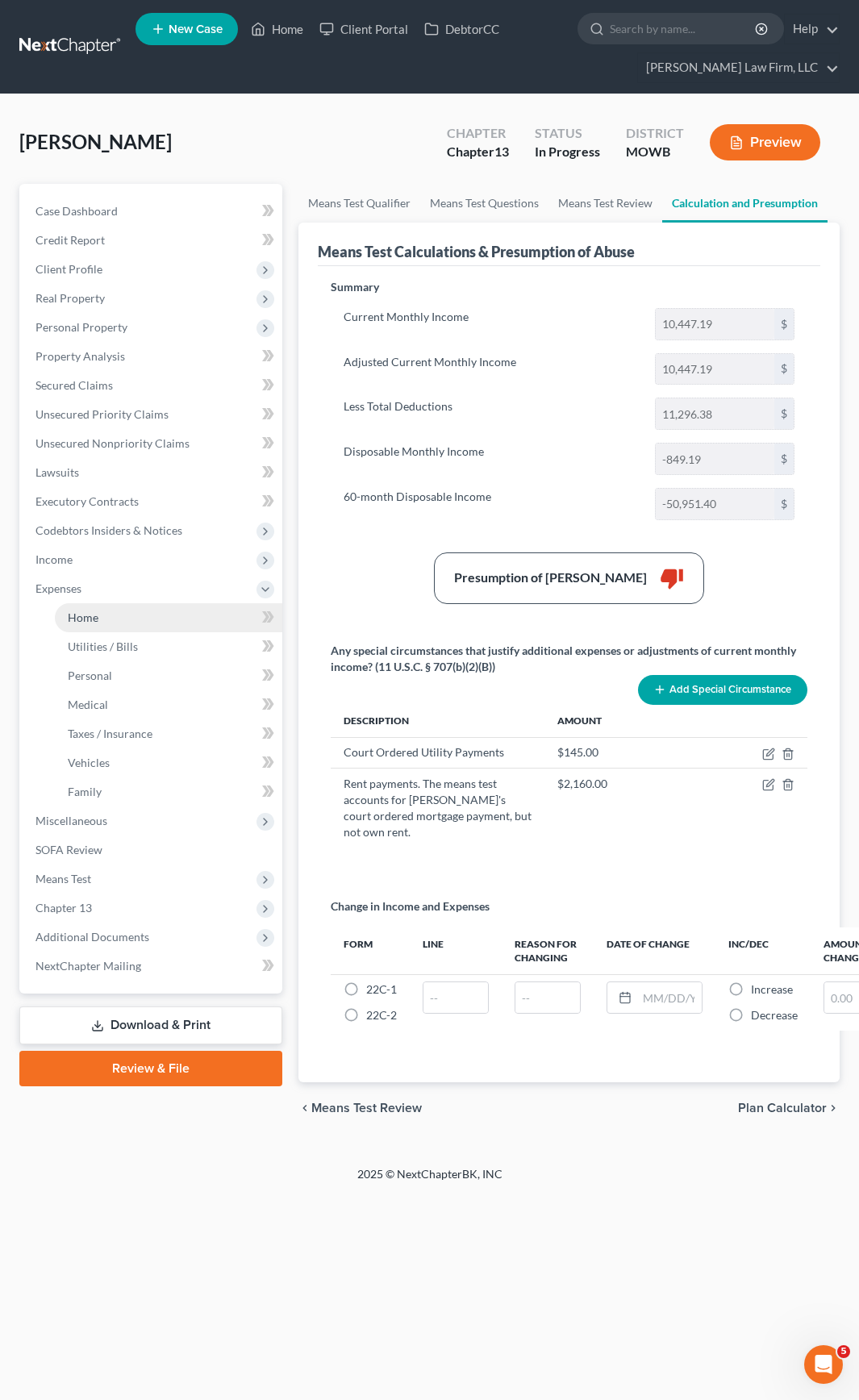
click at [108, 615] on link "Home" at bounding box center [168, 618] width 227 height 29
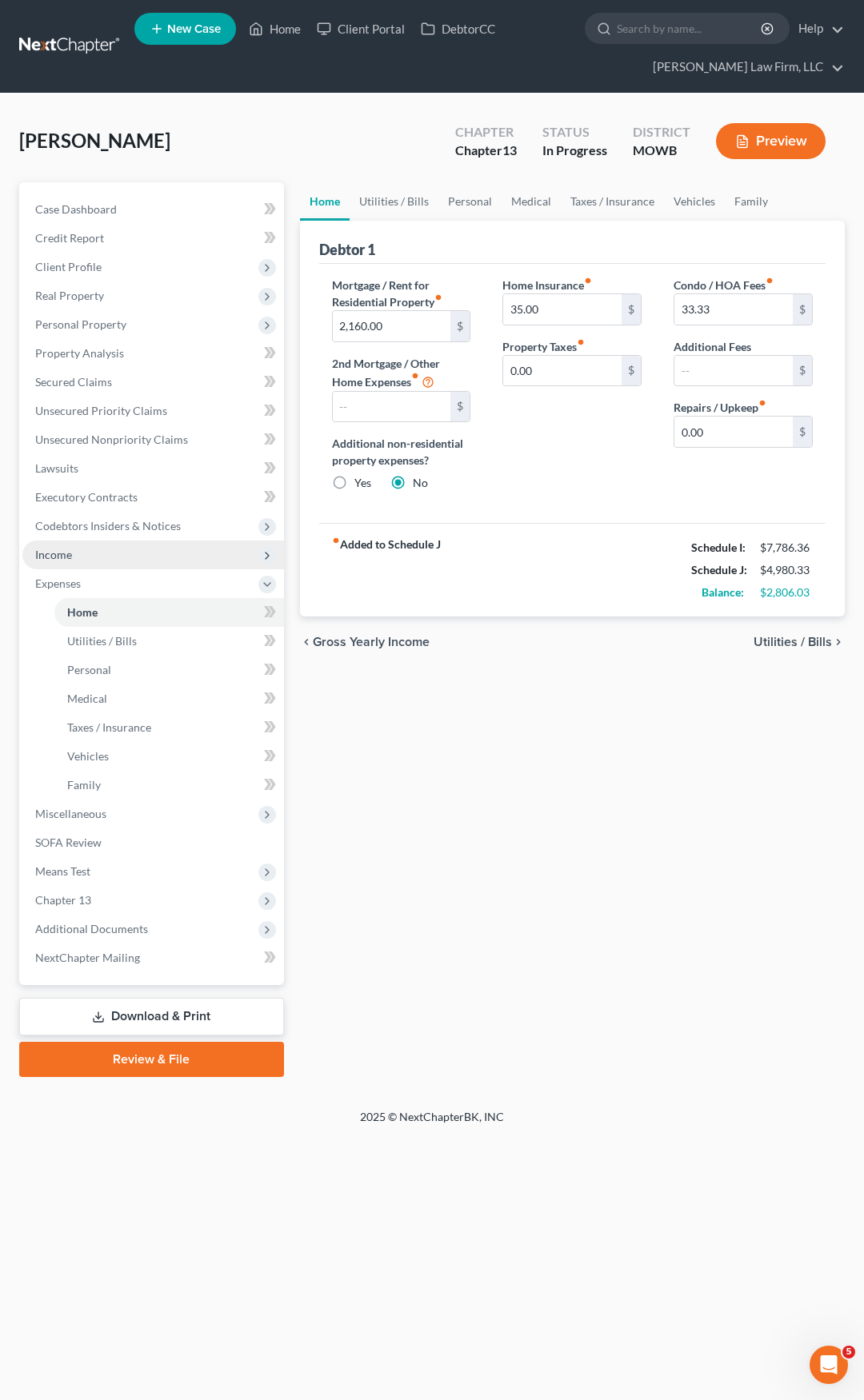
click at [107, 556] on span "Income" at bounding box center [153, 555] width 261 height 28
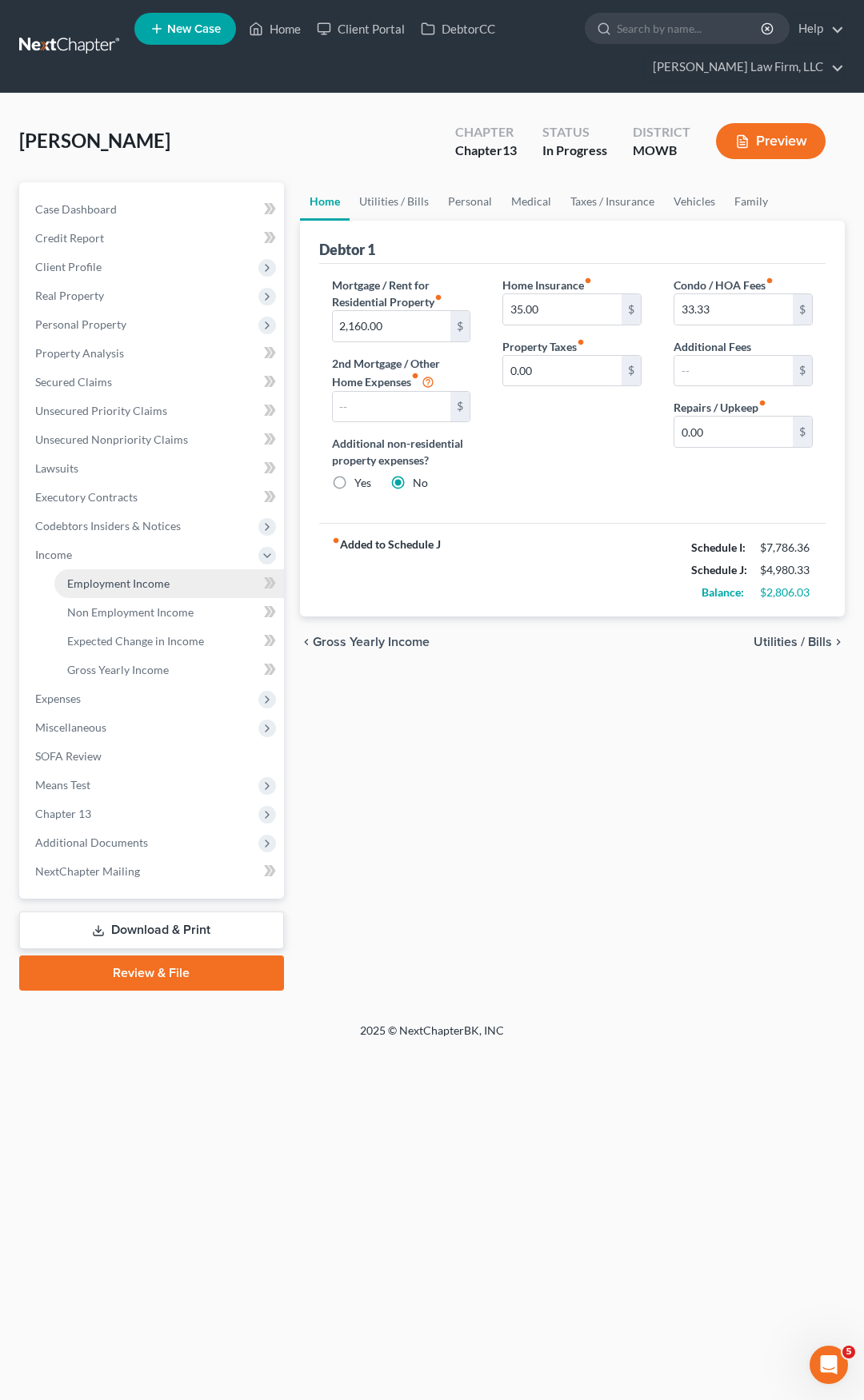
click at [119, 587] on span "Employment Income" at bounding box center [118, 583] width 103 height 13
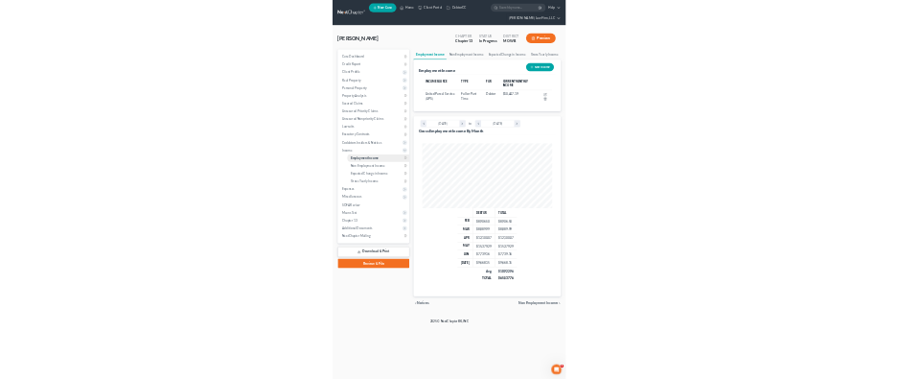
scroll to position [287, 615]
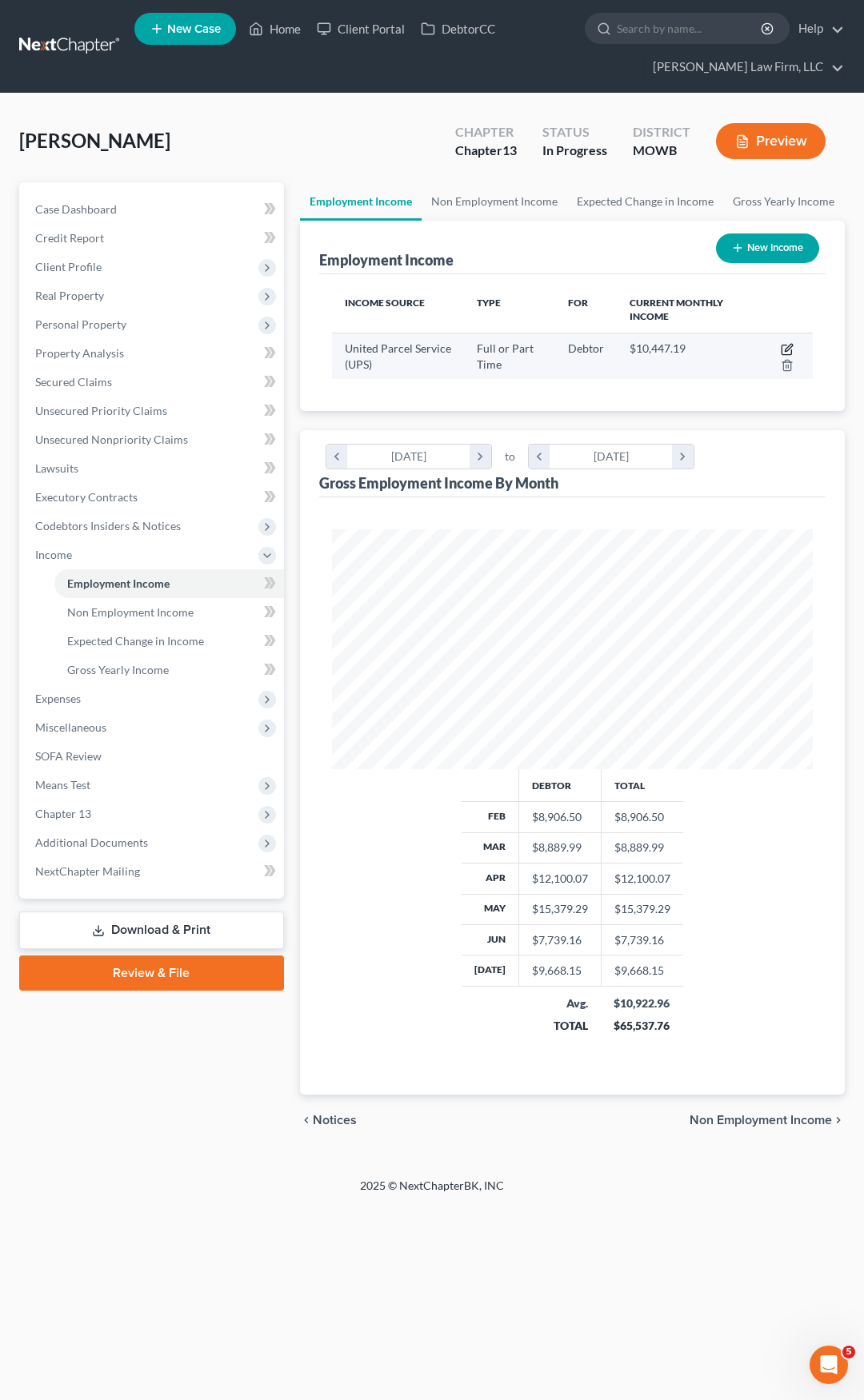
click at [788, 343] on icon "button" at bounding box center [786, 349] width 13 height 13
select select "0"
select select "17"
select select "3"
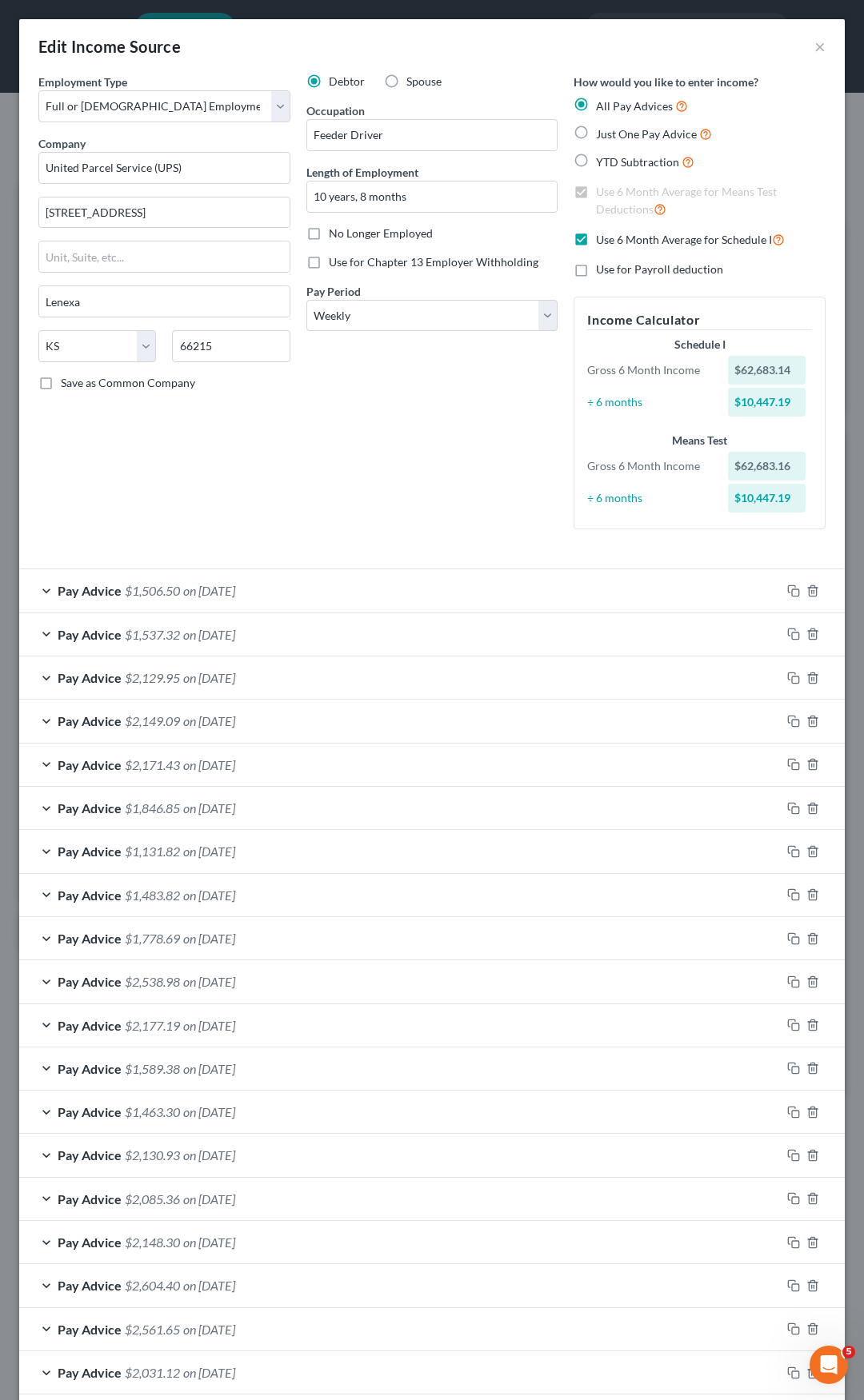
click at [816, 44] on div "Edit Income Source ×" at bounding box center [432, 46] width 826 height 54
click at [815, 43] on button "×" at bounding box center [820, 46] width 11 height 19
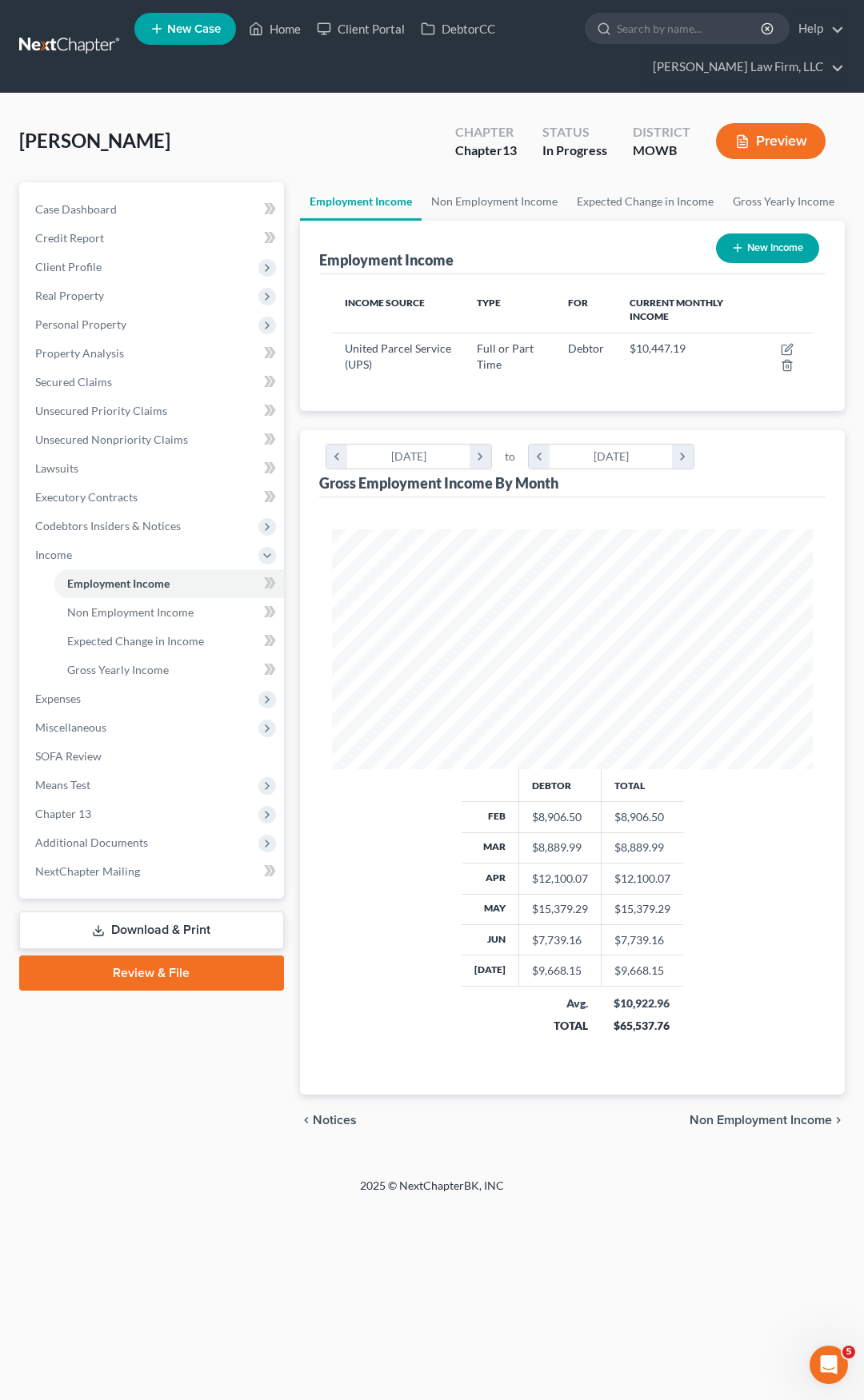
click at [748, 153] on button "Preview" at bounding box center [771, 141] width 109 height 36
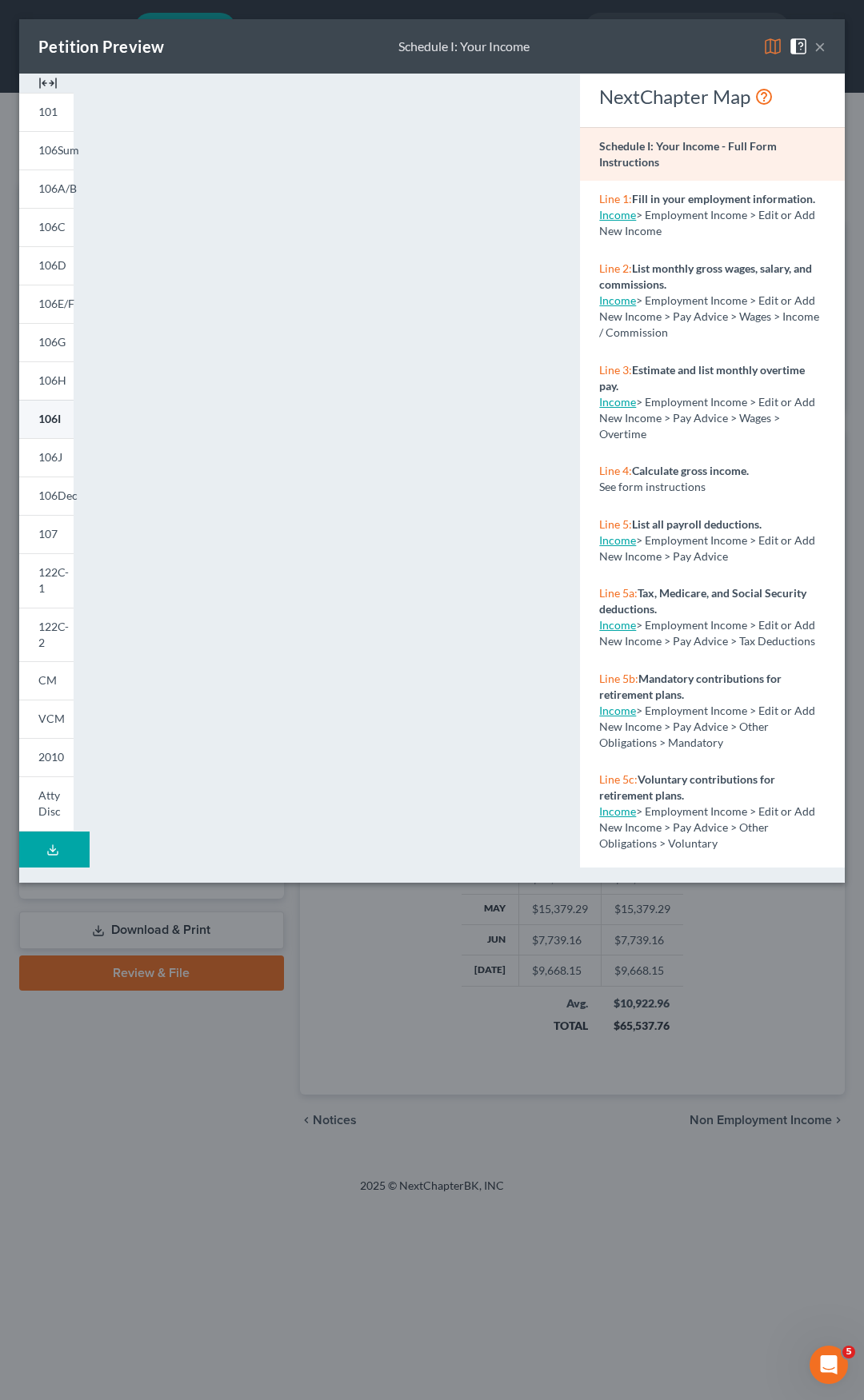
click at [53, 412] on span "106I" at bounding box center [49, 419] width 23 height 13
click at [45, 463] on span "106J" at bounding box center [50, 457] width 24 height 13
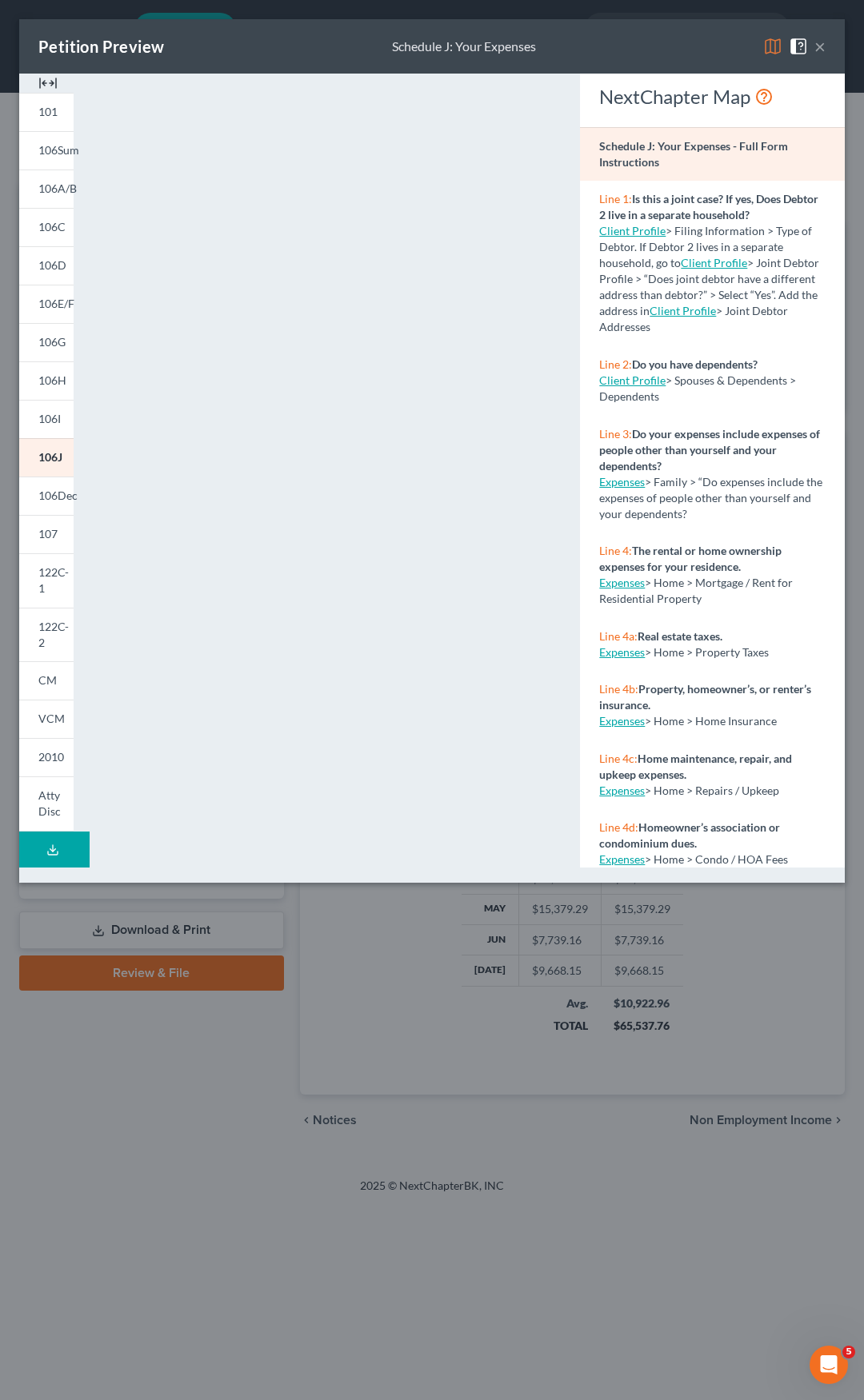
click at [818, 40] on button "×" at bounding box center [820, 46] width 11 height 19
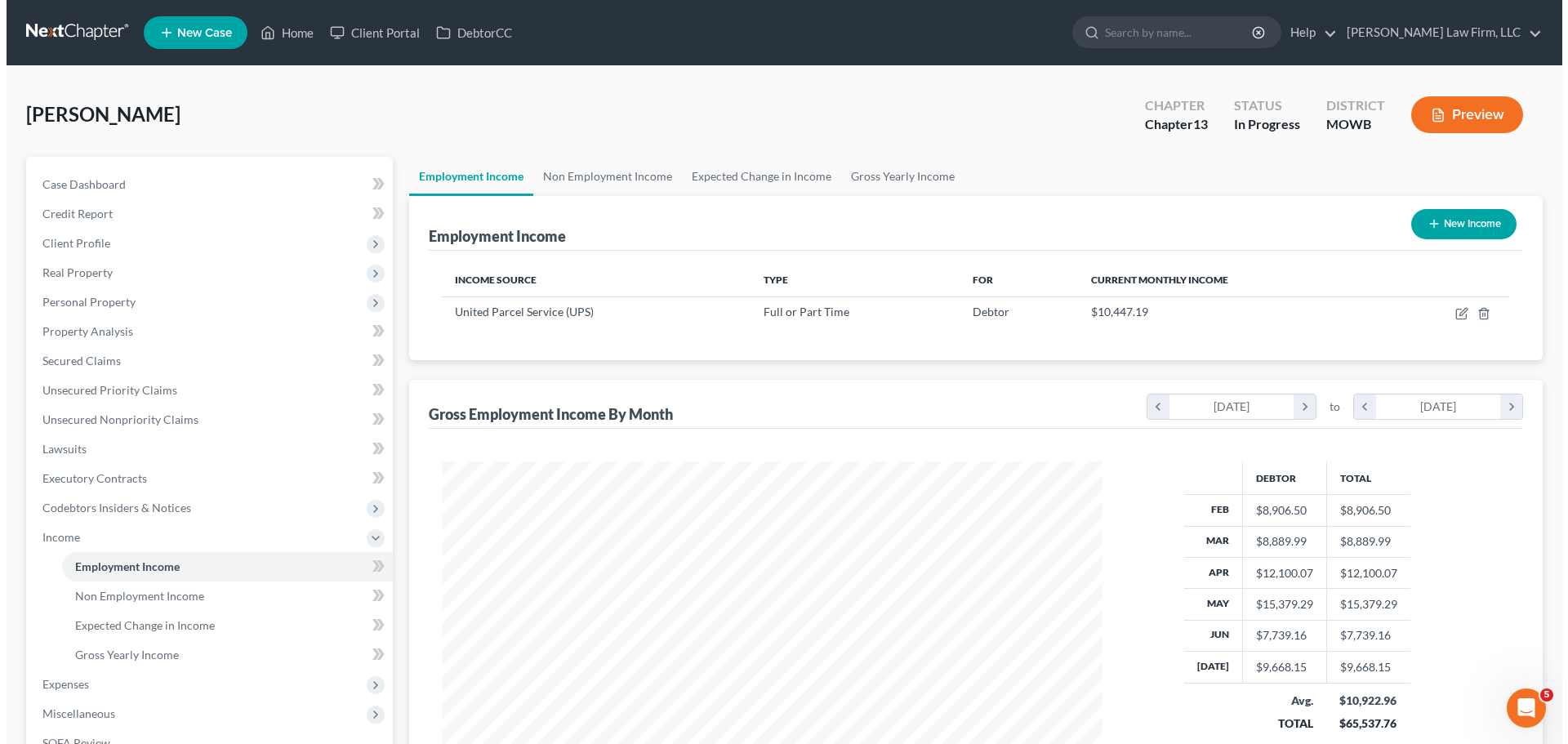
scroll to position [816416, 816021]
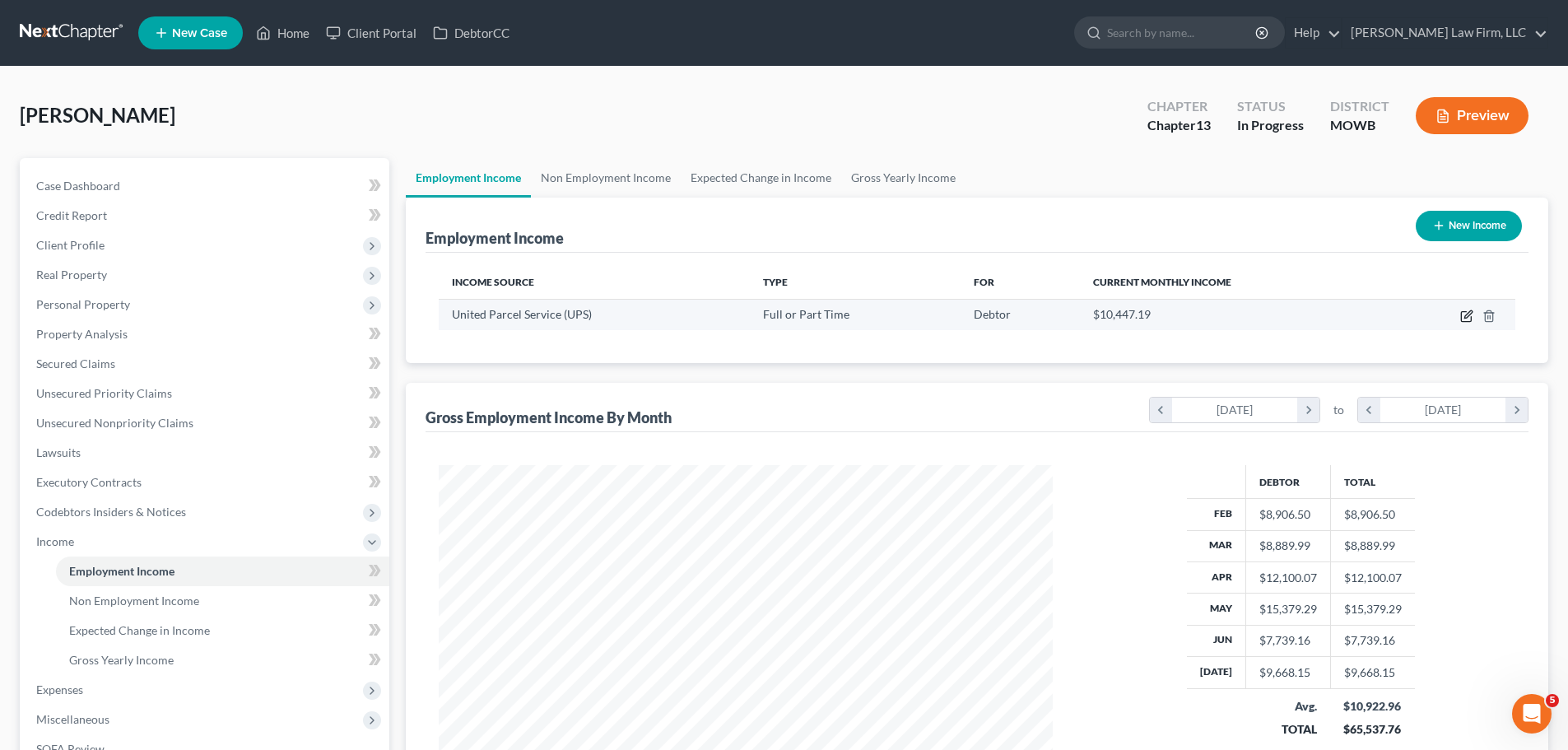
click at [888, 309] on icon "button" at bounding box center [1466, 315] width 13 height 13
select select "0"
select select "17"
select select "3"
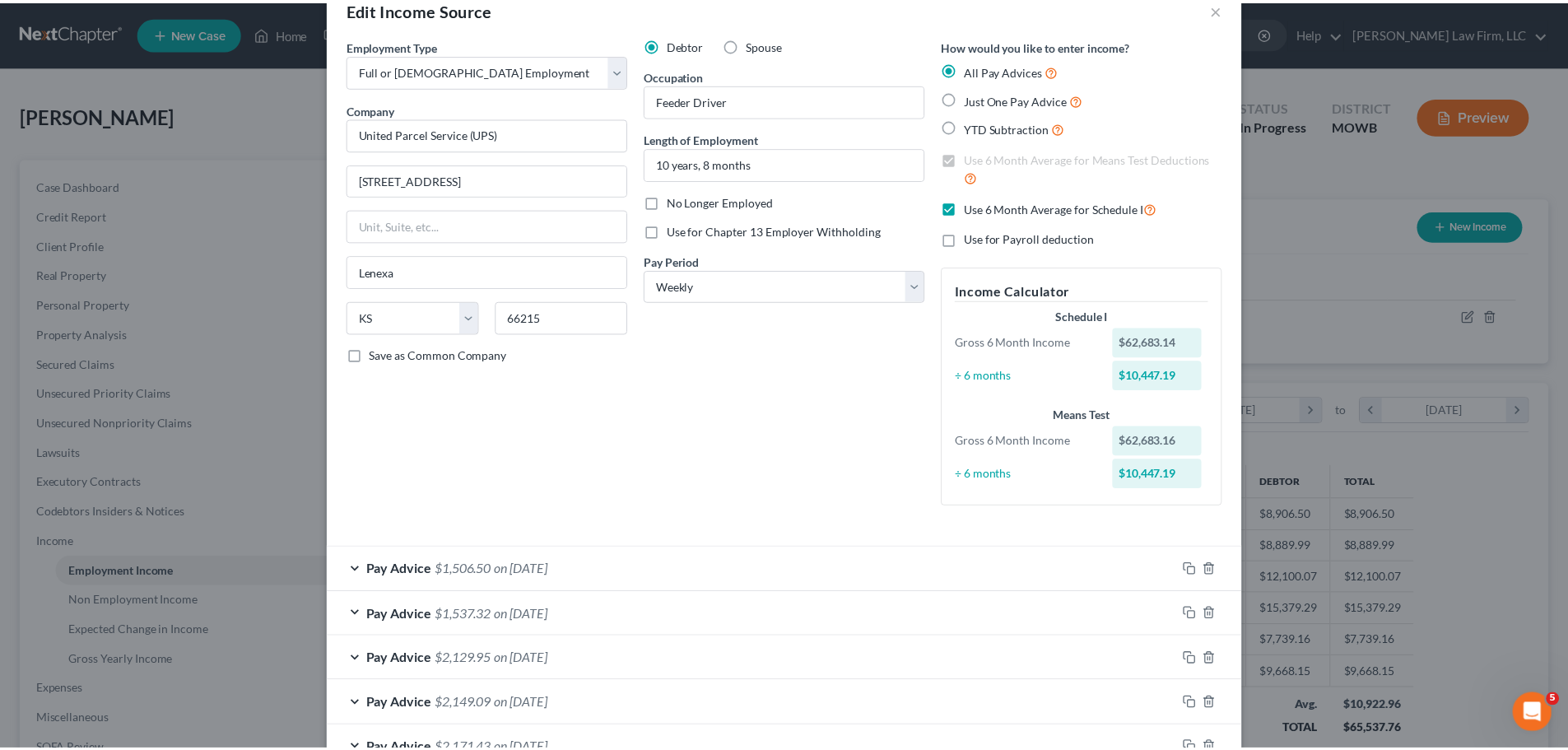
scroll to position [0, 0]
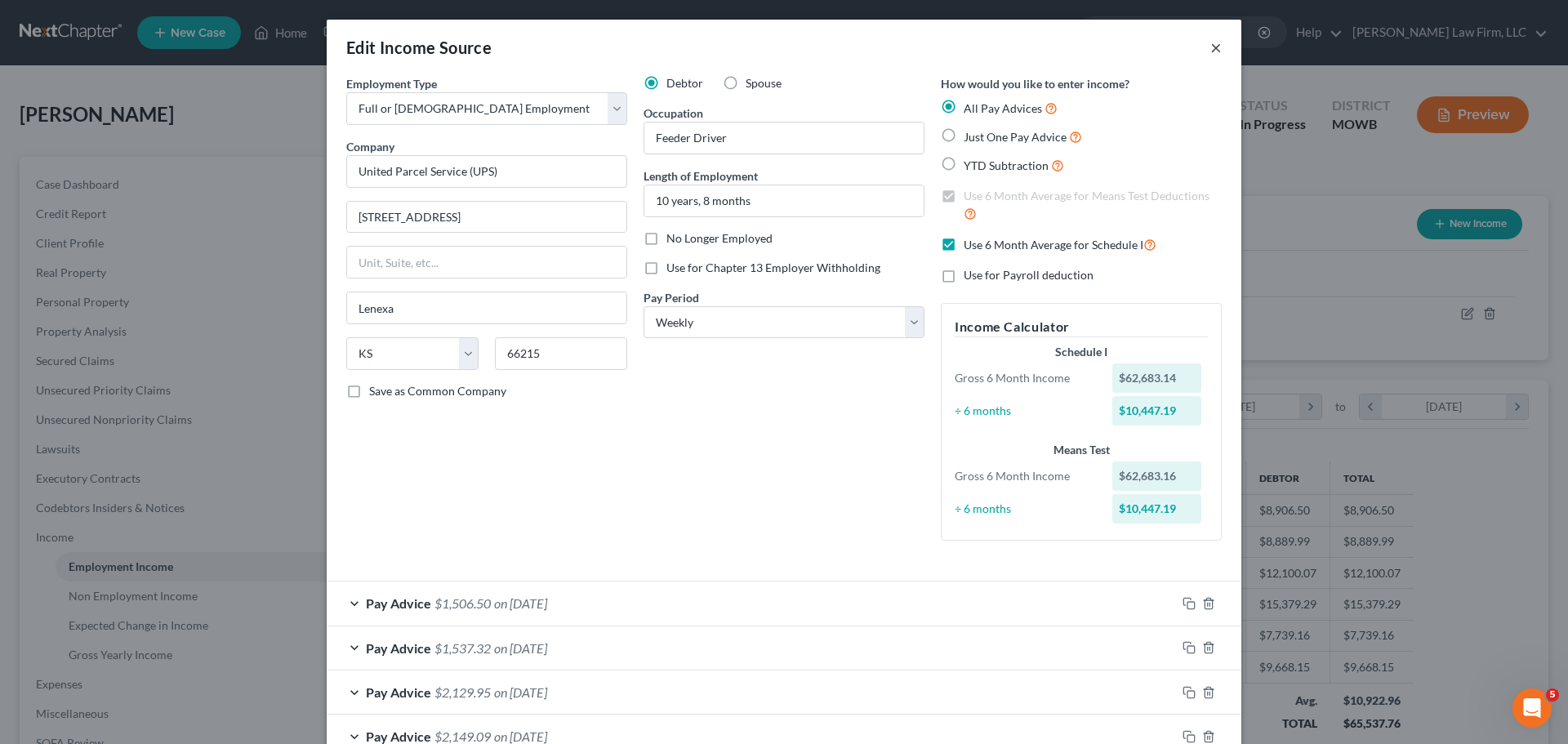
click at [881, 45] on button "×" at bounding box center [1215, 47] width 11 height 20
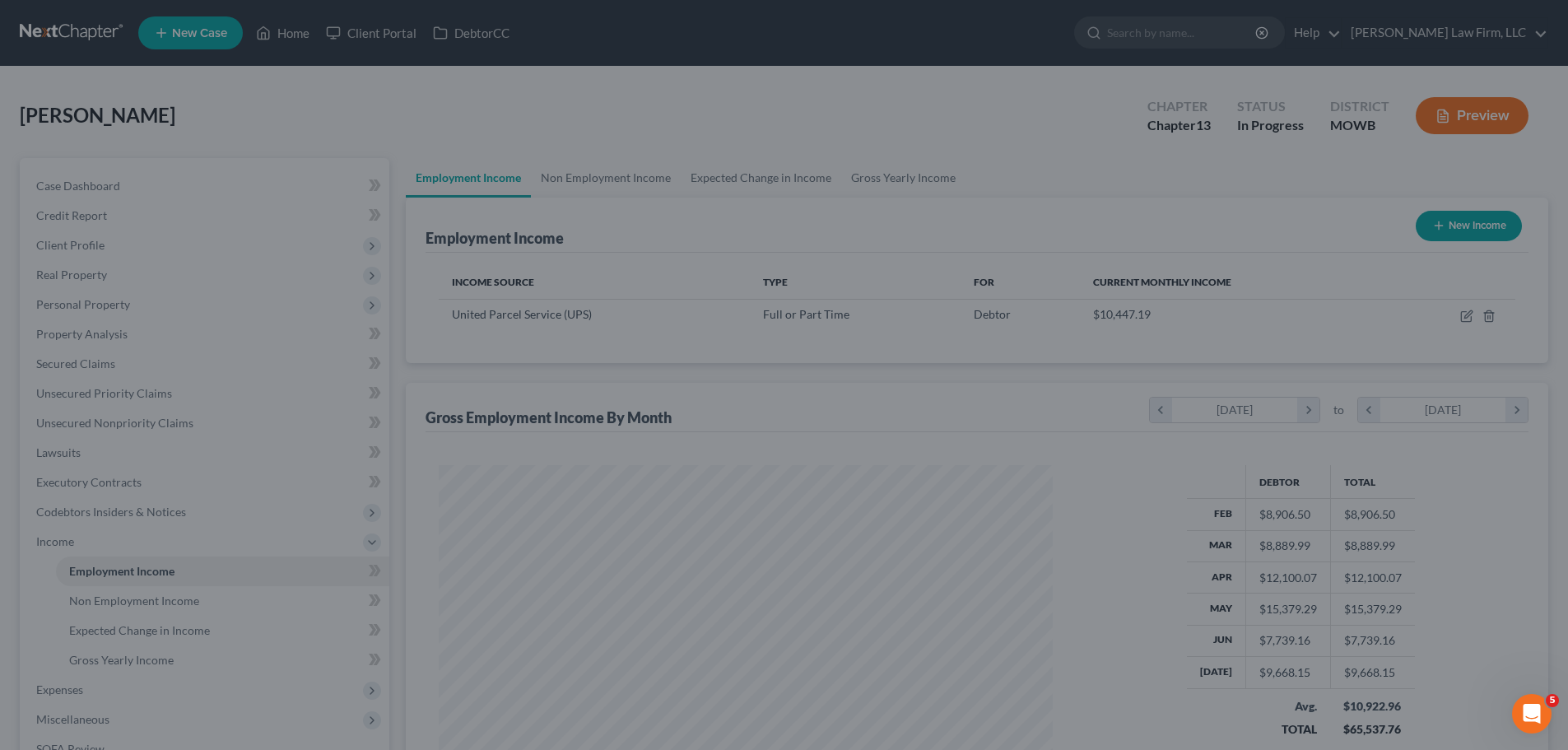
scroll to position [823000, 822278]
